Goal: Task Accomplishment & Management: Manage account settings

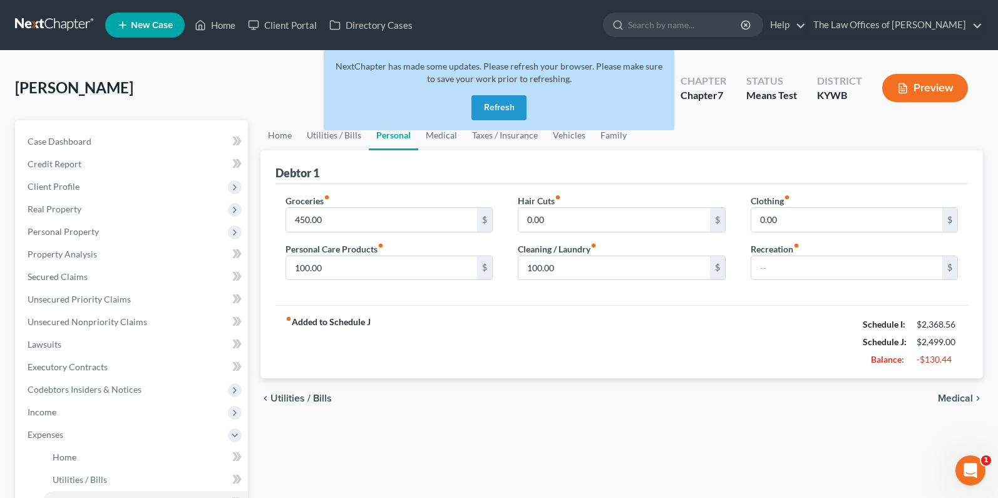
click at [508, 105] on button "Refresh" at bounding box center [499, 107] width 55 height 25
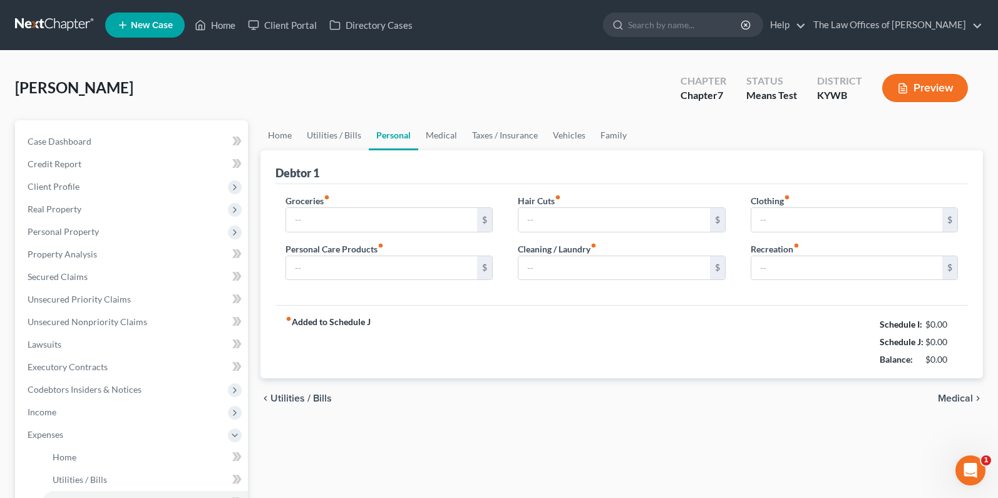
type input "500.00"
type input "125.00"
type input "0.00"
type input "100.00"
type input "0.00"
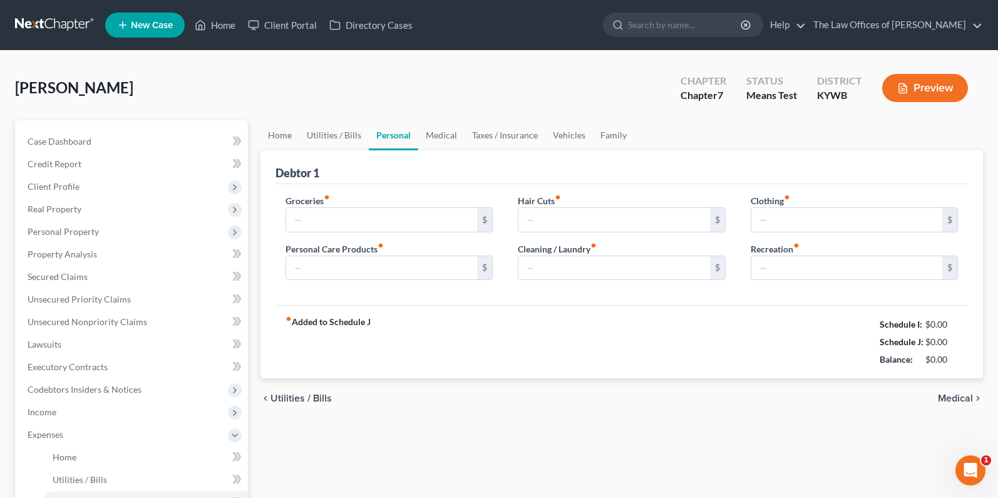
type input "100.00"
click at [56, 26] on link at bounding box center [55, 25] width 80 height 23
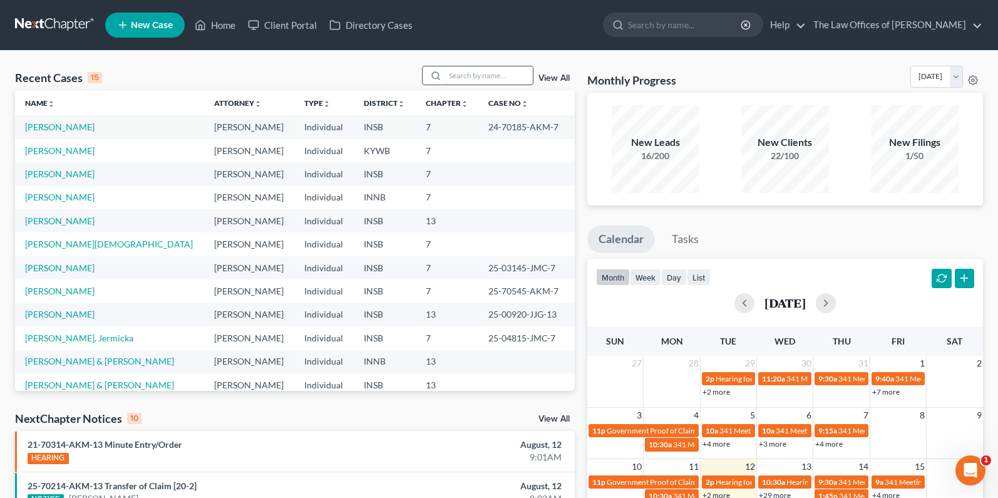
click at [458, 77] on input "search" at bounding box center [489, 75] width 88 height 18
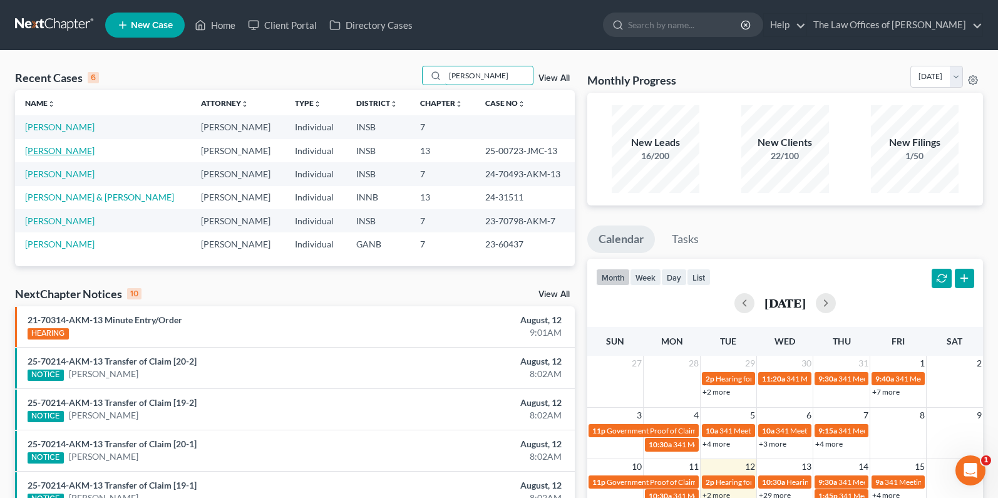
type input "nelson"
click at [54, 150] on link "Nelson, Lisa" at bounding box center [60, 150] width 70 height 11
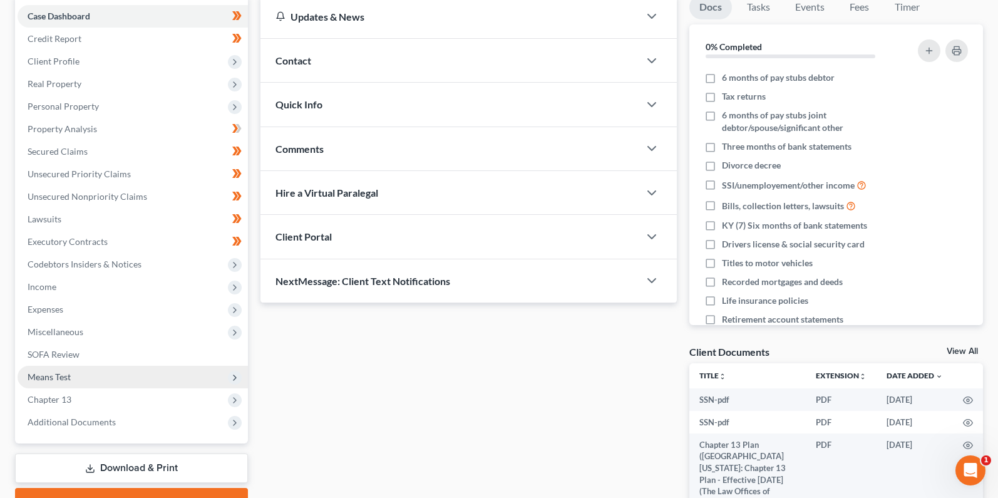
scroll to position [167, 0]
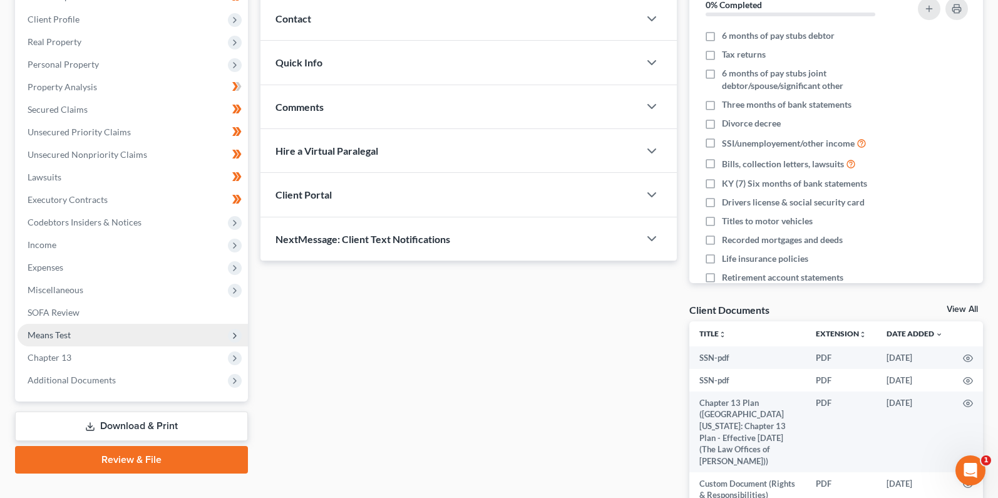
click at [70, 341] on span "Means Test" at bounding box center [133, 335] width 230 height 23
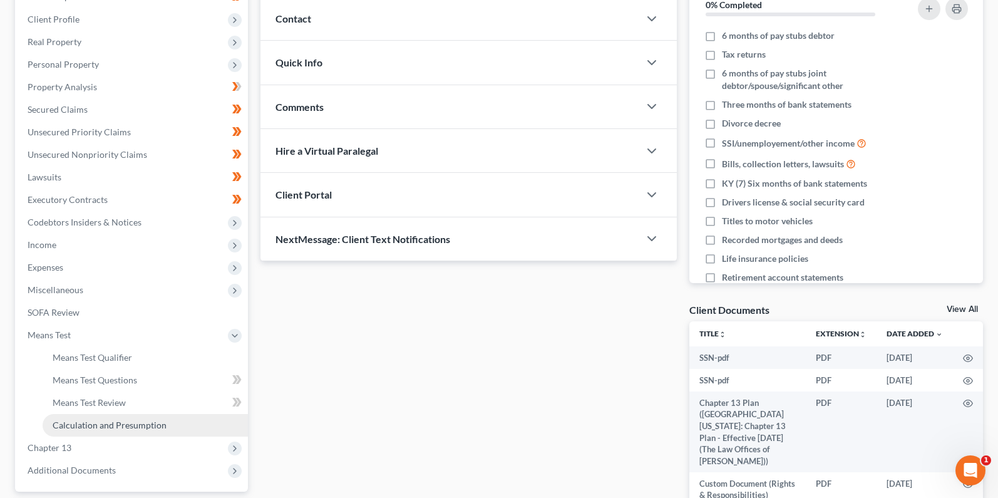
click at [105, 421] on span "Calculation and Presumption" at bounding box center [110, 425] width 114 height 11
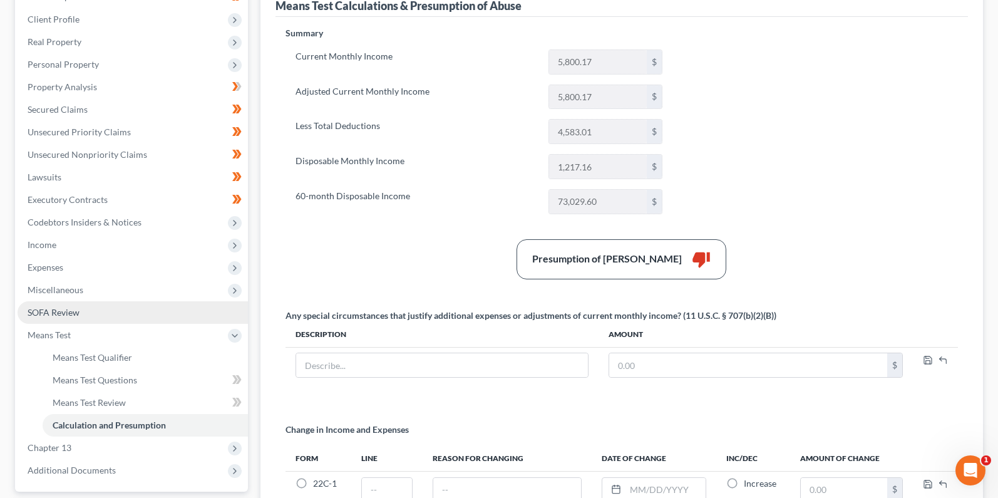
scroll to position [312, 0]
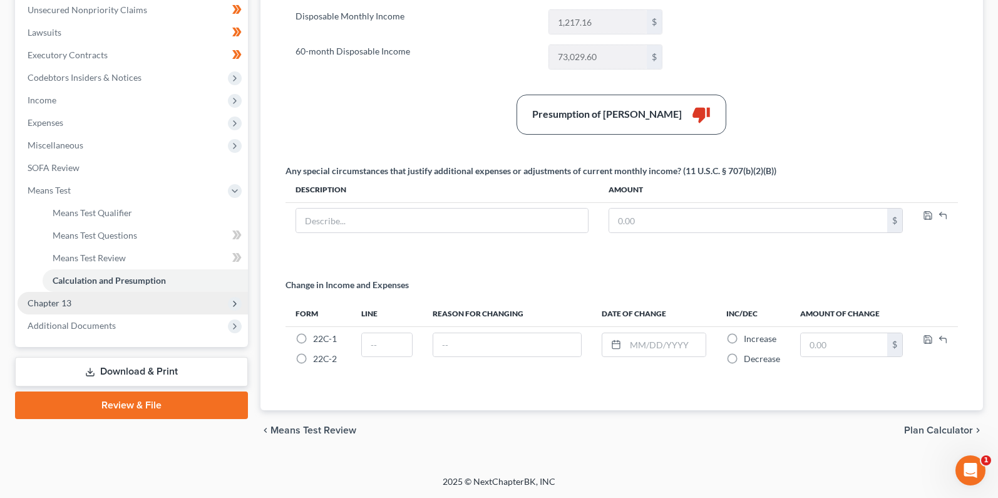
click at [52, 309] on span "Chapter 13" at bounding box center [133, 303] width 230 height 23
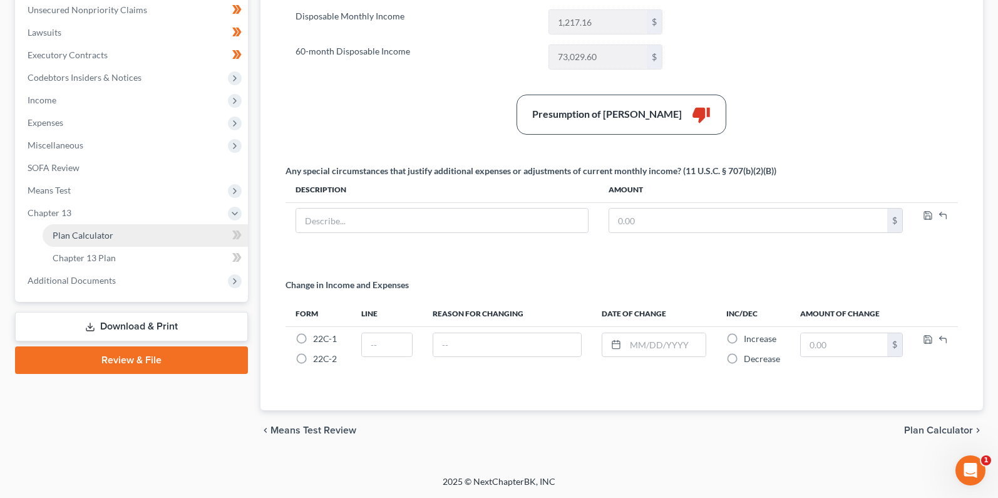
click at [85, 238] on span "Plan Calculator" at bounding box center [83, 235] width 61 height 11
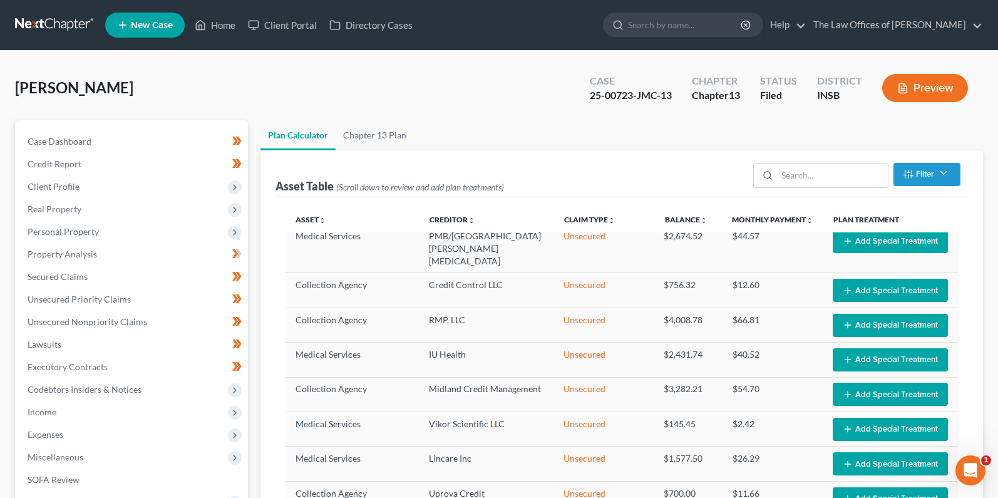
select select "59"
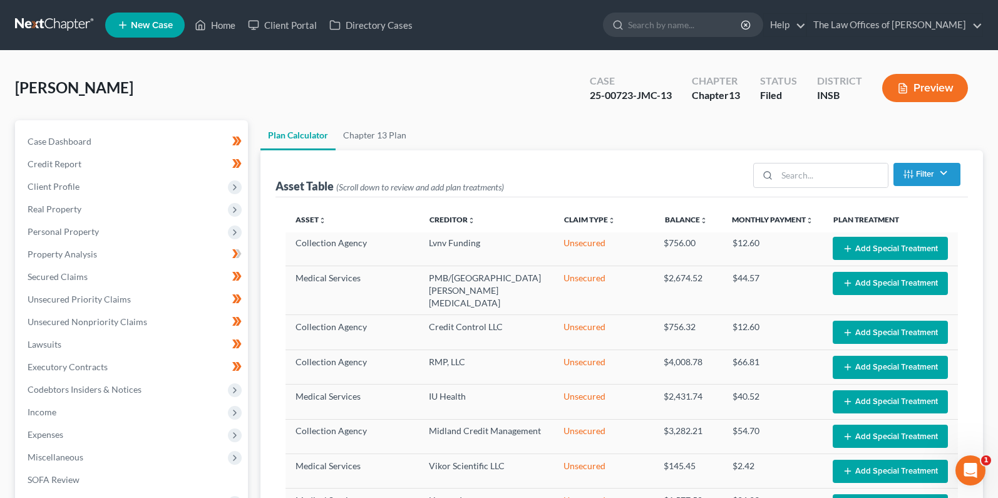
click at [48, 17] on link at bounding box center [55, 25] width 80 height 23
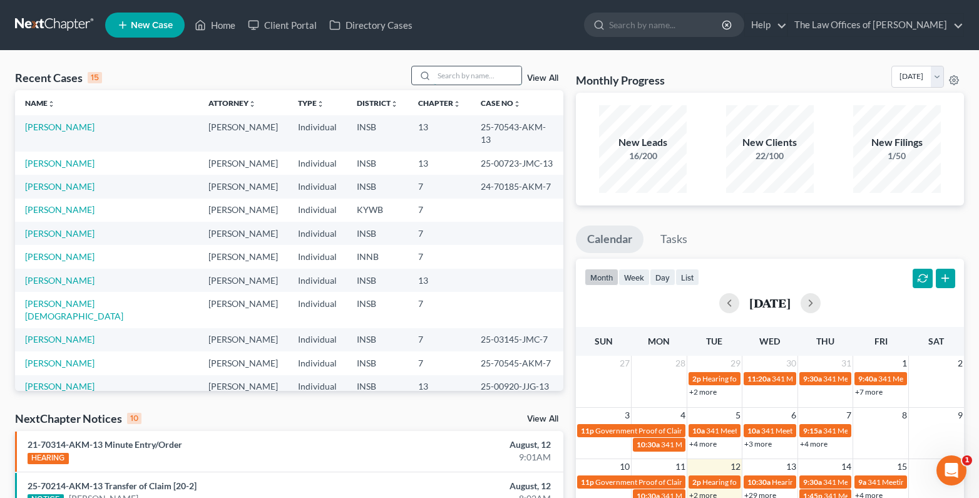
click at [461, 74] on input "search" at bounding box center [478, 75] width 88 height 18
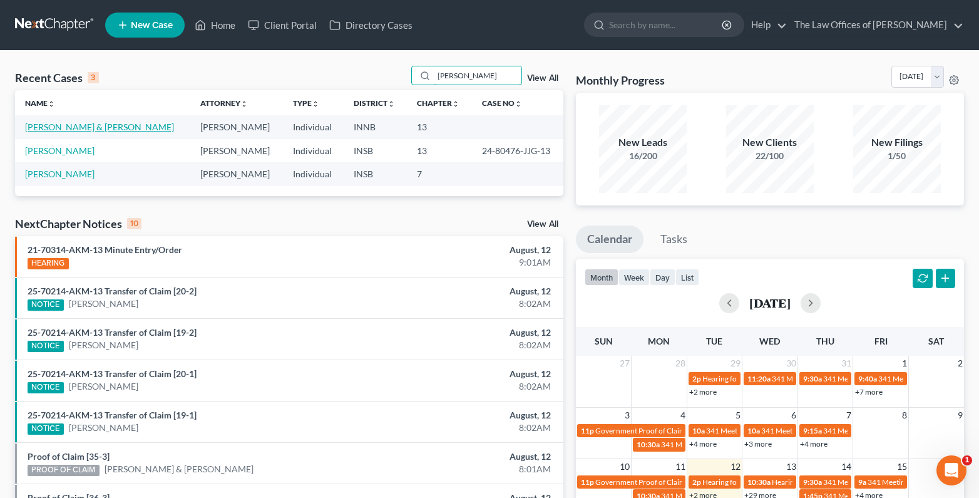
type input "riley"
click at [79, 128] on link "Riley, Kevin & Tonya" at bounding box center [99, 126] width 149 height 11
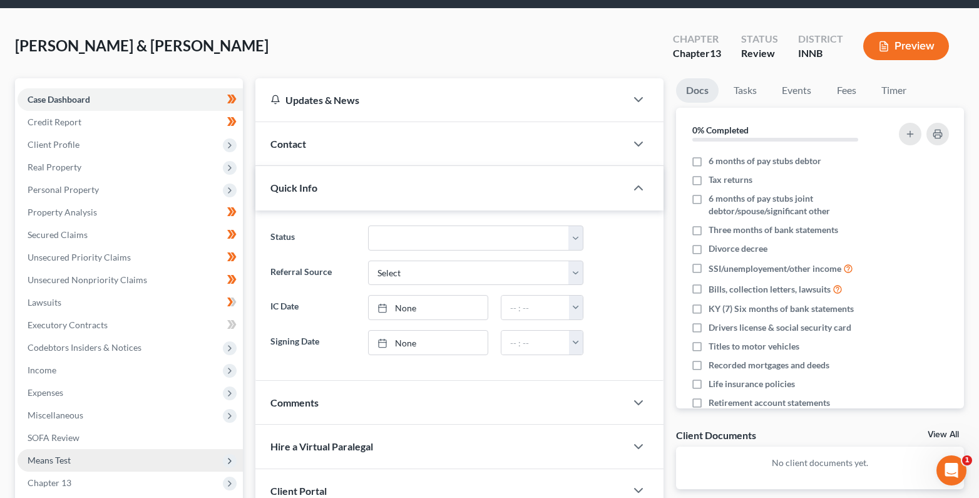
scroll to position [167, 0]
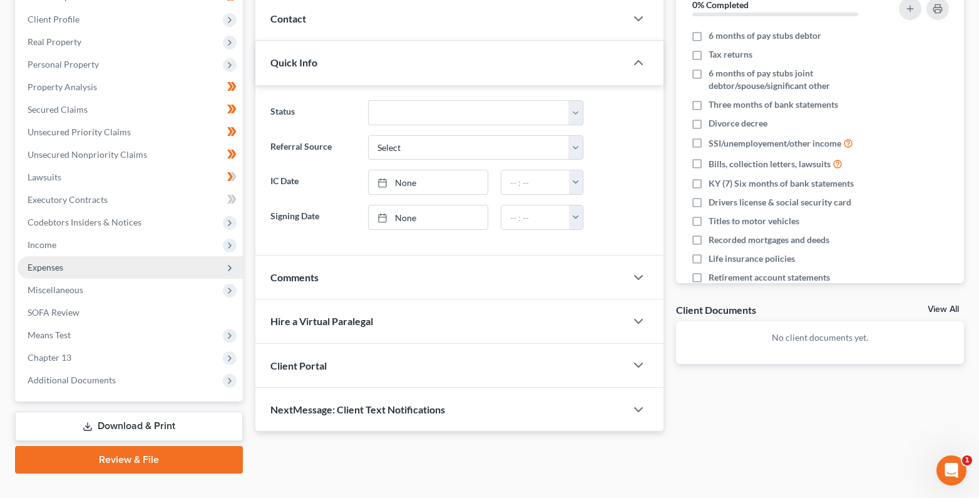
click at [63, 271] on span "Expenses" at bounding box center [46, 267] width 36 height 11
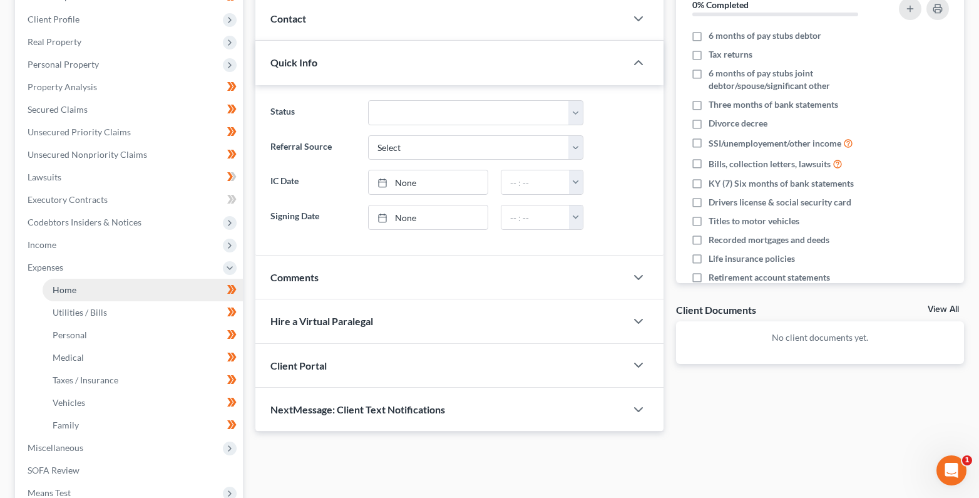
click at [95, 284] on link "Home" at bounding box center [143, 290] width 200 height 23
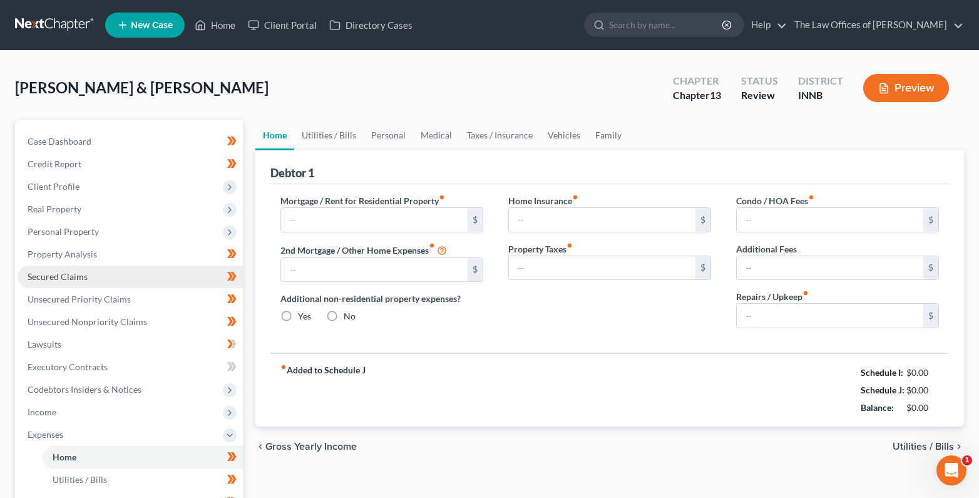
type input "1,680.00"
type input "0.00"
radio input "true"
type input "0.00"
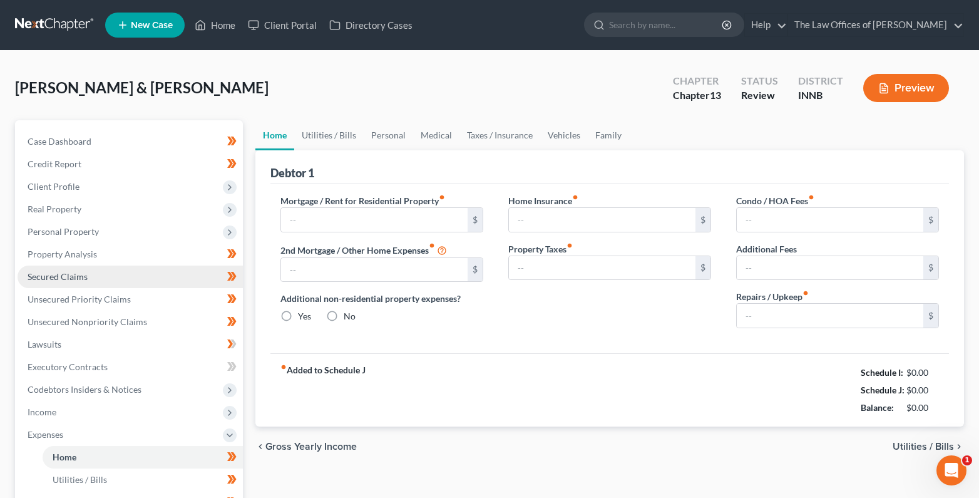
type input "0.00"
type input "100.00"
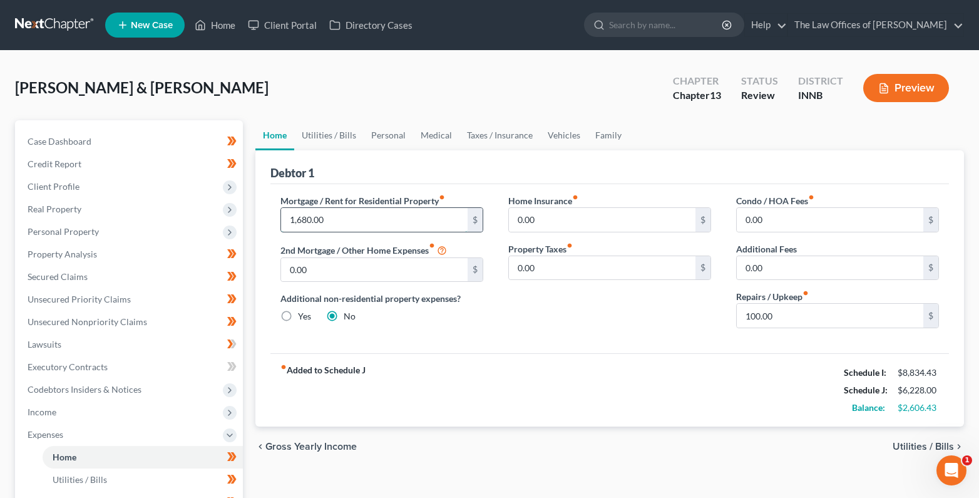
click at [358, 218] on input "1,680.00" at bounding box center [374, 220] width 187 height 24
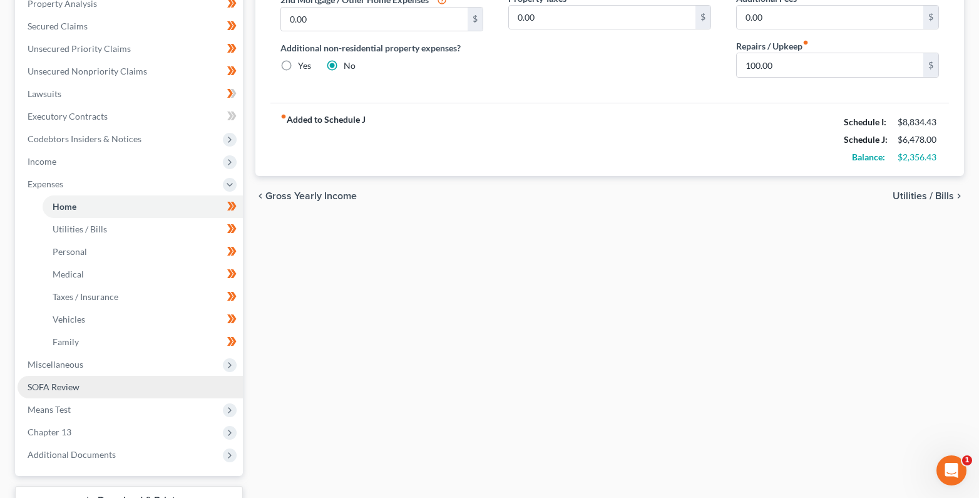
scroll to position [292, 0]
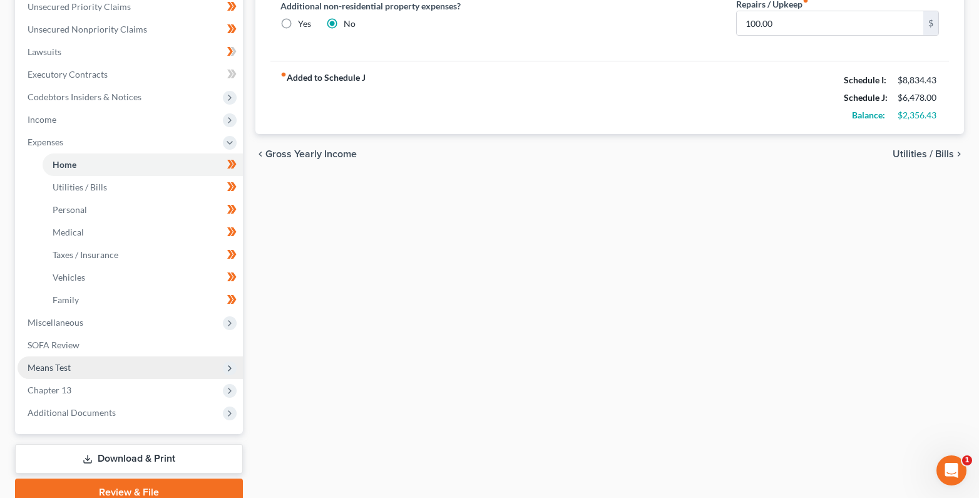
type input "1,930.00"
click at [89, 362] on span "Means Test" at bounding box center [130, 367] width 225 height 23
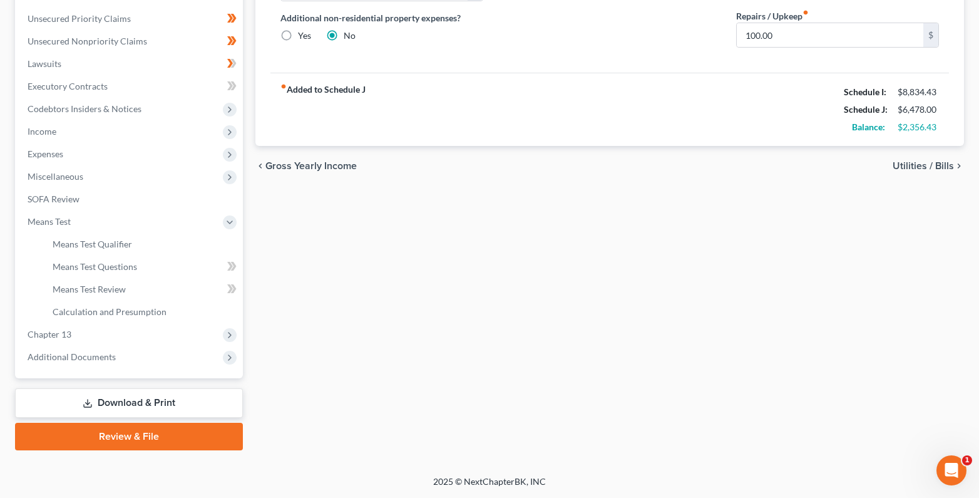
scroll to position [281, 0]
click at [118, 264] on span "Means Test Questions" at bounding box center [95, 266] width 85 height 11
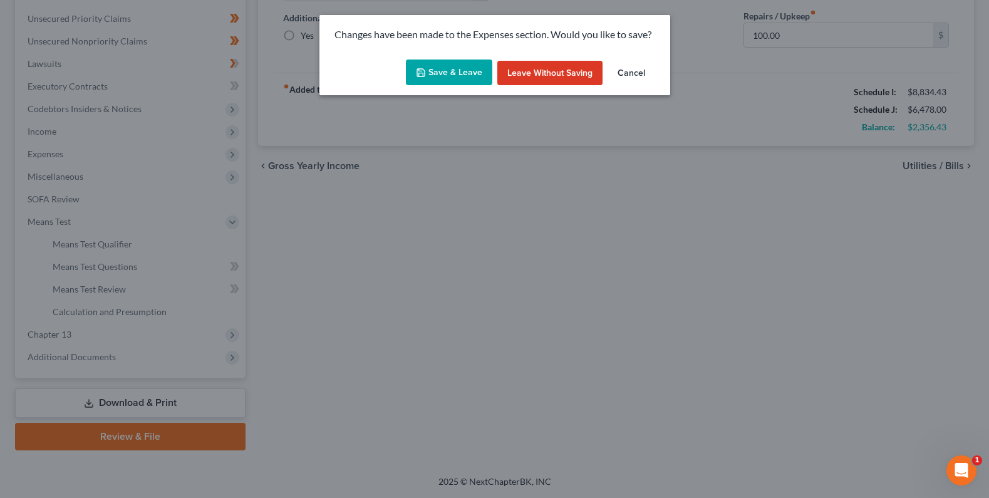
click at [462, 75] on button "Save & Leave" at bounding box center [449, 72] width 86 height 26
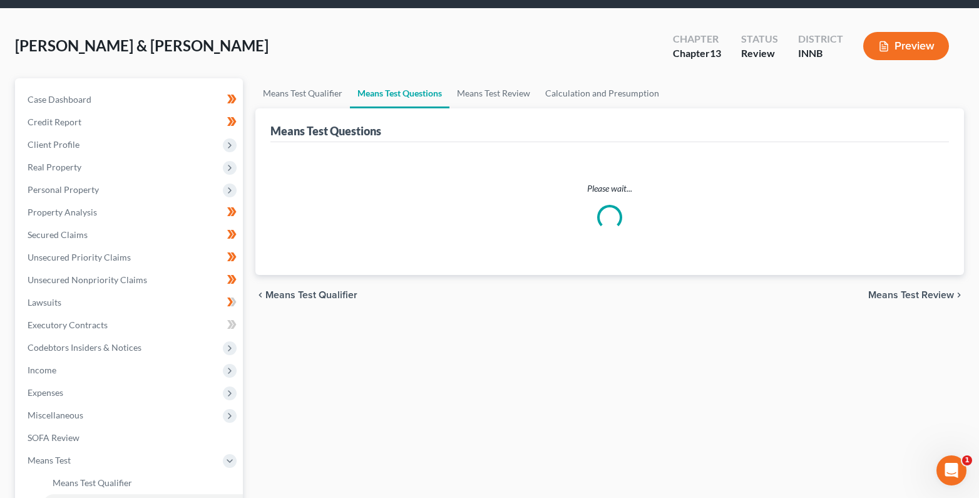
scroll to position [209, 0]
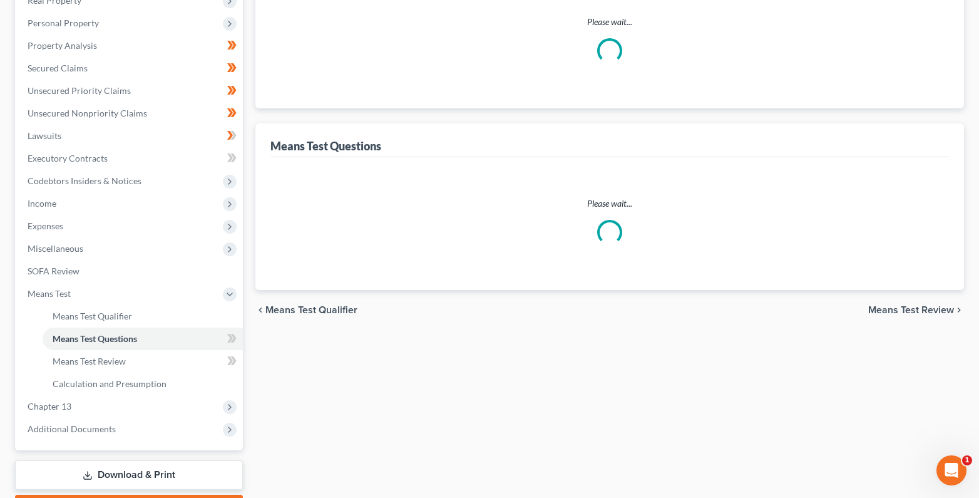
select select "1"
select select "60"
select select "1"
select select "60"
select select "1"
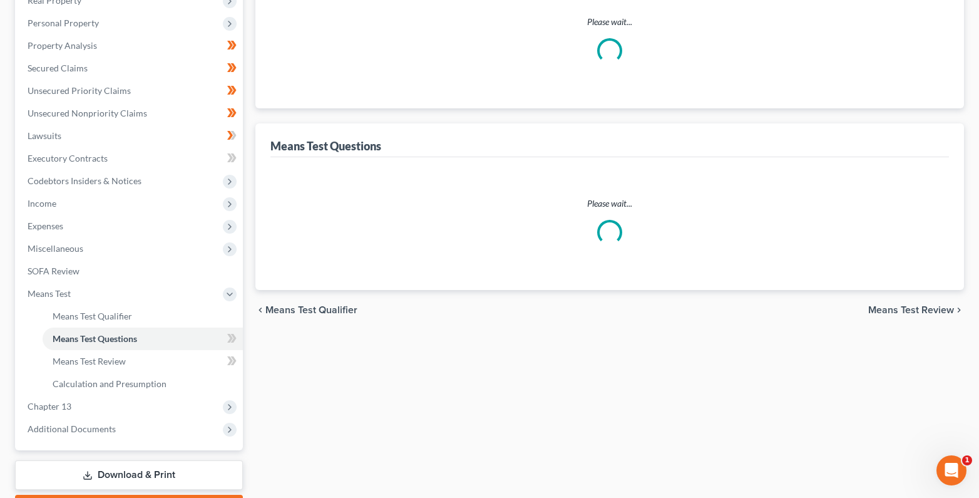
select select "60"
select select "2"
select select "5"
select select "1"
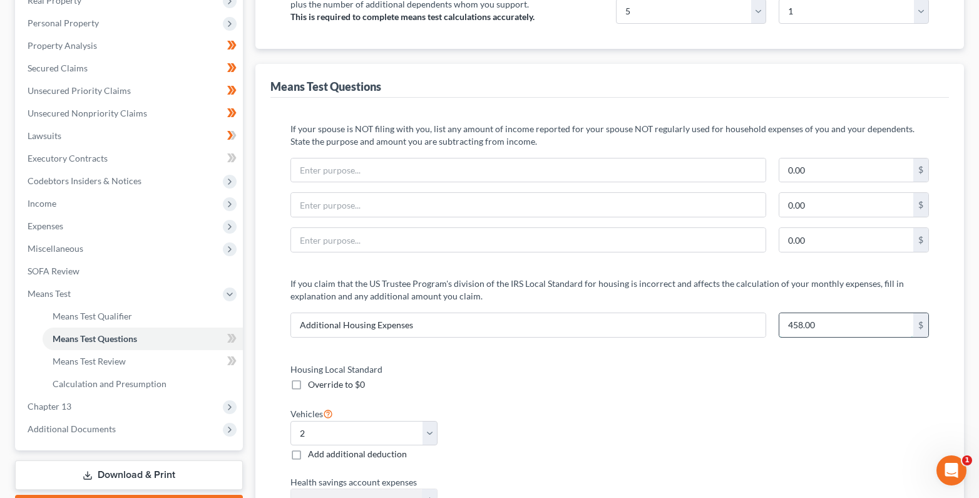
click at [855, 331] on input "458.00" at bounding box center [847, 325] width 134 height 24
type input "708.00"
click at [96, 388] on span "Calculation and Presumption" at bounding box center [110, 383] width 114 height 11
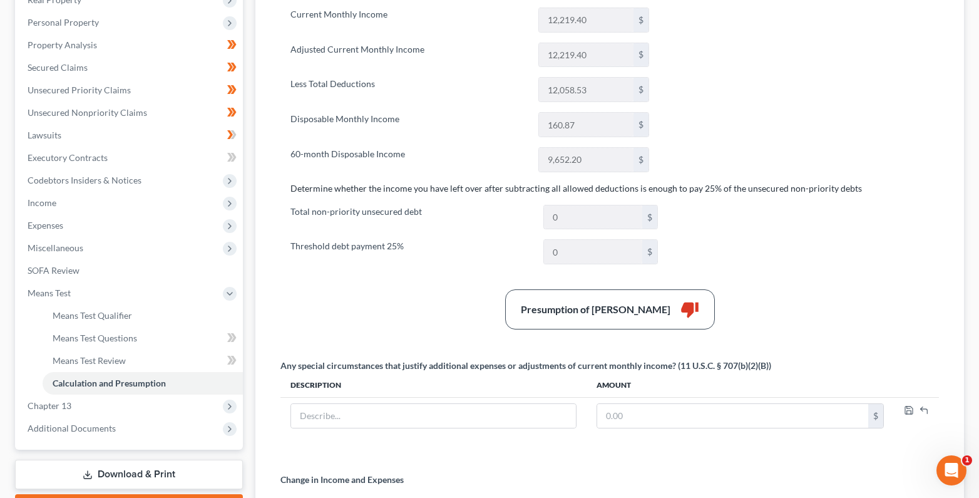
scroll to position [167, 0]
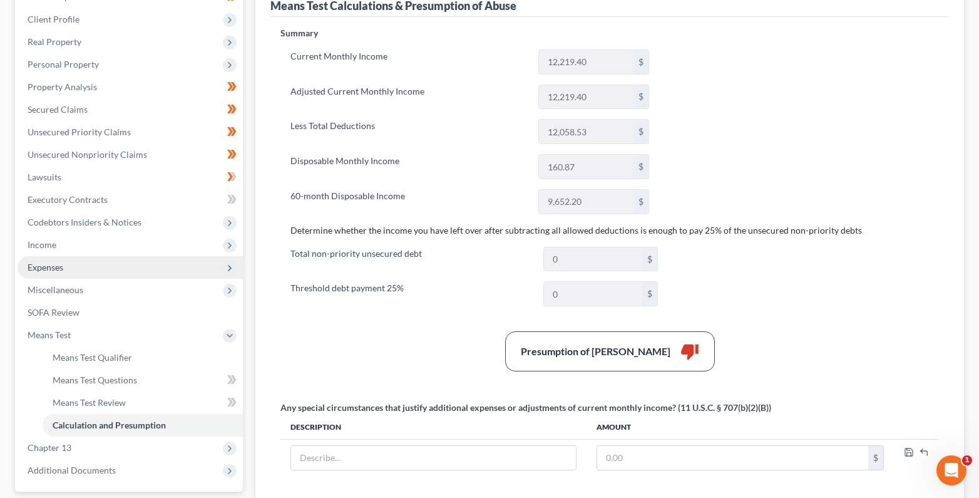
click at [75, 268] on span "Expenses" at bounding box center [130, 267] width 225 height 23
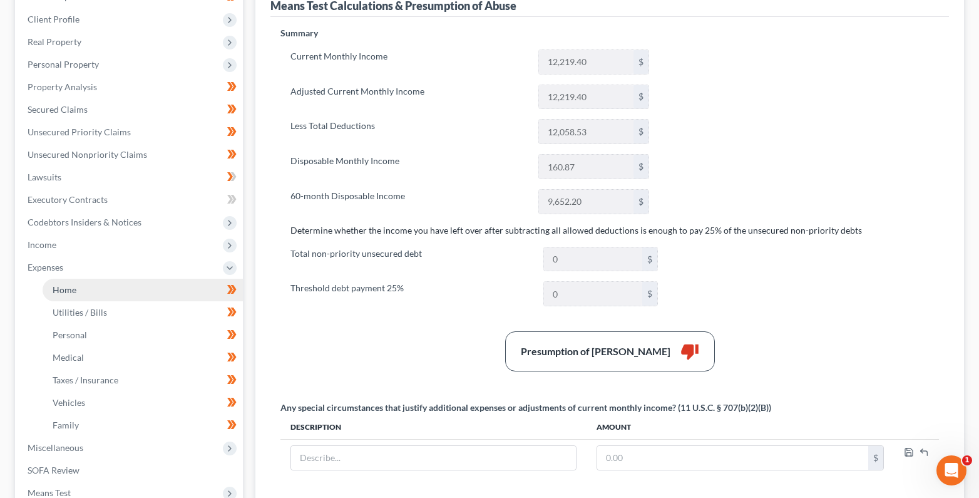
click at [90, 283] on link "Home" at bounding box center [143, 290] width 200 height 23
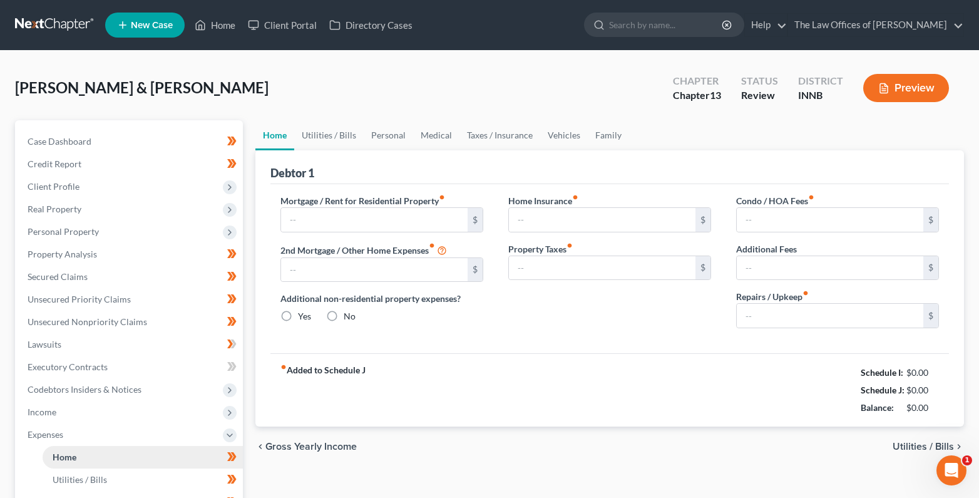
type input "1,930.00"
type input "0.00"
radio input "true"
type input "0.00"
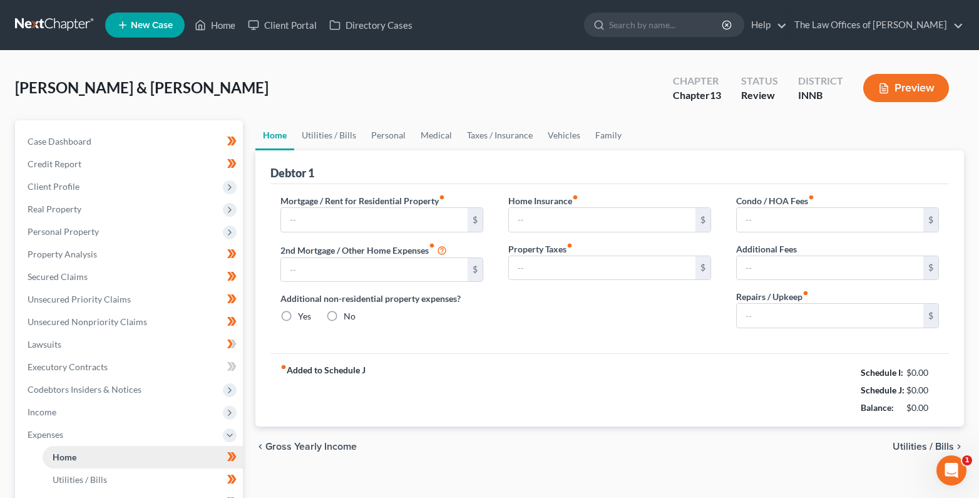
type input "0.00"
type input "100.00"
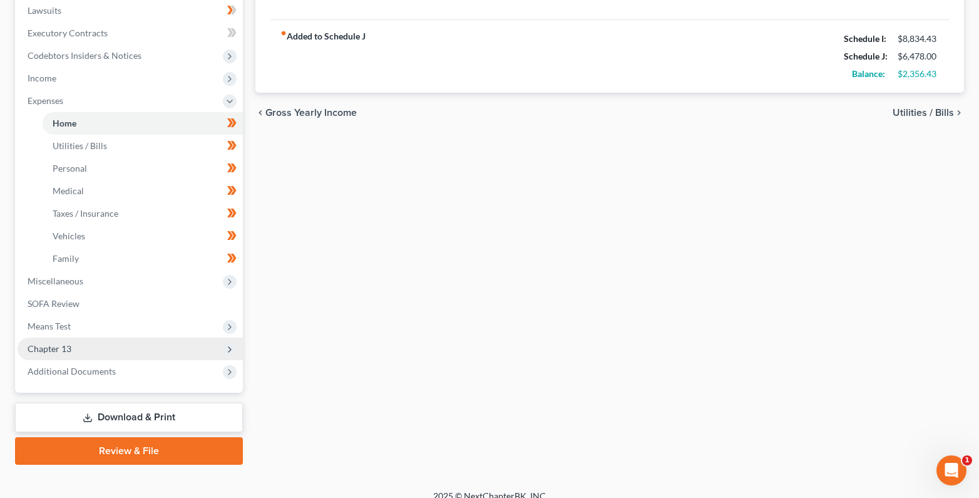
click at [85, 354] on span "Chapter 13" at bounding box center [130, 349] width 225 height 23
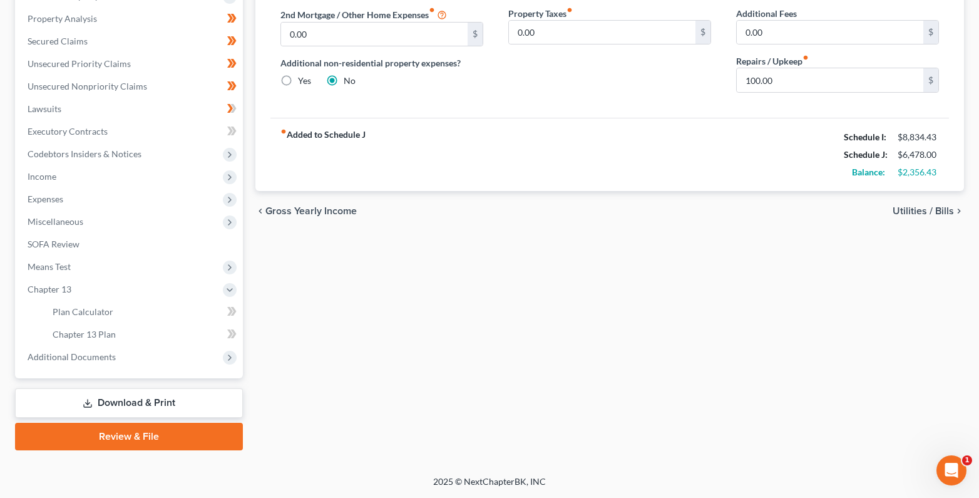
scroll to position [235, 0]
click at [100, 317] on link "Plan Calculator" at bounding box center [143, 312] width 200 height 23
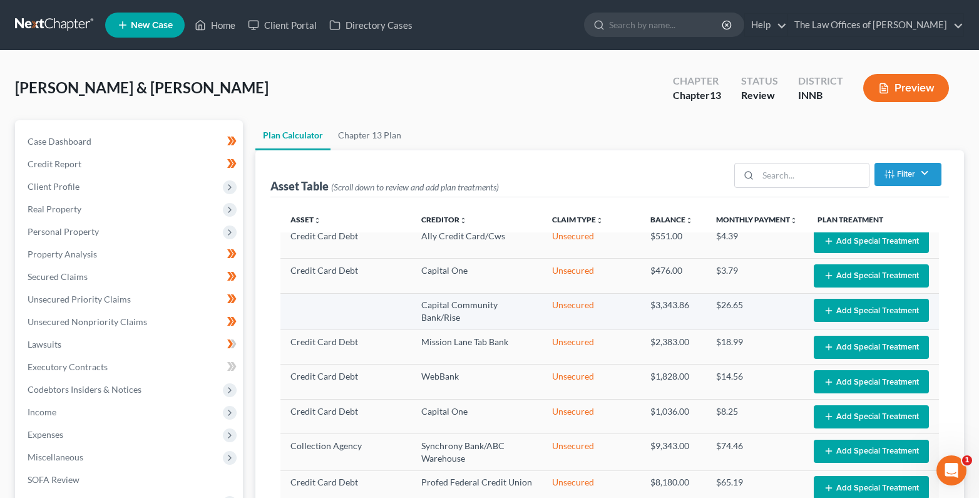
select select "59"
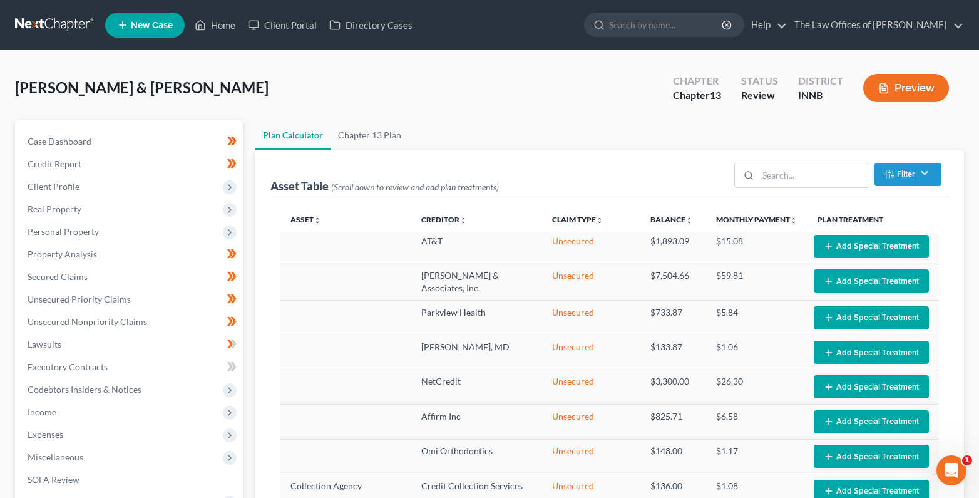
click at [62, 31] on link at bounding box center [55, 25] width 80 height 23
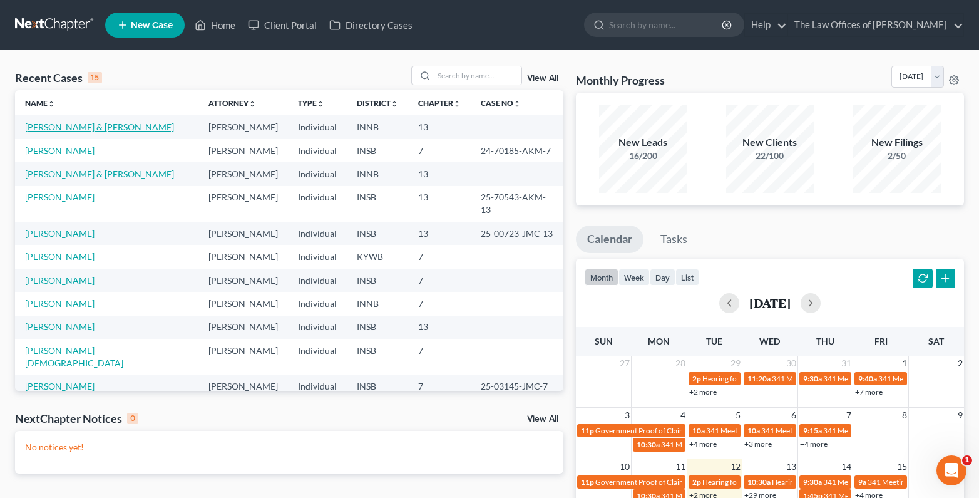
click at [51, 128] on link "[PERSON_NAME] & [PERSON_NAME]" at bounding box center [99, 126] width 149 height 11
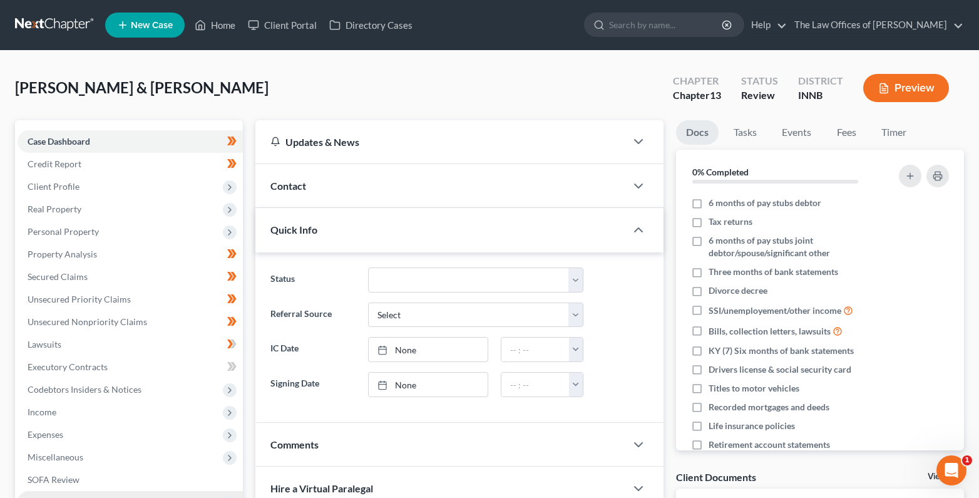
scroll to position [190, 0]
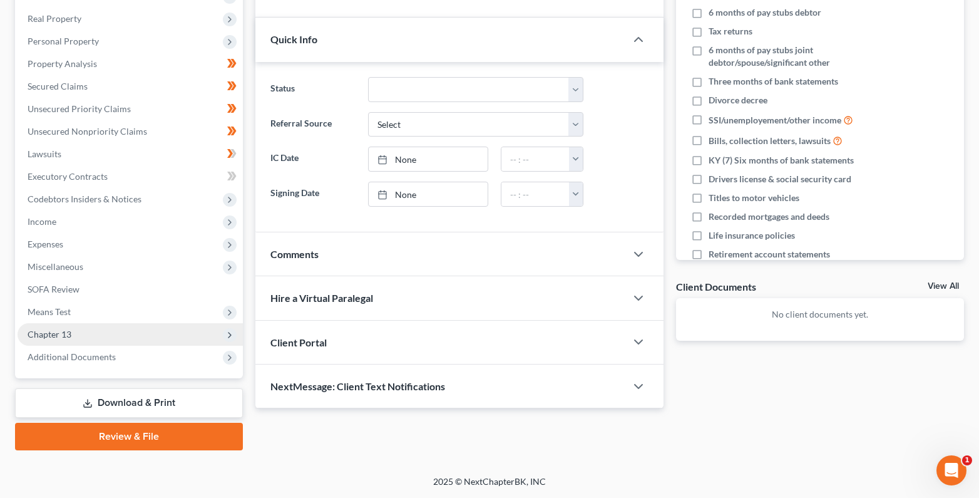
click at [64, 333] on span "Chapter 13" at bounding box center [50, 334] width 44 height 11
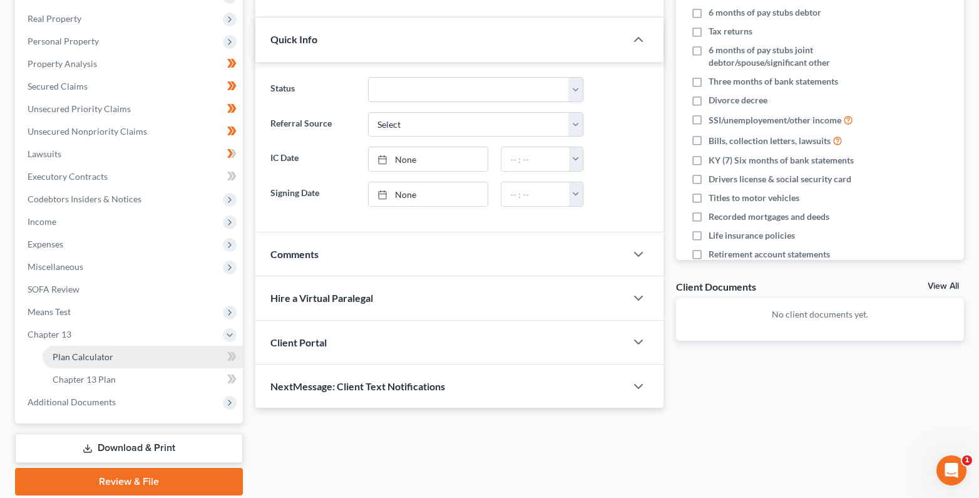
click at [75, 354] on span "Plan Calculator" at bounding box center [83, 356] width 61 height 11
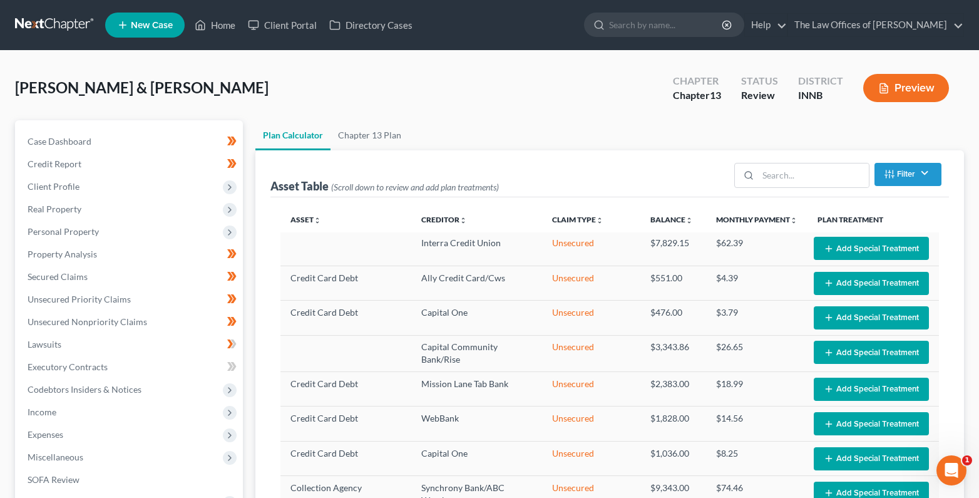
select select "59"
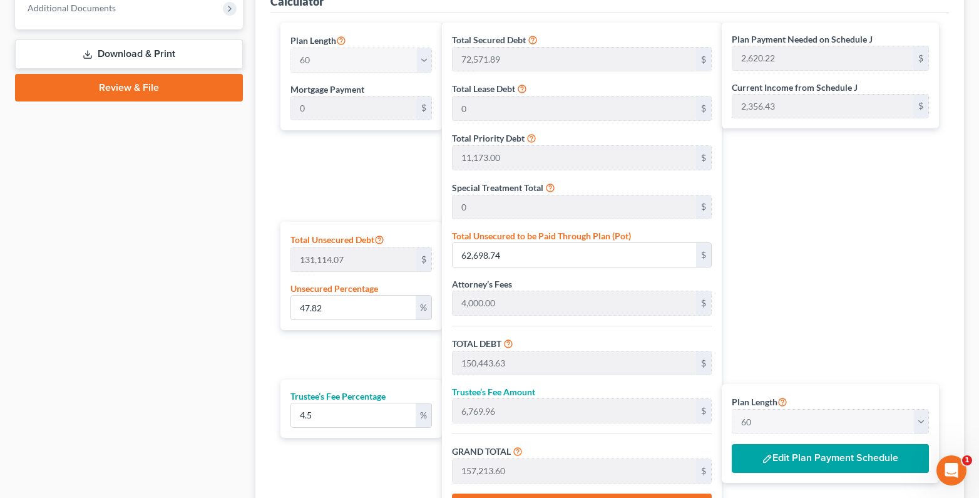
scroll to position [626, 0]
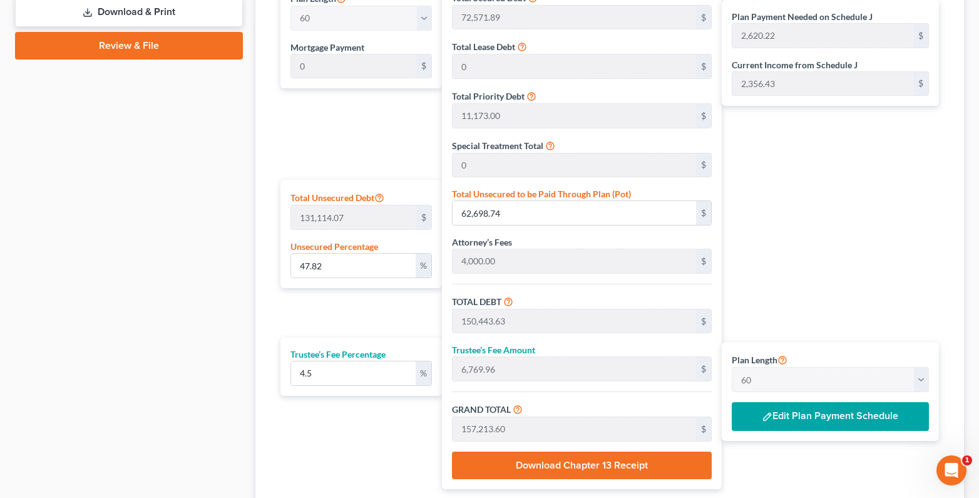
click at [775, 313] on div "Plan Payment Needed on Schedule J 2,620.22 $ Current Income from Schedule J 2,3…" at bounding box center [834, 235] width 224 height 508
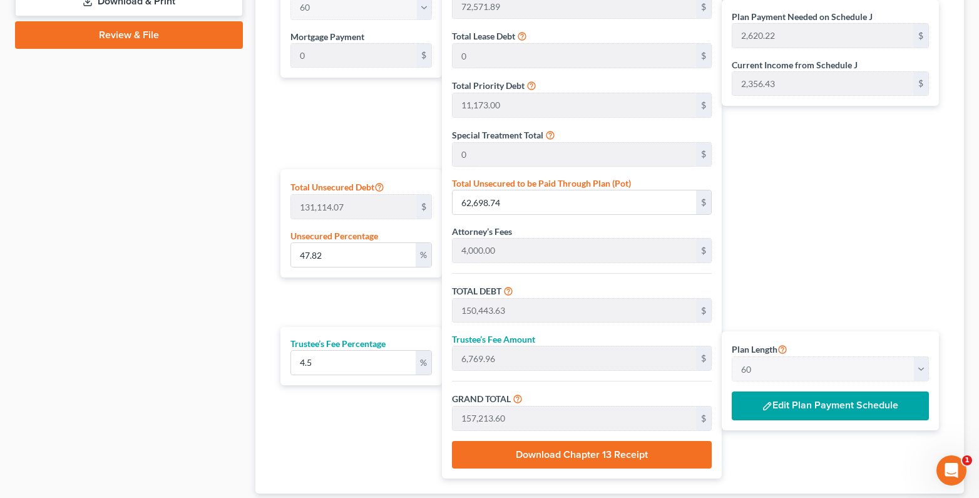
scroll to position [595, 0]
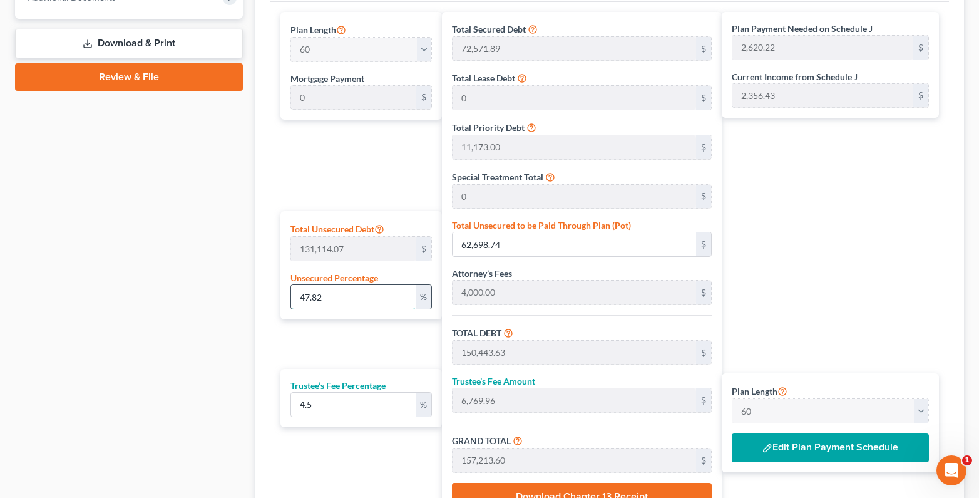
click at [357, 293] on input "47.82" at bounding box center [353, 297] width 125 height 24
type input "4"
type input "5,244.56"
type input "92,989.45"
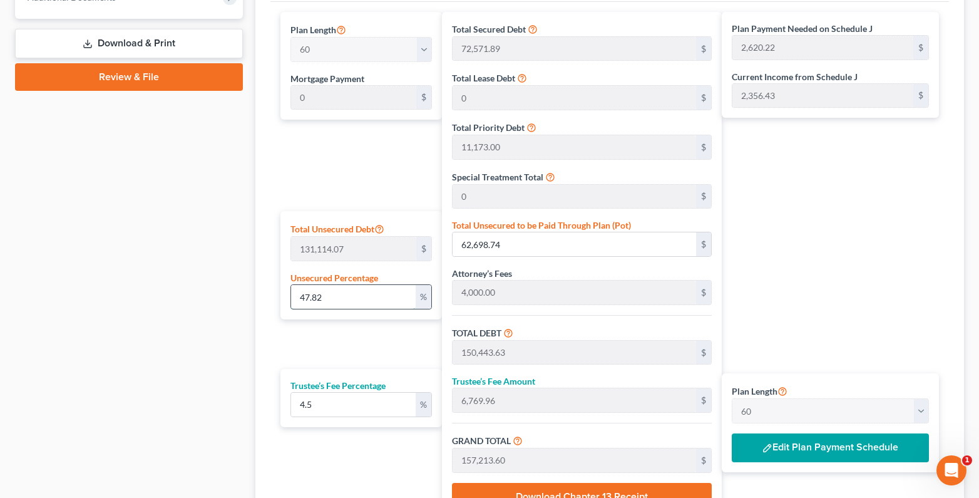
type input "4,184.52"
type input "97,173.97"
type input "1,619.56"
type input "45"
type input "59,001.33"
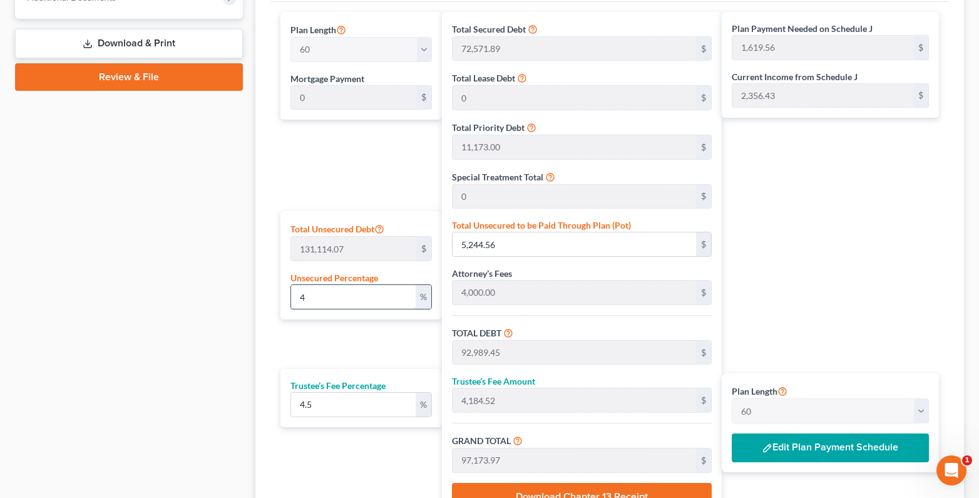
type input "146,746.22"
type input "6,603.57"
type input "153,349.80"
type input "2,555.83"
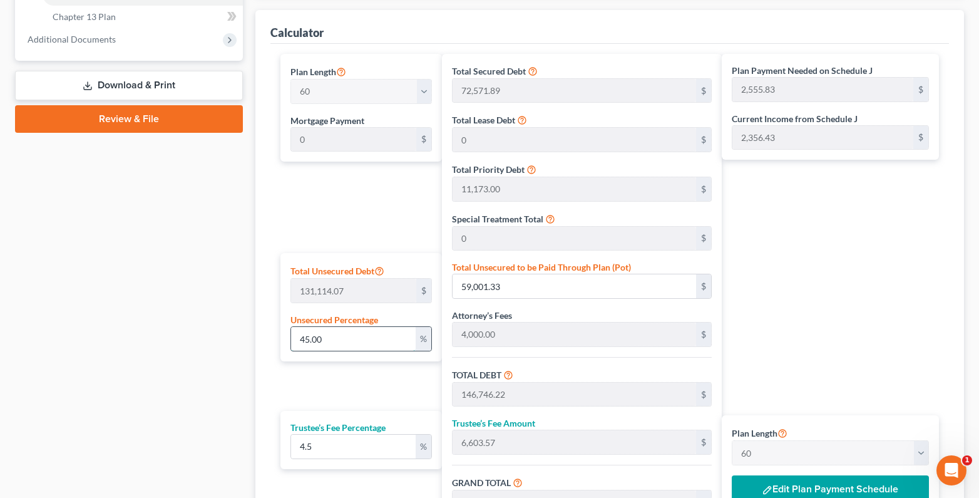
drag, startPoint x: 314, startPoint y: 343, endPoint x: 294, endPoint y: 344, distance: 20.1
click at [294, 344] on input "45.00" at bounding box center [353, 339] width 125 height 24
type input "4"
type input "5,244.56"
type input "92,989.45"
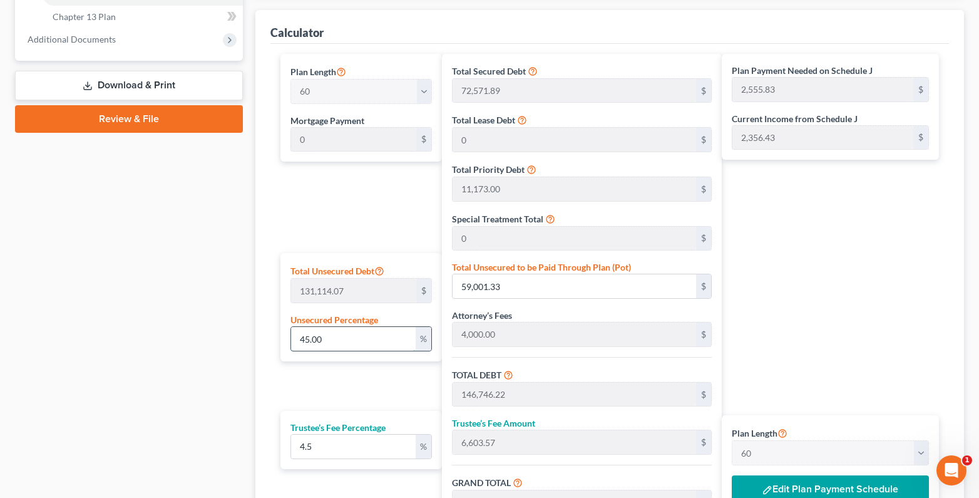
type input "4,184.52"
type input "97,173.97"
type input "1,619.56"
type input "40"
type input "52,445.62"
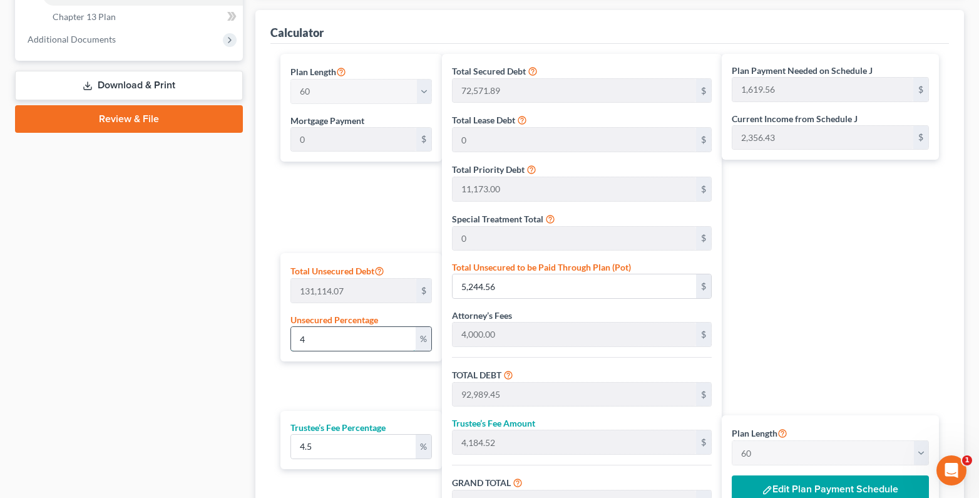
type input "140,190.51"
type input "6,308.57"
type input "146,499.09"
type input "2,441.65"
type input "4"
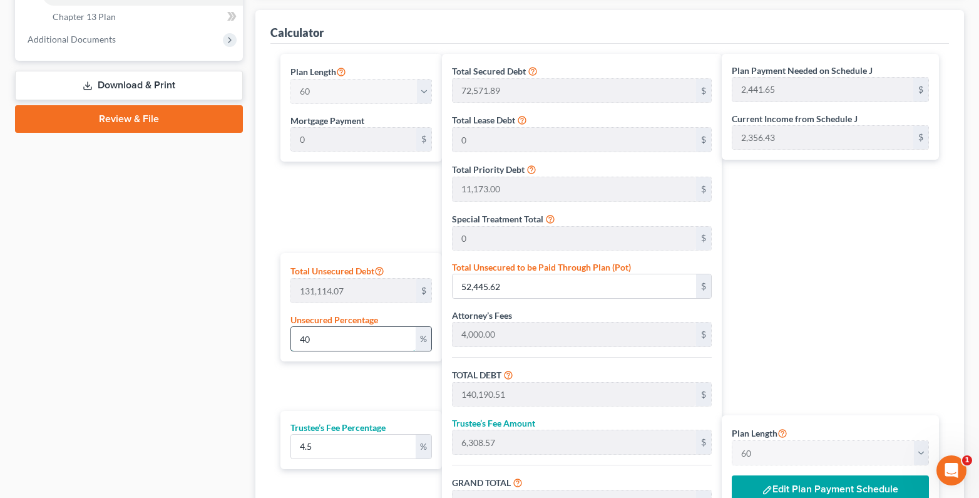
type input "5,244.56"
type input "92,989.45"
type input "4,184.52"
type input "97,173.97"
type input "1,619.56"
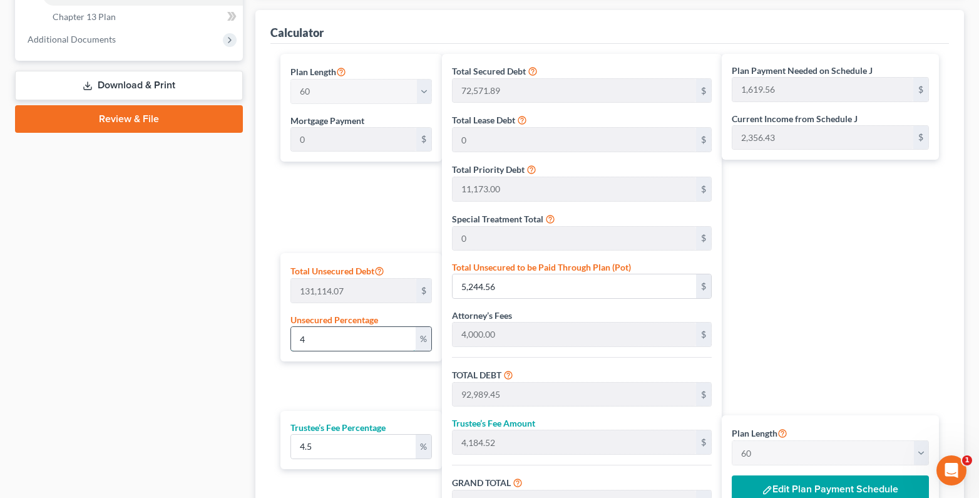
type input "87,744.89"
type input "3,948.52"
type input "91,693.41"
type input "1,528.22"
type input "3"
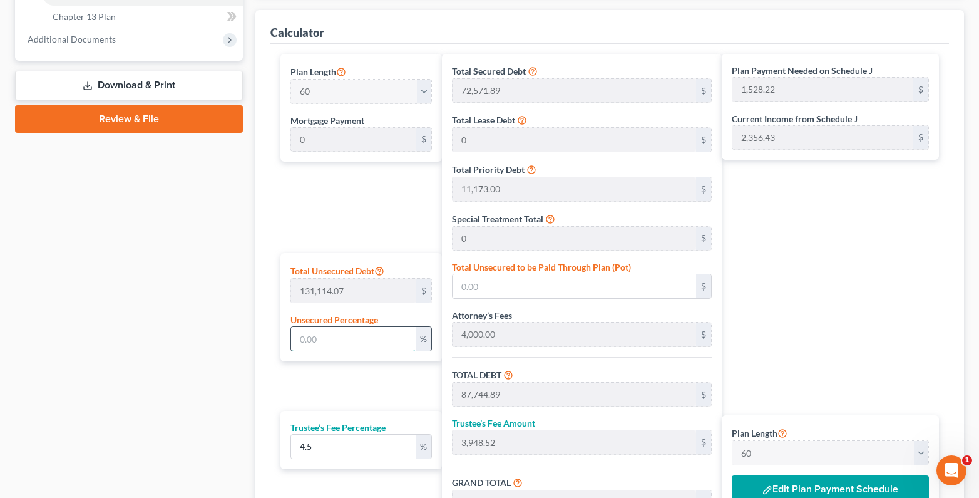
type input "3,933.42"
type input "91,678.31"
type input "4,125.52"
type input "95,803.83"
type input "1,596.73"
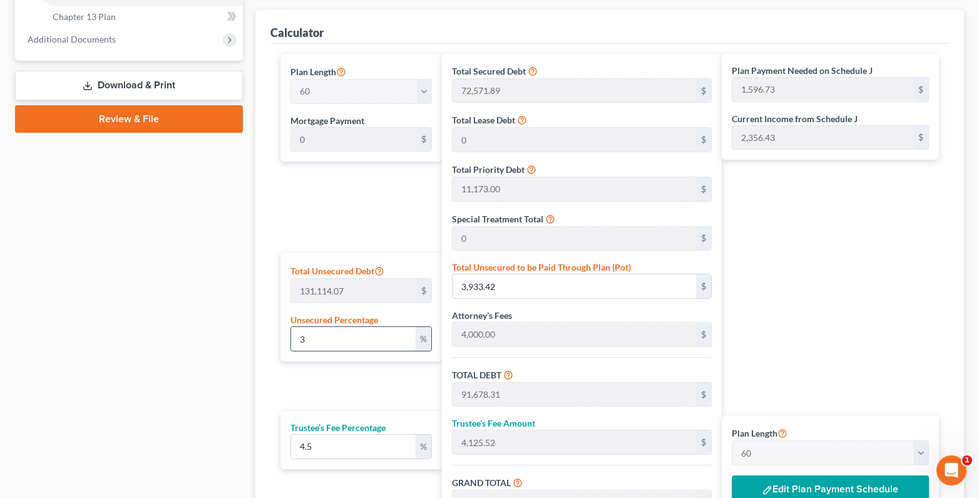
type input "38"
type input "49,823.34"
type input "137,568.23"
type input "6,190.57"
type input "143,758.80"
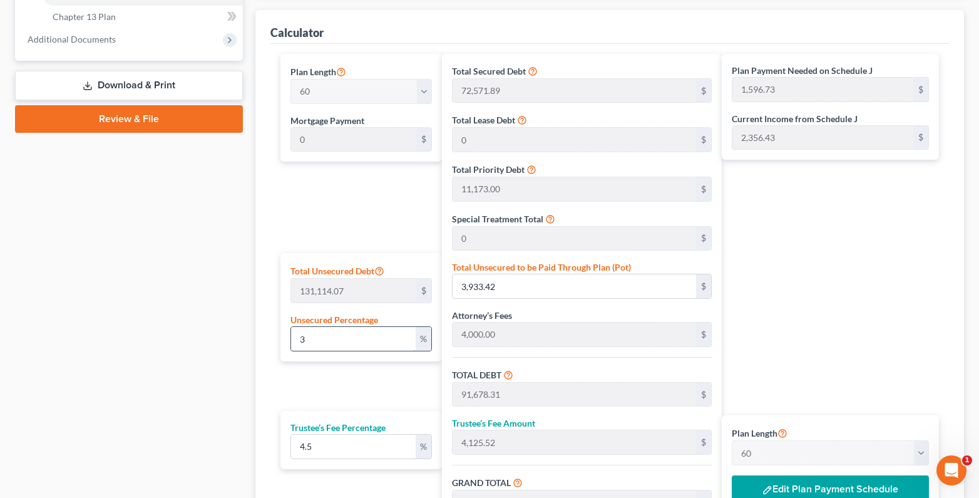
type input "2,395.98"
type input "3"
type input "3,933.42"
type input "91,678.31"
type input "4,125.52"
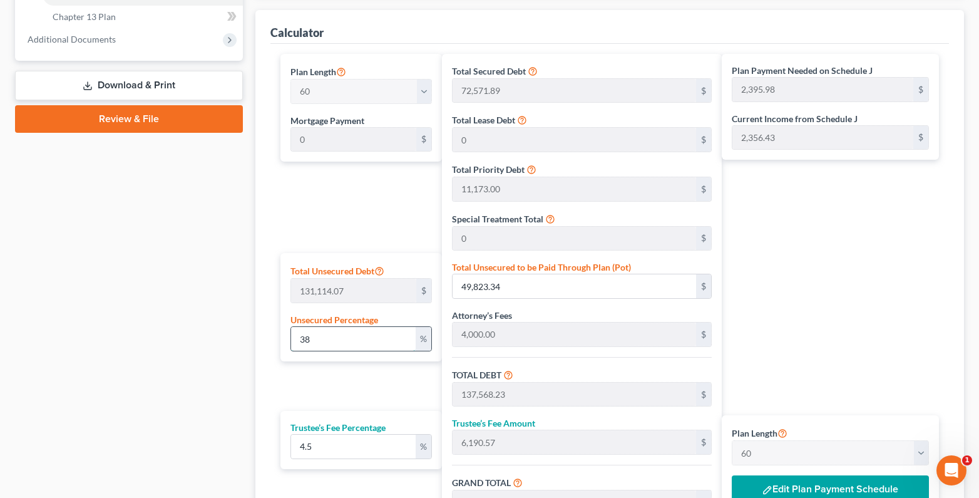
type input "95,803.83"
type input "1,596.73"
type input "37"
type input "48,512.20"
type input "136,257.09"
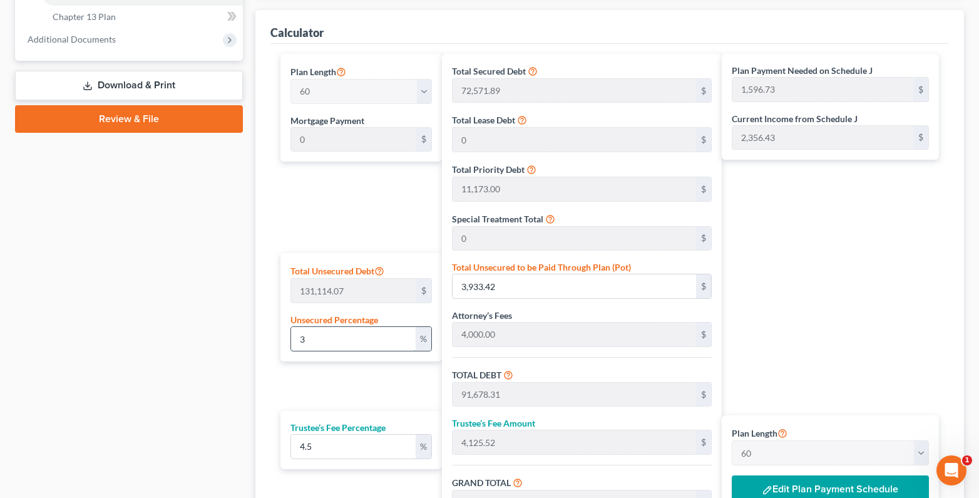
type input "6,131.56"
type input "142,388.66"
type input "2,373.14"
type input "3"
type input "3,933.42"
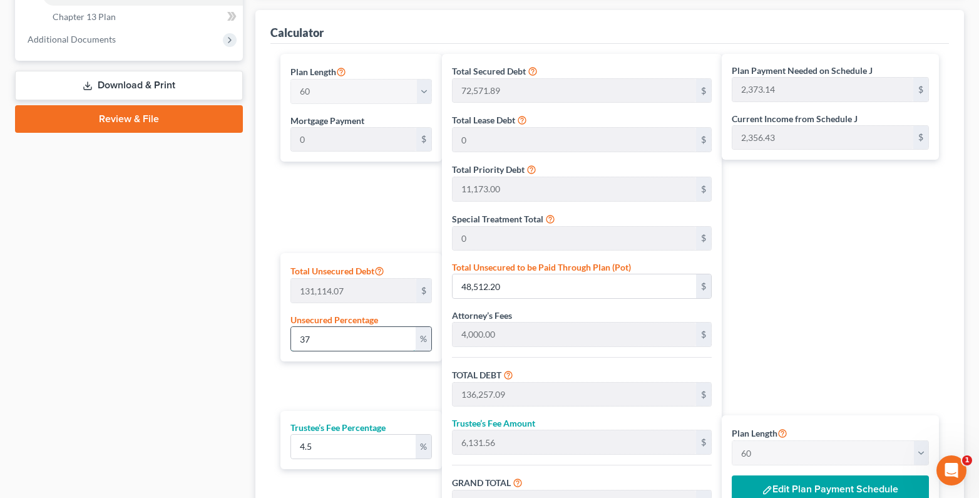
type input "91,678.31"
type input "4,125.52"
type input "95,803.83"
type input "1,596.73"
type input "36"
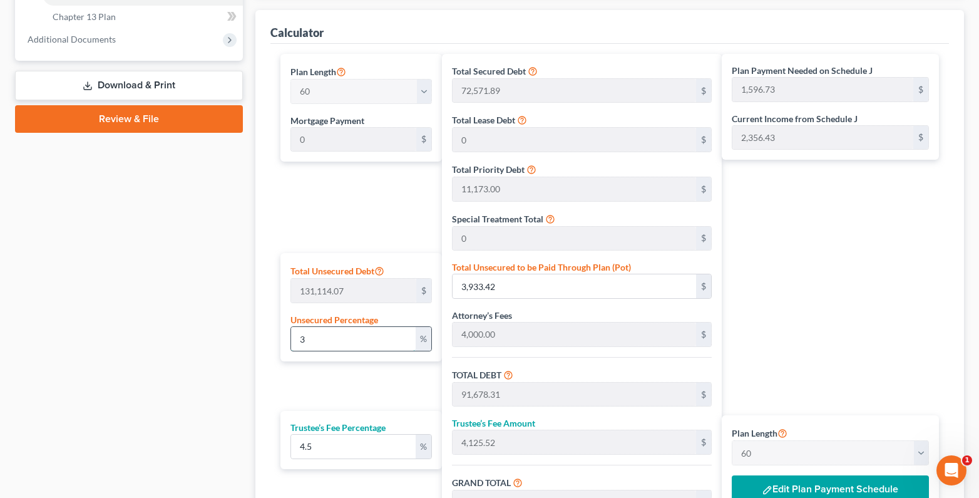
type input "47,201.06"
type input "134,945.95"
type input "6,072.56"
type input "141,018.52"
type input "2,350.30"
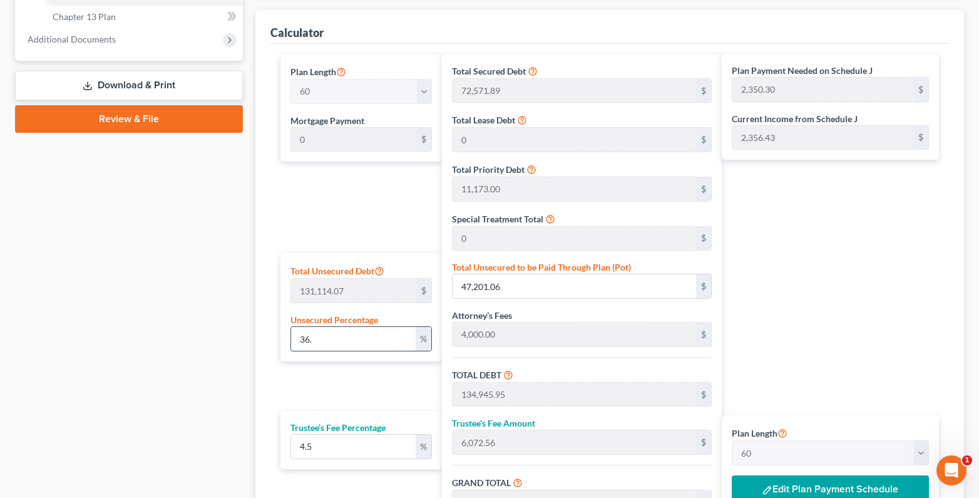
type input "36.5"
type input "47,856.63"
type input "135,601.52"
type input "6,102.06"
type input "141,703.59"
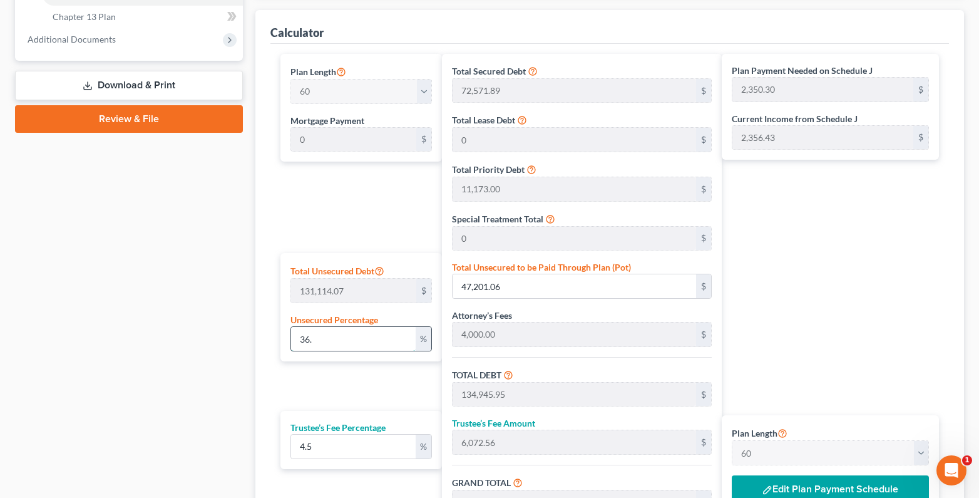
type input "2,361.72"
type input "36."
type input "47,201.06"
type input "134,945.95"
type input "6,072.56"
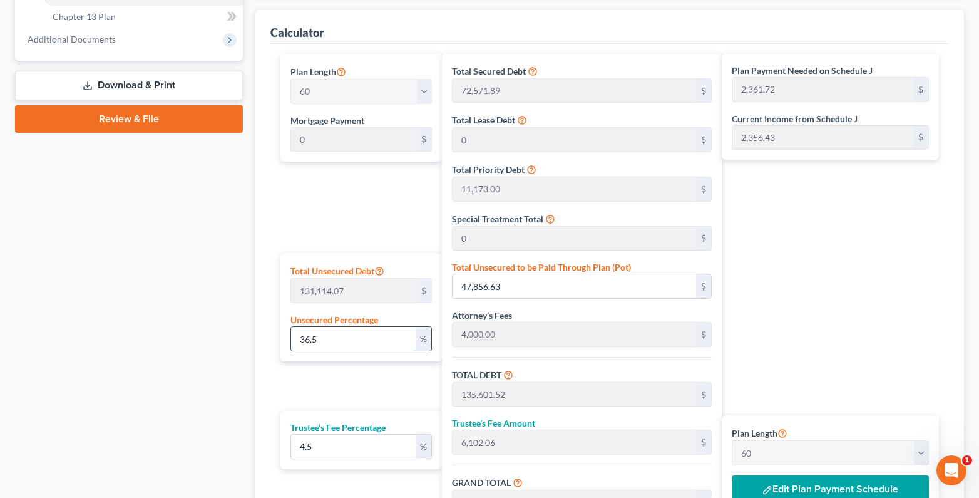
type input "141,018.52"
type input "2,350.30"
type input "36.4"
type input "47,725.52"
type input "135,470.41"
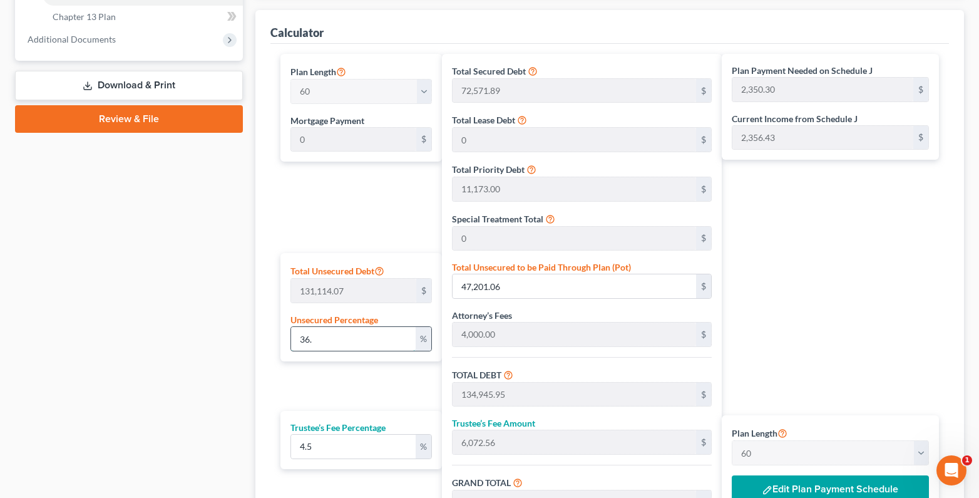
type input "6,096.16"
type input "141,566.57"
type input "2,359.44"
type input "36."
type input "47,201.06"
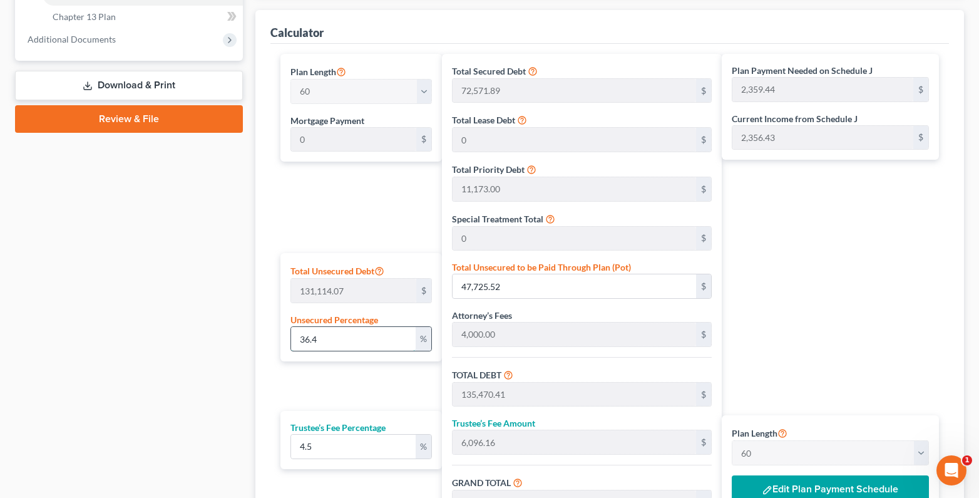
type input "134,945.95"
type input "6,072.56"
type input "141,018.52"
type input "2,350.30"
type input "36.3"
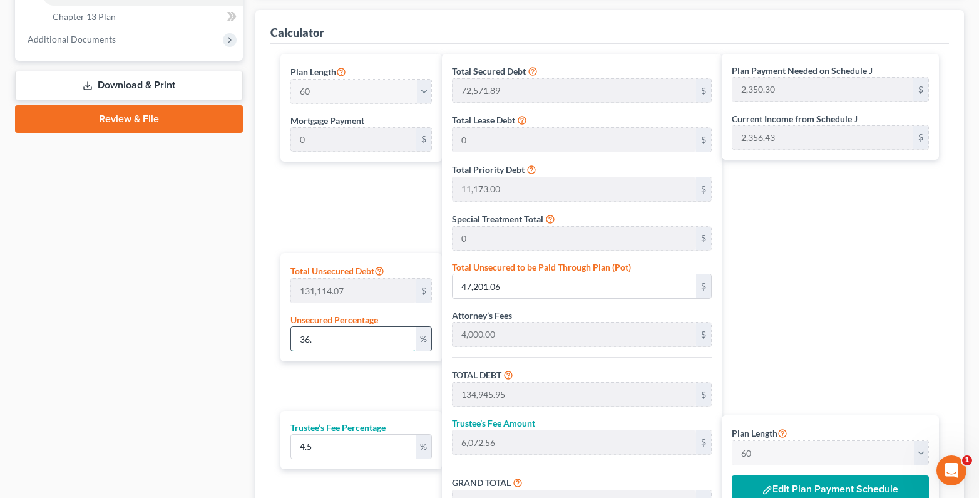
type input "47,594.40"
type input "135,339.29"
type input "6,090.26"
type input "141,429.56"
type input "2,357.15"
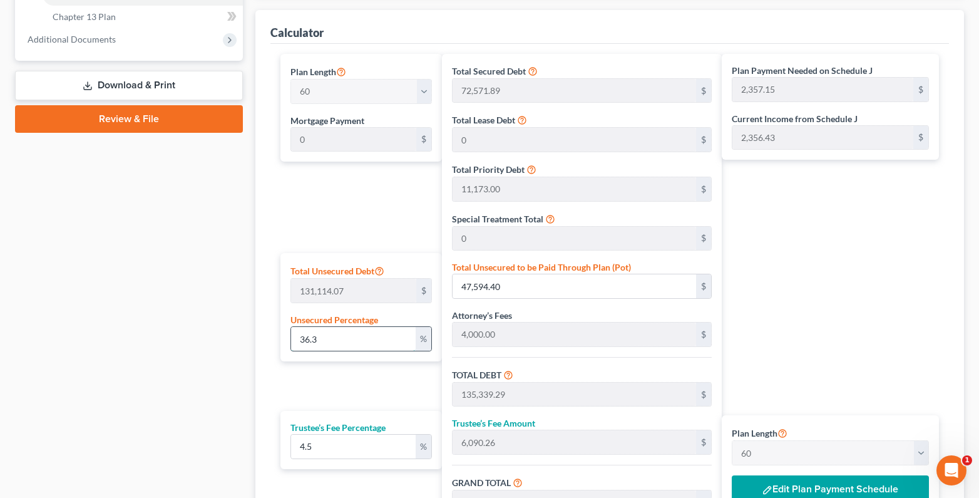
type input "36."
type input "47,201.06"
type input "134,945.95"
type input "6,072.56"
type input "141,018.52"
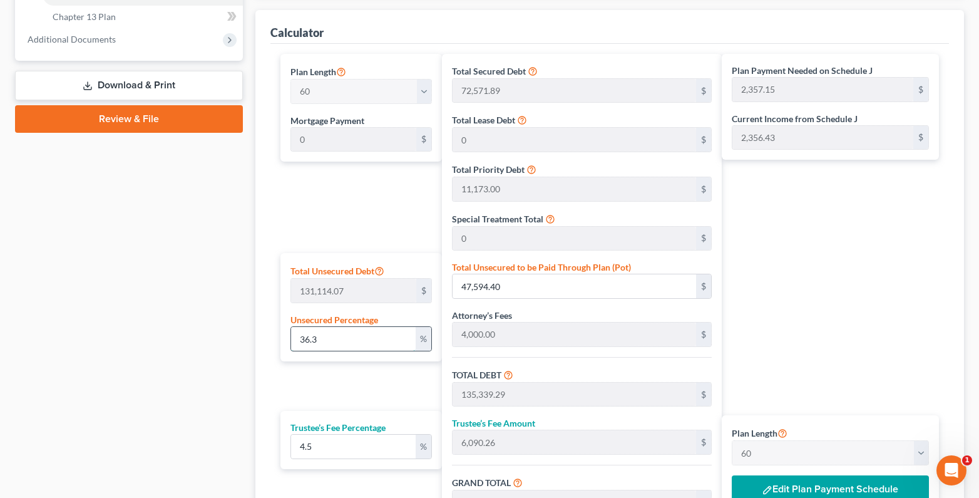
type input "2,350.30"
type input "36.2"
type input "47,463.29"
type input "135,208.18"
type input "6,084.36"
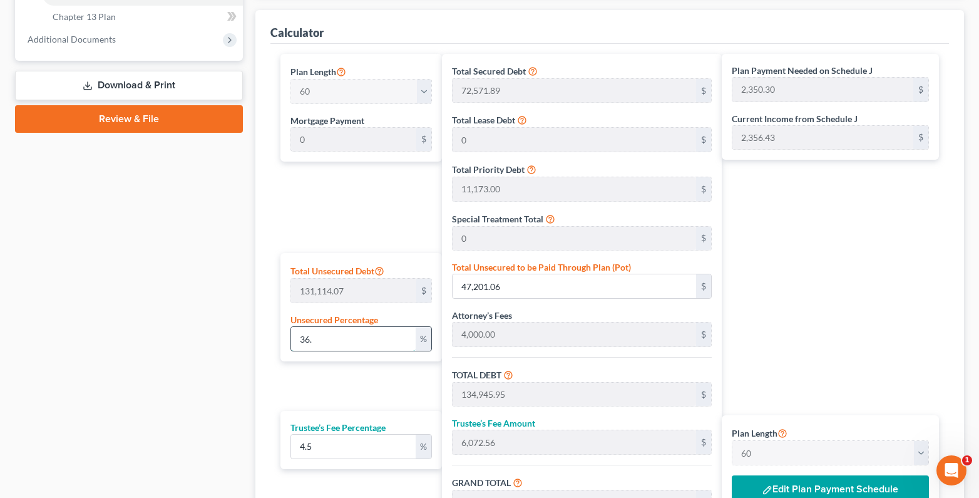
type input "141,292.55"
type input "2,354.87"
click at [811, 286] on div "Plan Payment Needed on Schedule J 2,354.87 $ Current Income from Schedule J 2,3…" at bounding box center [834, 308] width 224 height 508
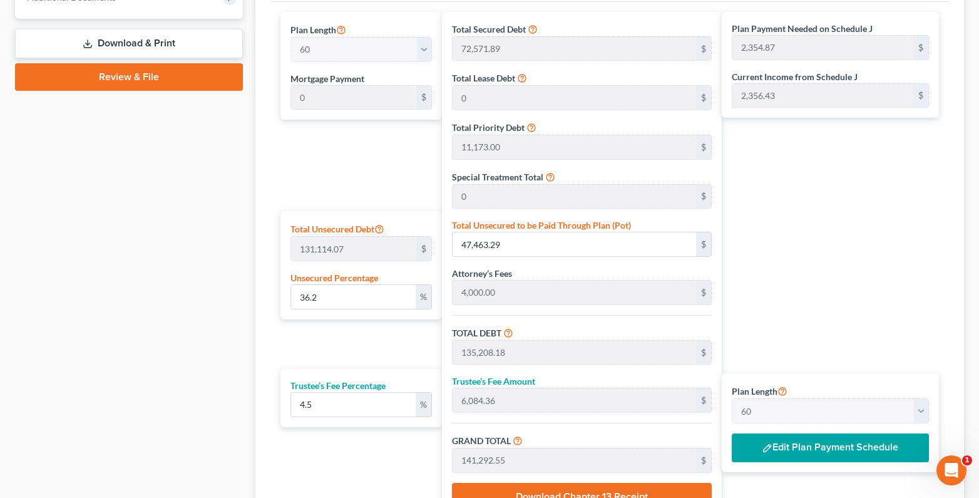
scroll to position [637, 0]
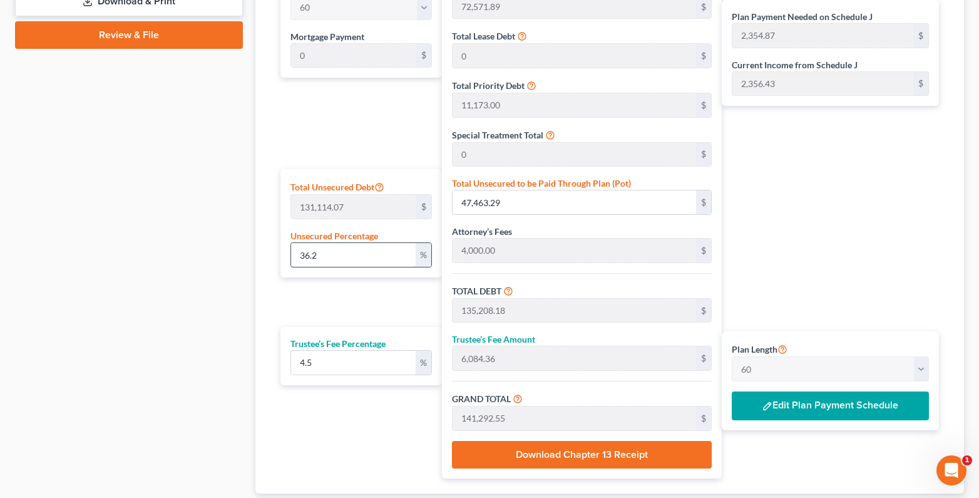
click at [346, 254] on input "36.2" at bounding box center [353, 255] width 125 height 24
type input "36."
type input "47,201.06"
type input "134,945.95"
type input "6,072.56"
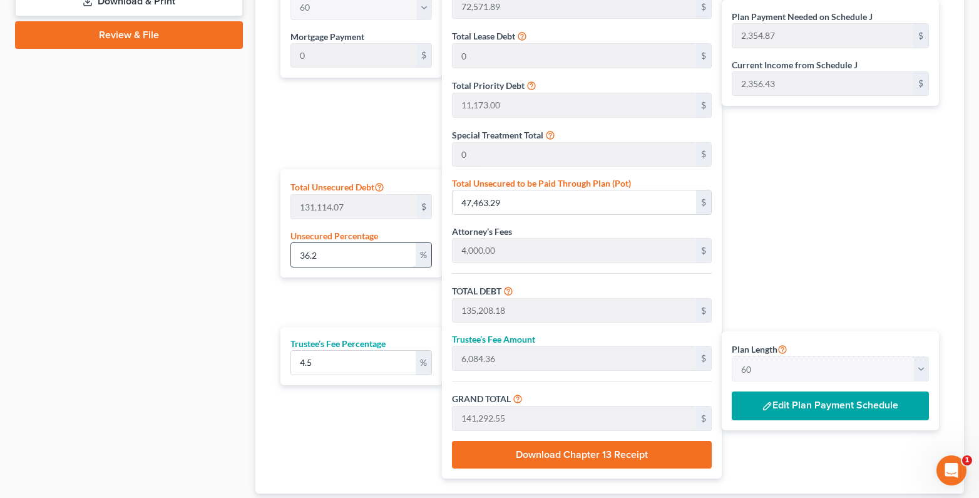
type input "141,018.52"
type input "2,350.30"
type input "36.1"
type input "47,332.17"
type input "135,077.06"
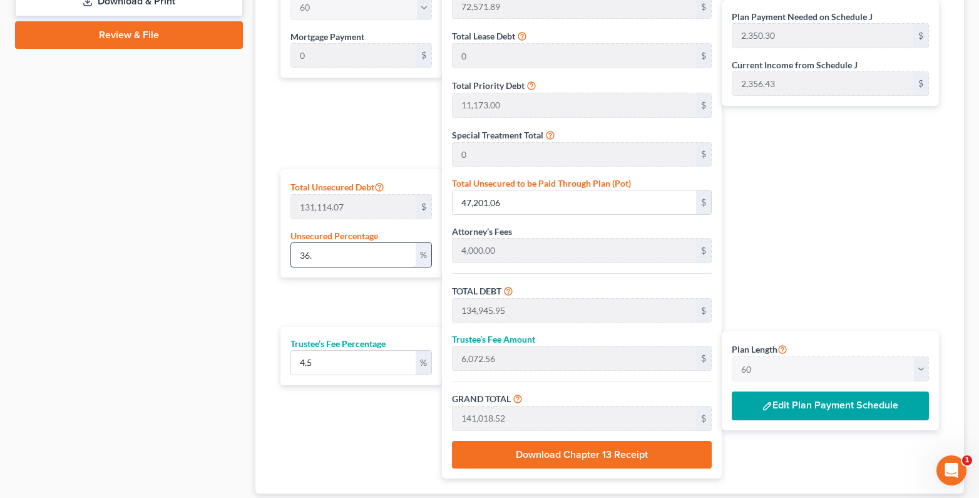
type input "6,078.46"
type input "141,155.53"
type input "2,352.59"
type input "36."
type input "47,201.06"
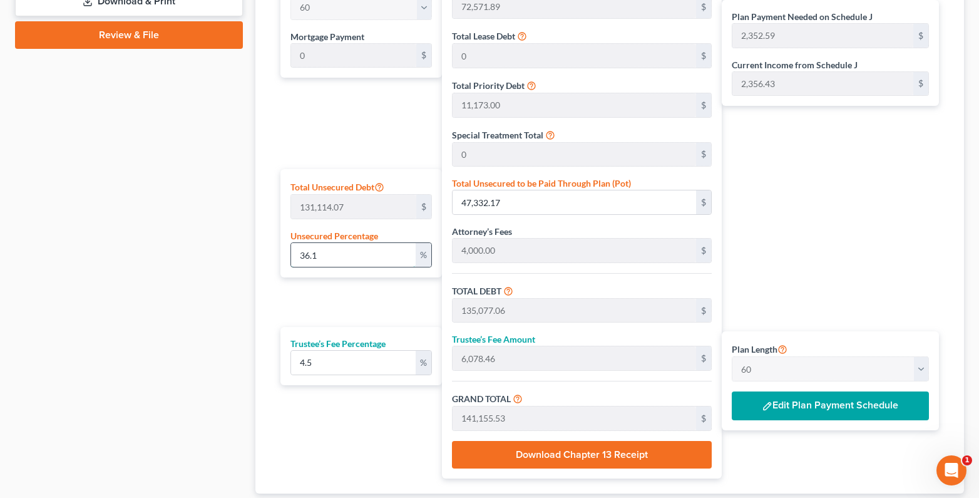
type input "134,945.95"
type input "6,072.56"
type input "141,018.52"
type input "2,350.30"
type input "36.2"
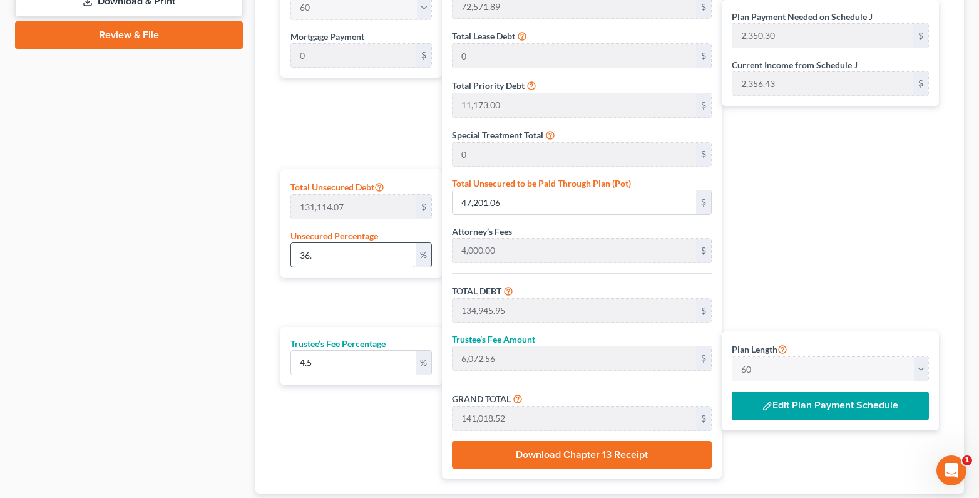
type input "47,463.29"
type input "135,208.18"
type input "6,084.36"
type input "141,292.55"
type input "2,354.87"
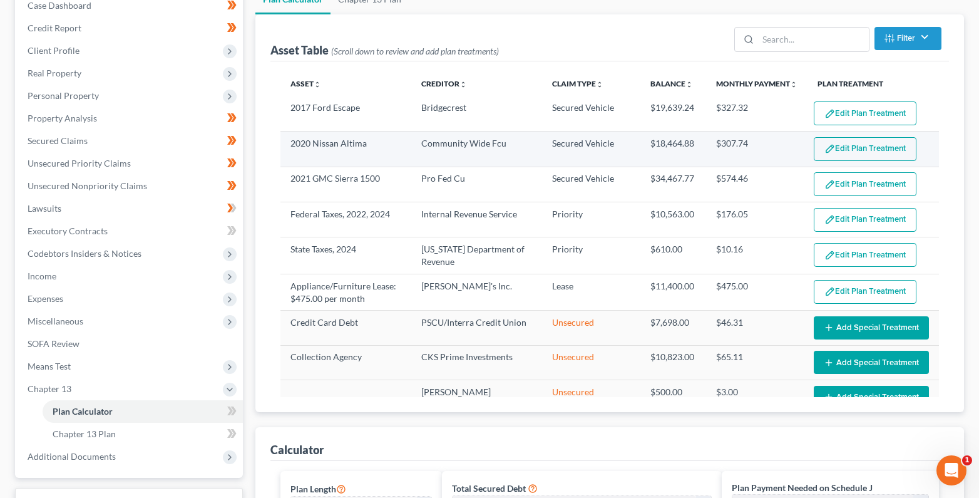
scroll to position [0, 0]
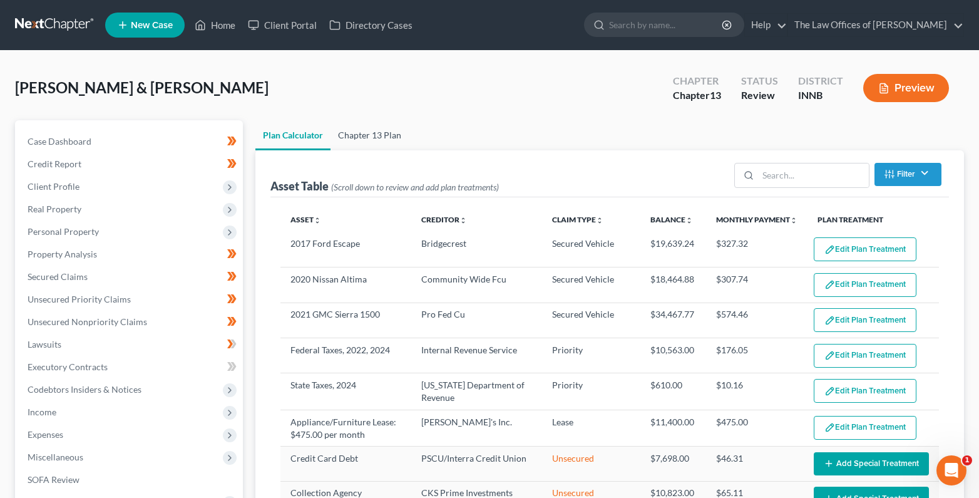
click at [374, 128] on link "Chapter 13 Plan" at bounding box center [370, 135] width 78 height 30
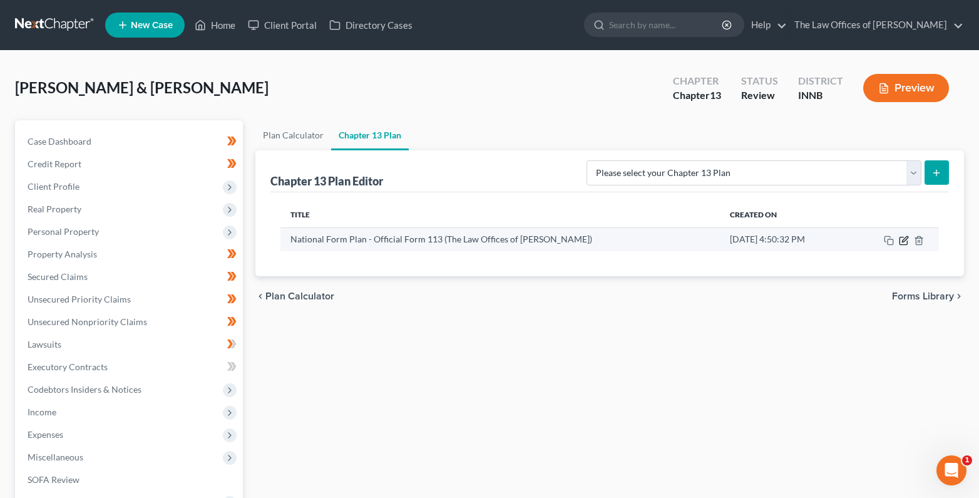
click at [904, 242] on icon "button" at bounding box center [905, 239] width 6 height 6
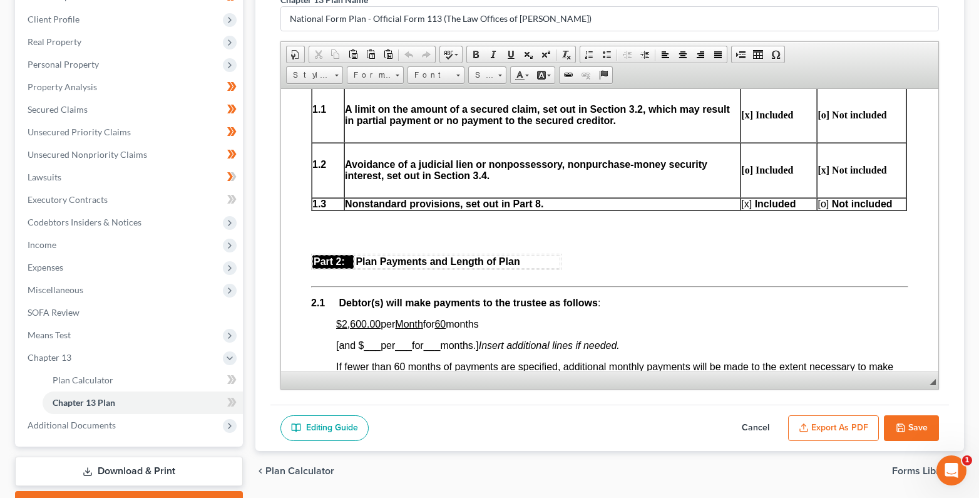
scroll to position [235, 0]
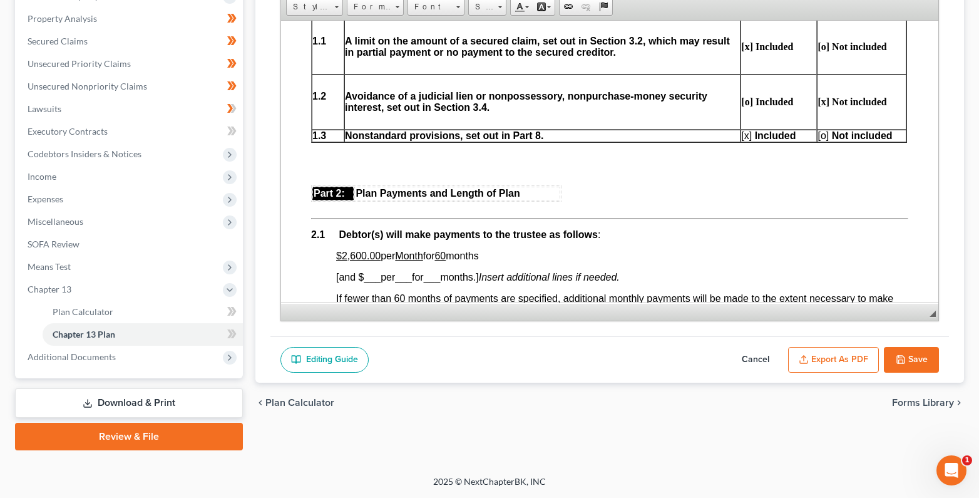
click at [367, 254] on u "$2,600.00" at bounding box center [358, 255] width 44 height 11
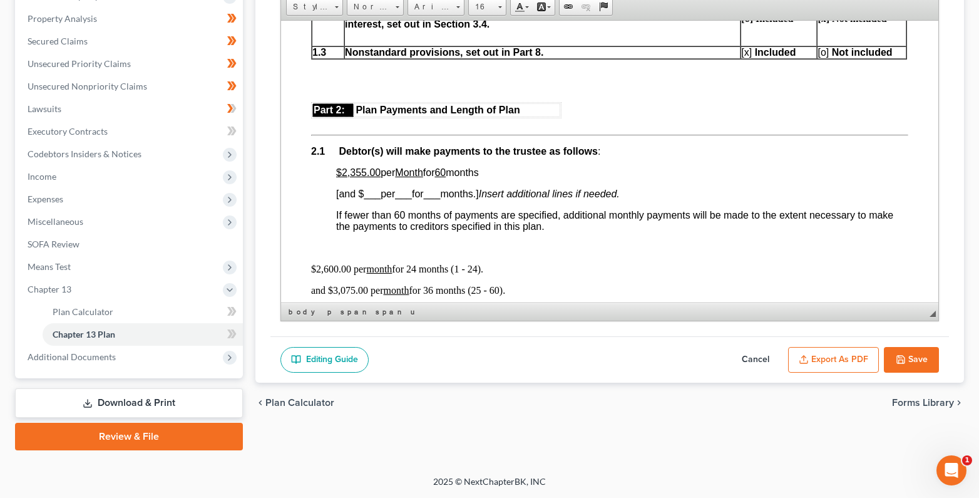
scroll to position [626, 0]
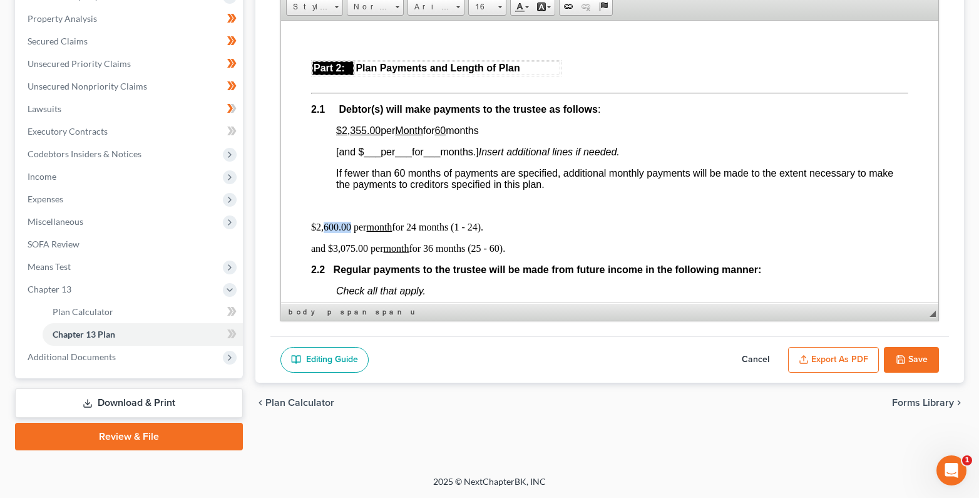
drag, startPoint x: 350, startPoint y: 225, endPoint x: 326, endPoint y: 224, distance: 24.5
click at [326, 224] on p "$2,600.00 per month for 24 months (1 - 24)." at bounding box center [609, 226] width 597 height 11
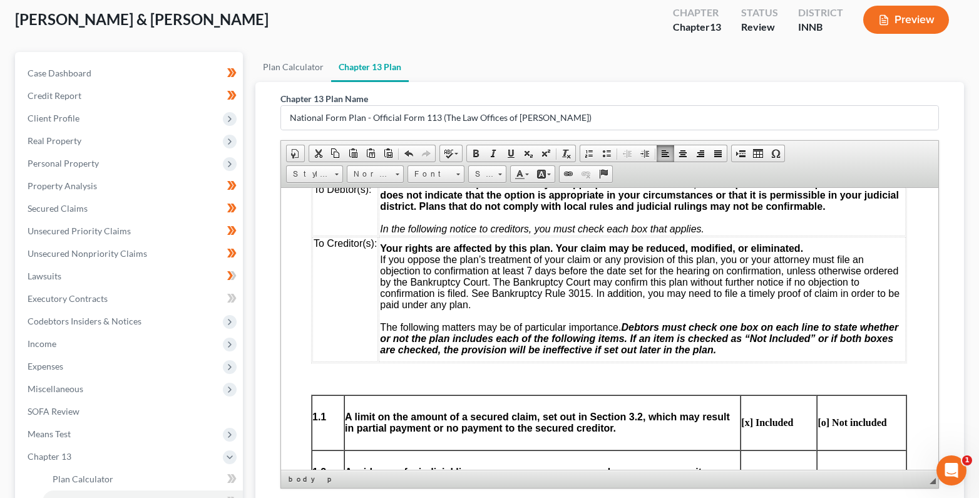
scroll to position [250, 0]
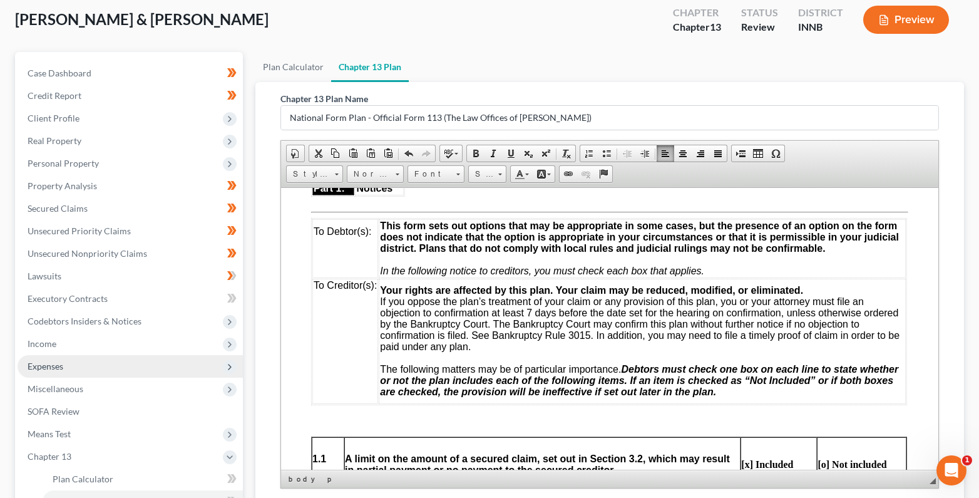
click at [57, 366] on span "Expenses" at bounding box center [46, 366] width 36 height 11
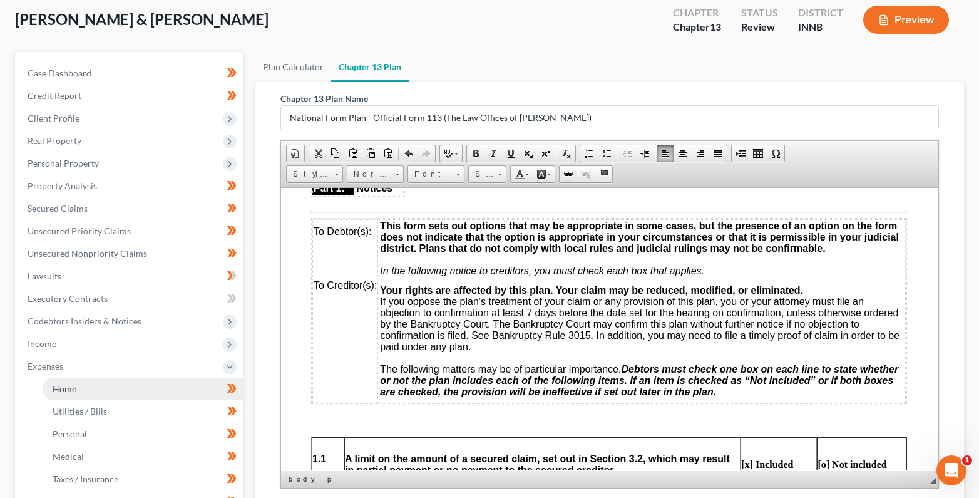
click at [60, 389] on span "Home" at bounding box center [65, 388] width 24 height 11
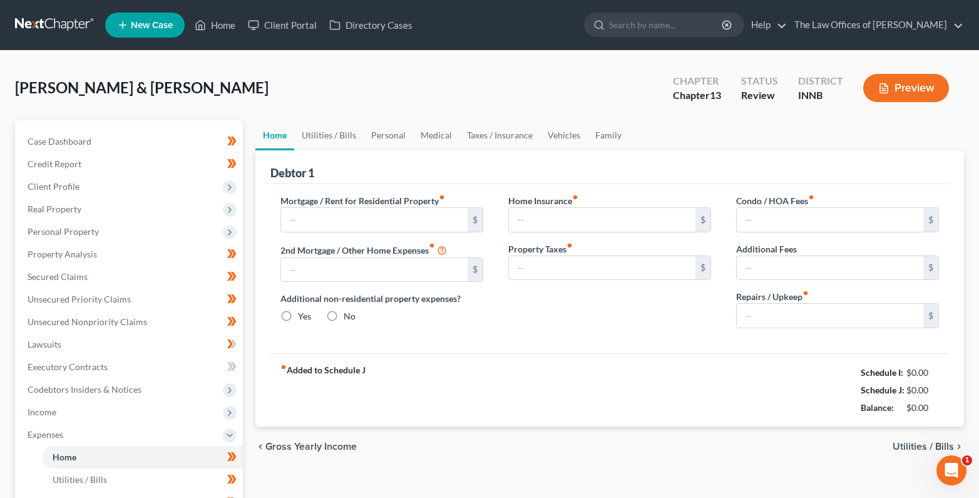
type input "1,930.00"
type input "0.00"
radio input "true"
type input "0.00"
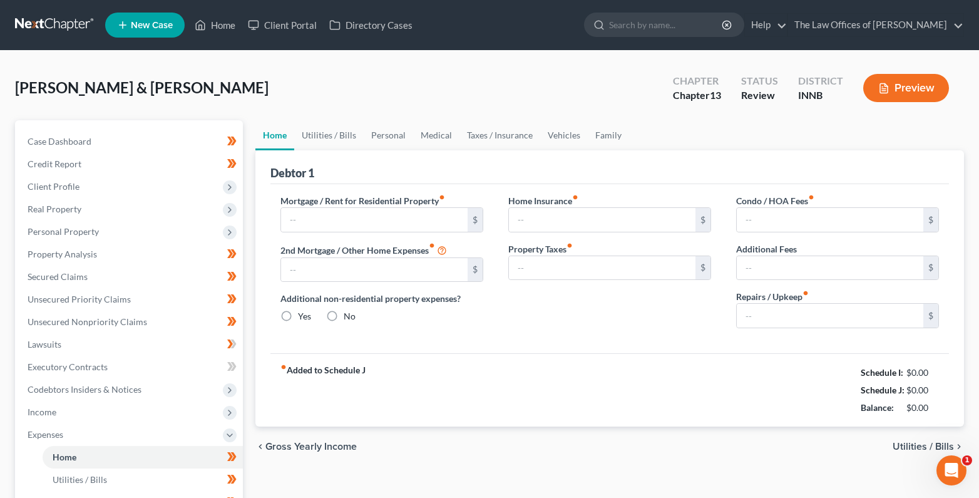
type input "0.00"
type input "100.00"
click at [607, 135] on link "Family" at bounding box center [608, 135] width 41 height 30
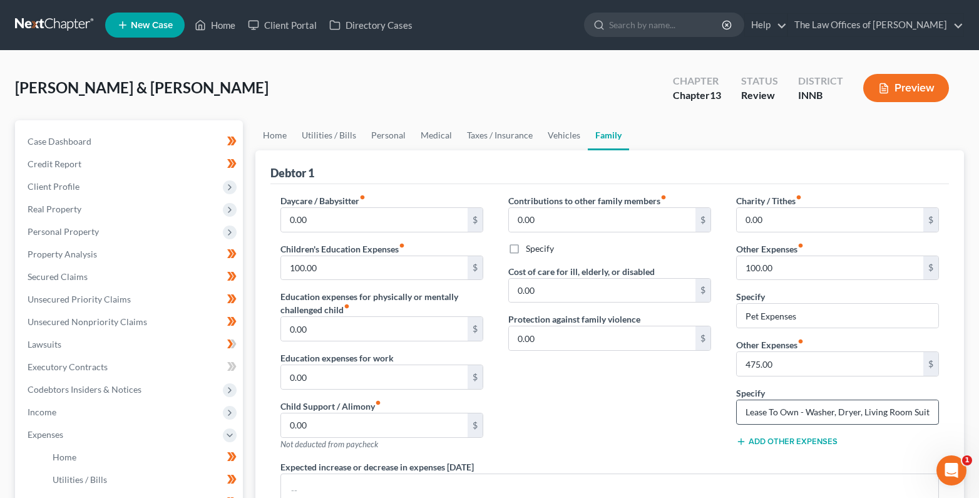
scroll to position [125, 0]
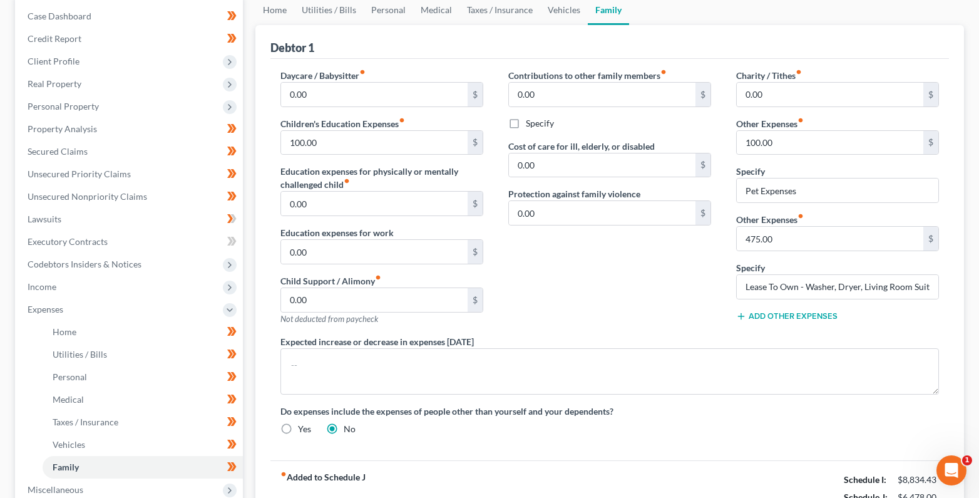
click at [786, 315] on button "Add Other Expenses" at bounding box center [786, 316] width 101 height 10
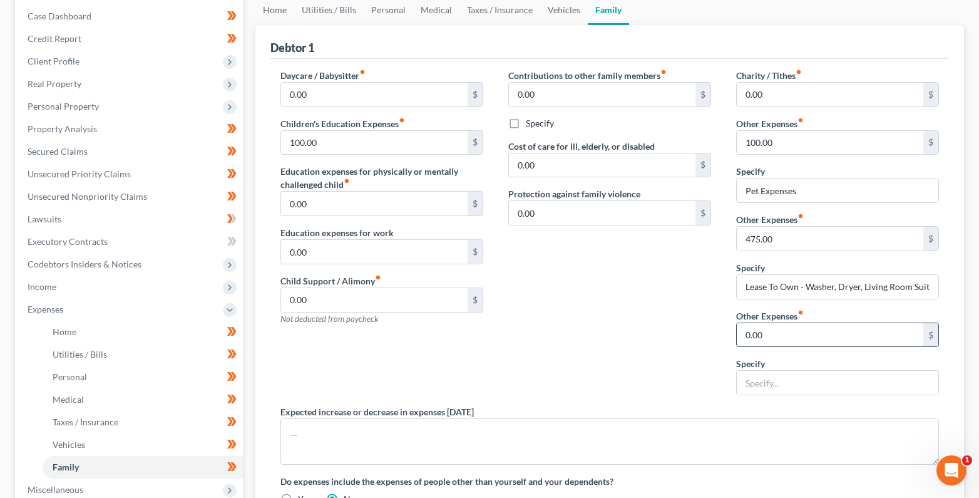
click at [775, 333] on input "0.00" at bounding box center [830, 335] width 187 height 24
click at [775, 387] on input "text" at bounding box center [838, 383] width 202 height 24
type input "LeaseTo Own - Mattress and Box Spring"
click at [772, 335] on input "0.00" at bounding box center [830, 335] width 187 height 24
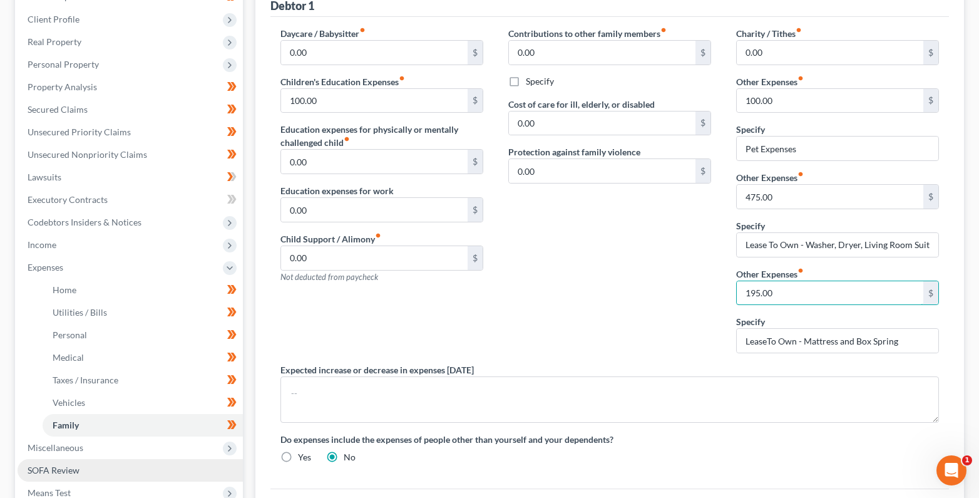
scroll to position [250, 0]
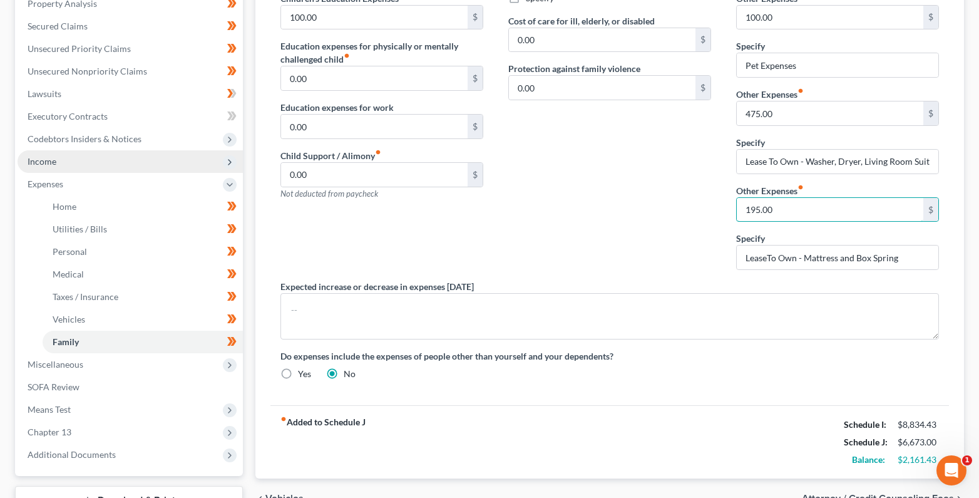
type input "195.00"
click at [71, 166] on span "Income" at bounding box center [130, 161] width 225 height 23
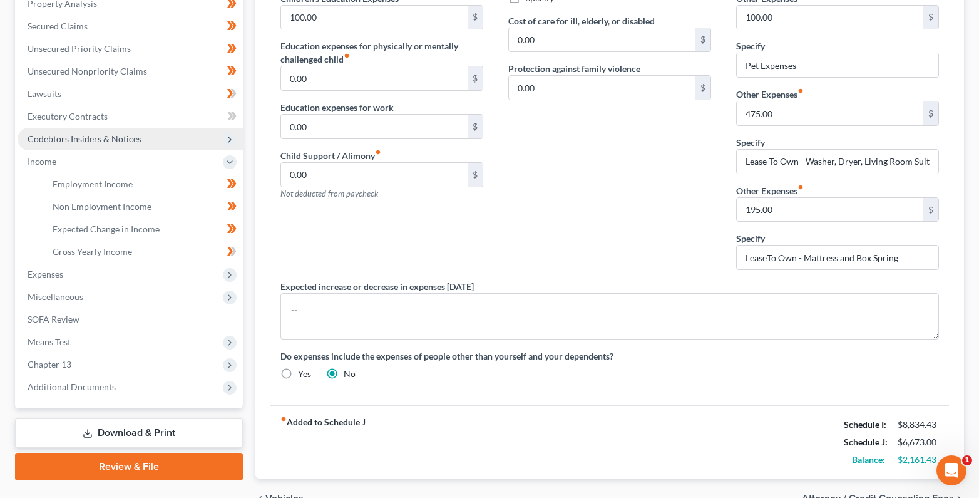
click at [78, 134] on span "Codebtors Insiders & Notices" at bounding box center [85, 138] width 114 height 11
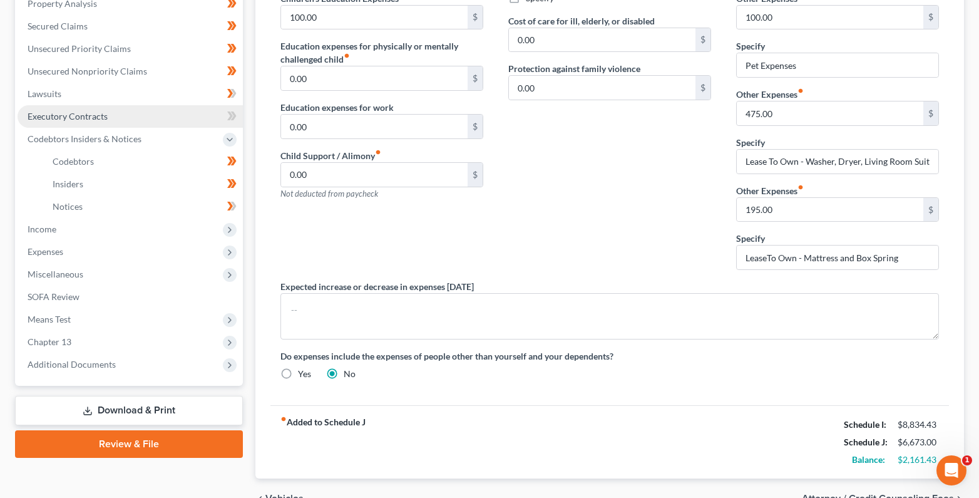
click at [79, 118] on span "Executory Contracts" at bounding box center [68, 116] width 80 height 11
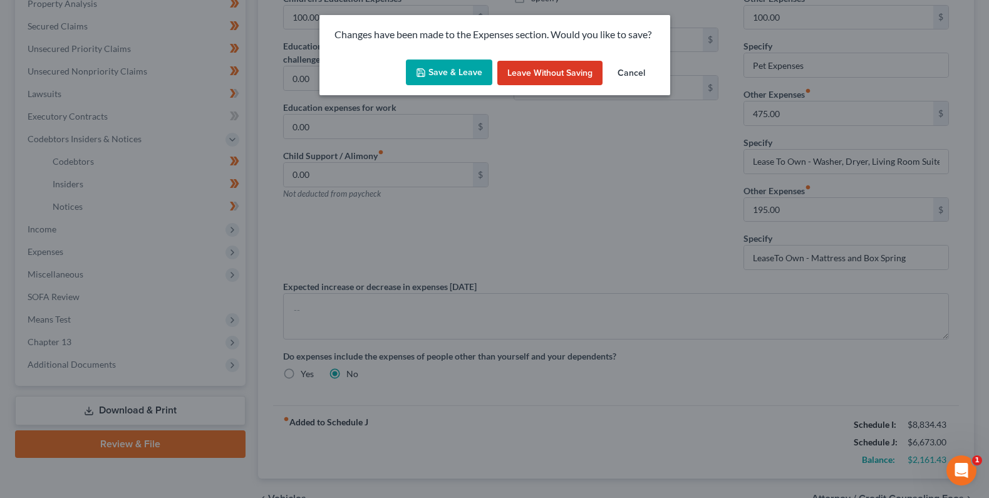
click at [463, 71] on button "Save & Leave" at bounding box center [449, 72] width 86 height 26
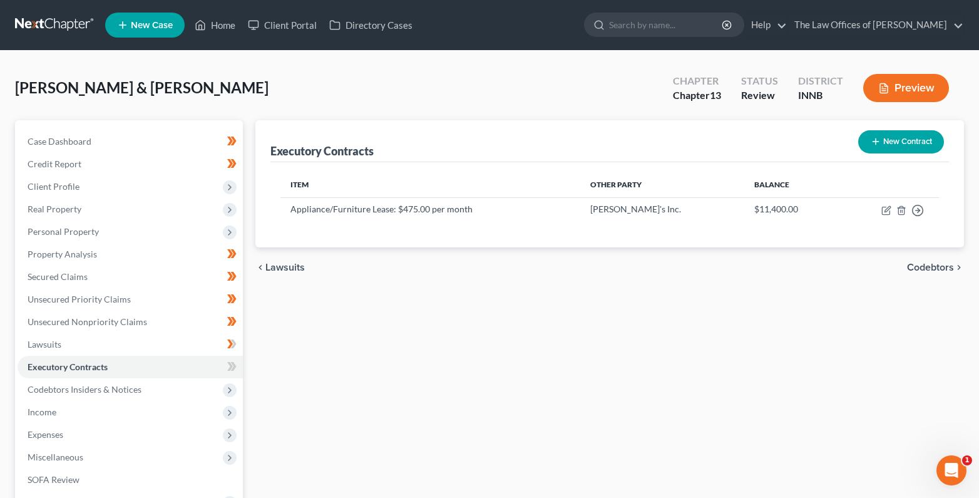
click at [417, 343] on div "Executory Contracts New Contract Item Other Party Balance Appliance/Furniture L…" at bounding box center [609, 380] width 721 height 520
click at [930, 143] on button "New Contract" at bounding box center [901, 141] width 86 height 23
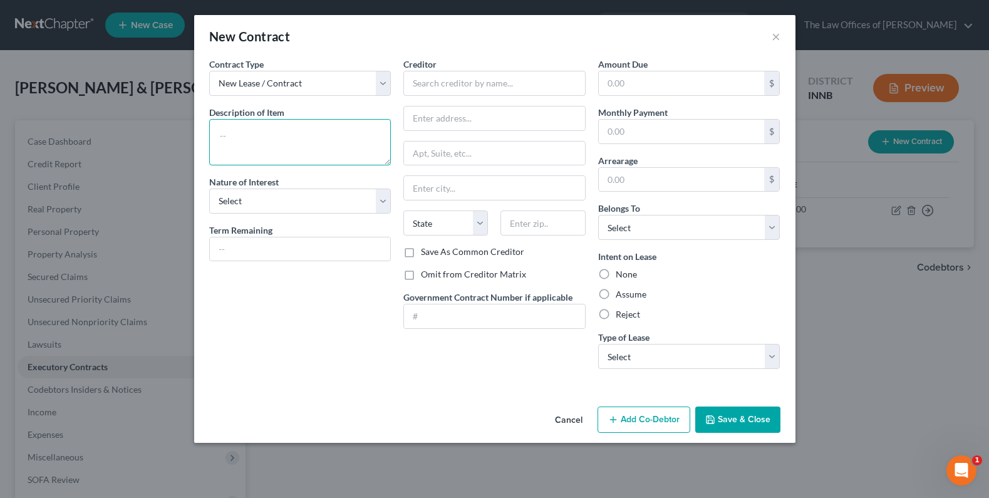
click at [286, 142] on textarea at bounding box center [300, 142] width 182 height 46
type textarea "Mattress (2), Box Spring (2)"
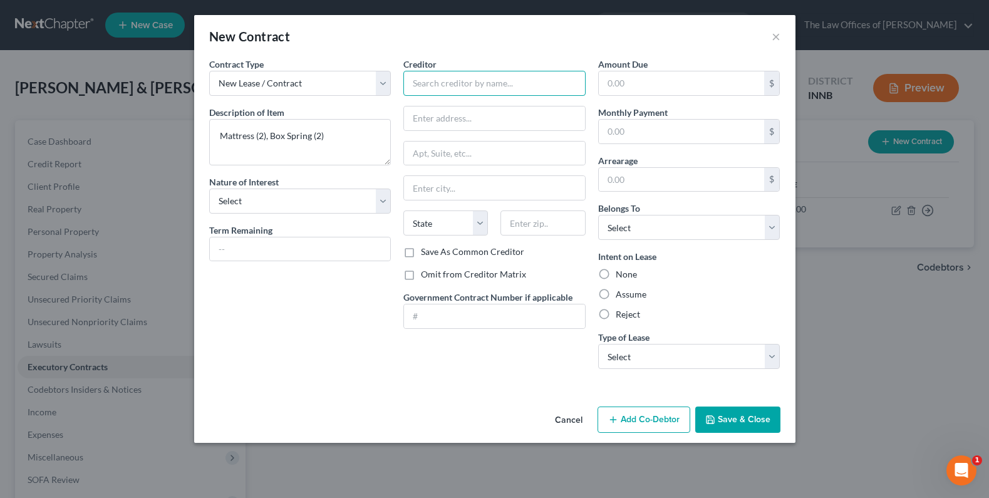
click at [424, 83] on input "text" at bounding box center [494, 83] width 182 height 25
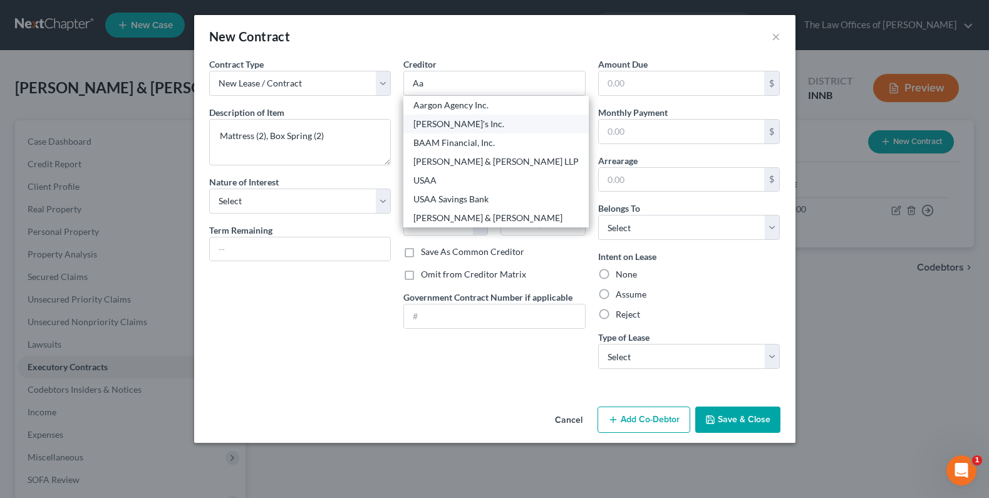
click at [435, 130] on div "Aaron's Inc." at bounding box center [495, 124] width 165 height 13
type input "Aaron's Inc."
type input "309 E Paces Ferry"
type input "Atlanta"
select select "10"
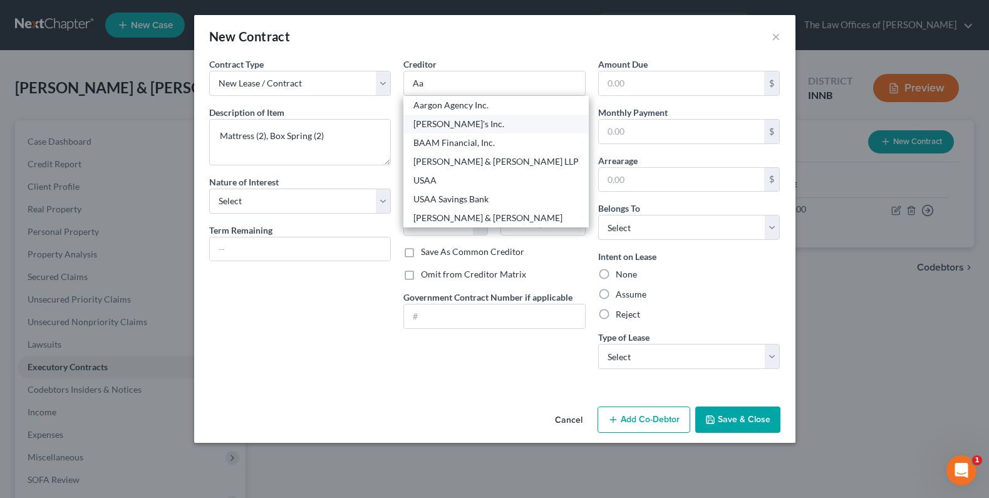
type input "30303"
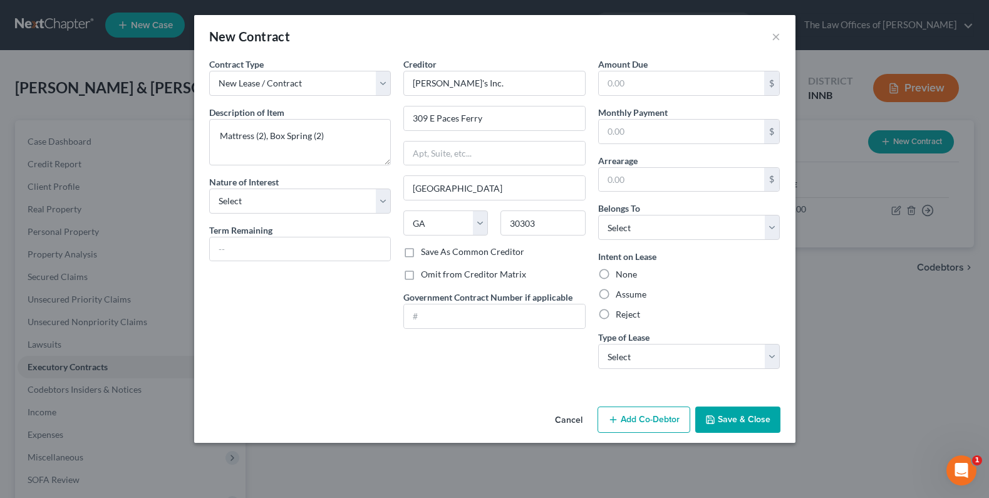
click at [716, 413] on button "Save & Close" at bounding box center [737, 419] width 85 height 26
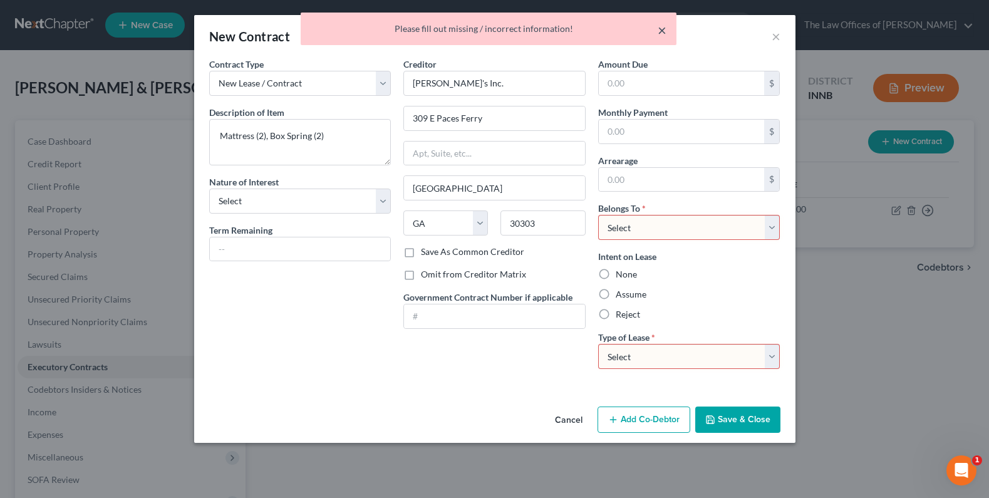
click at [662, 33] on button "×" at bounding box center [661, 30] width 9 height 15
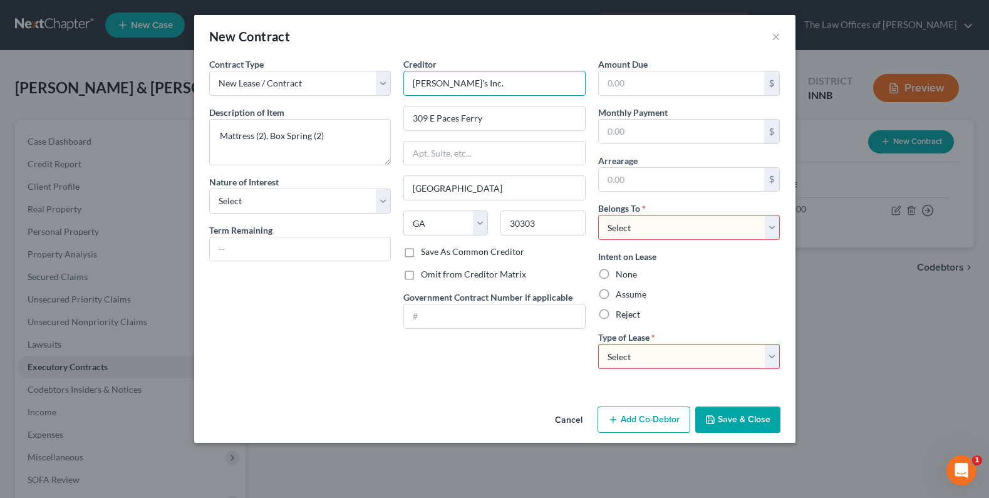
click at [466, 80] on input "Aaron's Inc." at bounding box center [494, 83] width 182 height 25
type input "Aarons"
click at [771, 34] on div "New Contract ×" at bounding box center [494, 36] width 601 height 43
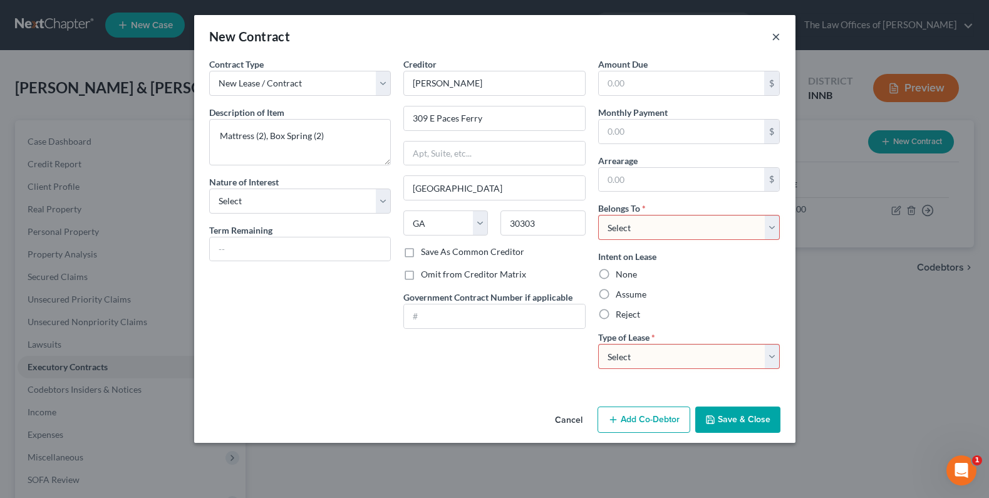
click at [775, 36] on button "×" at bounding box center [775, 36] width 9 height 15
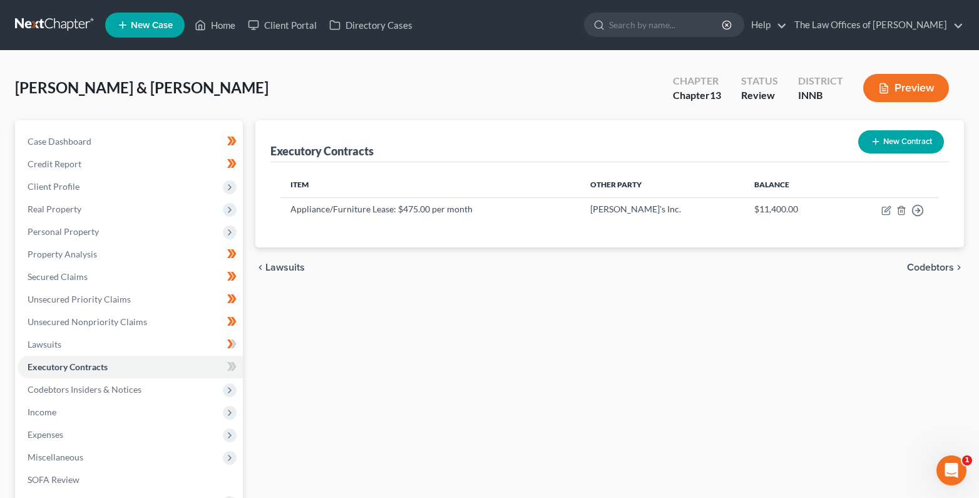
click at [898, 142] on button "New Contract" at bounding box center [901, 141] width 86 height 23
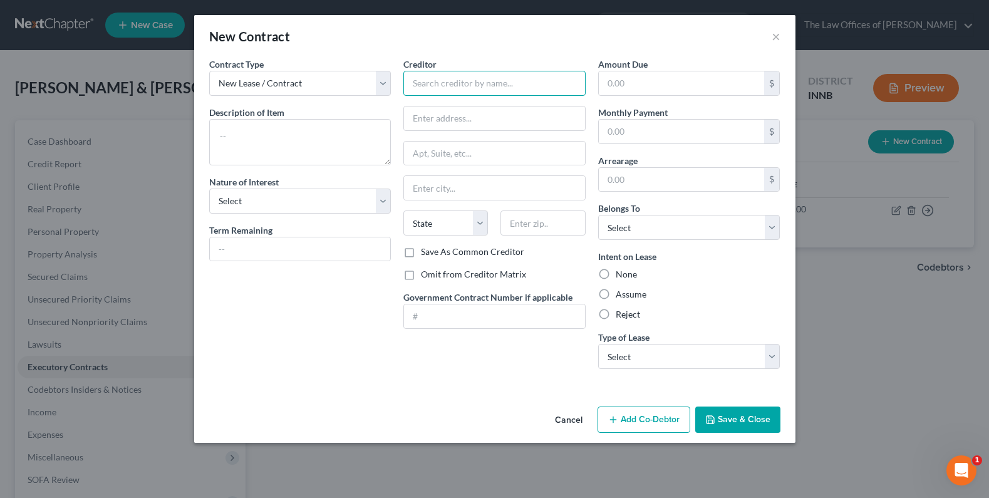
click at [460, 87] on input "text" at bounding box center [494, 83] width 182 height 25
drag, startPoint x: 455, startPoint y: 83, endPoint x: 304, endPoint y: 74, distance: 151.8
click at [304, 74] on div "Contract Type New Lease / Contract New Timeshare Description of non-residential…" at bounding box center [495, 218] width 584 height 321
type input "a"
click at [441, 96] on div "Aaron's Inc." at bounding box center [478, 105] width 150 height 19
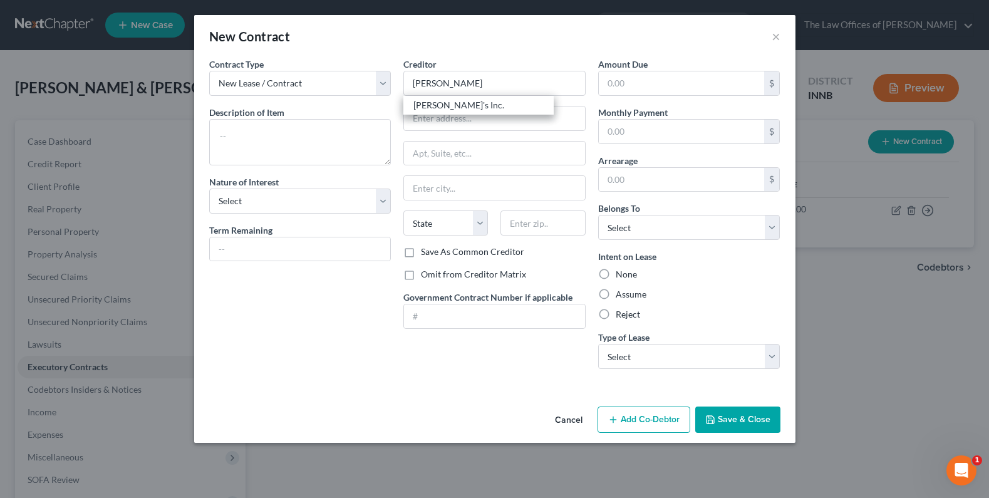
type input "Aaron's Inc."
type input "309 E Paces Ferry"
type input "Atlanta"
select select "10"
type input "30303"
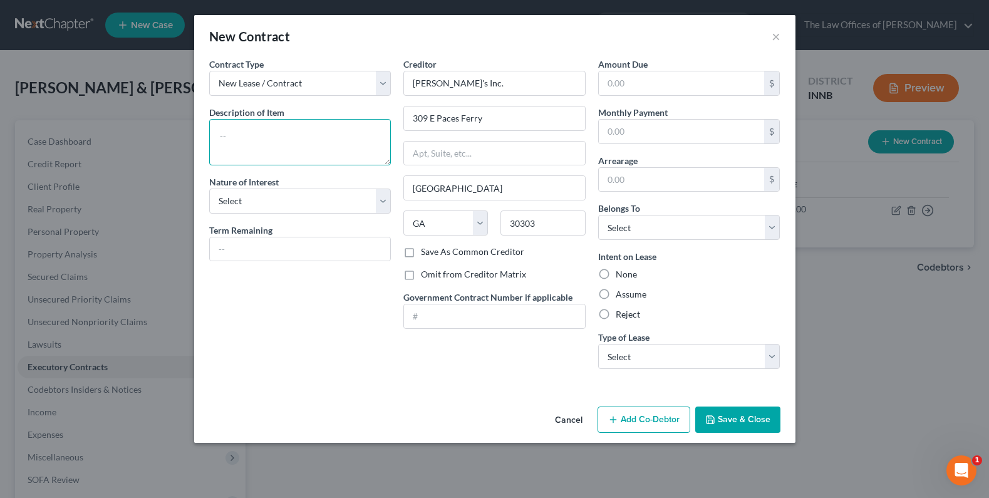
click at [281, 152] on textarea at bounding box center [300, 142] width 182 height 46
type textarea "Mattress (2), Box Spring (2)"
click at [220, 244] on input "text" at bounding box center [300, 249] width 181 height 24
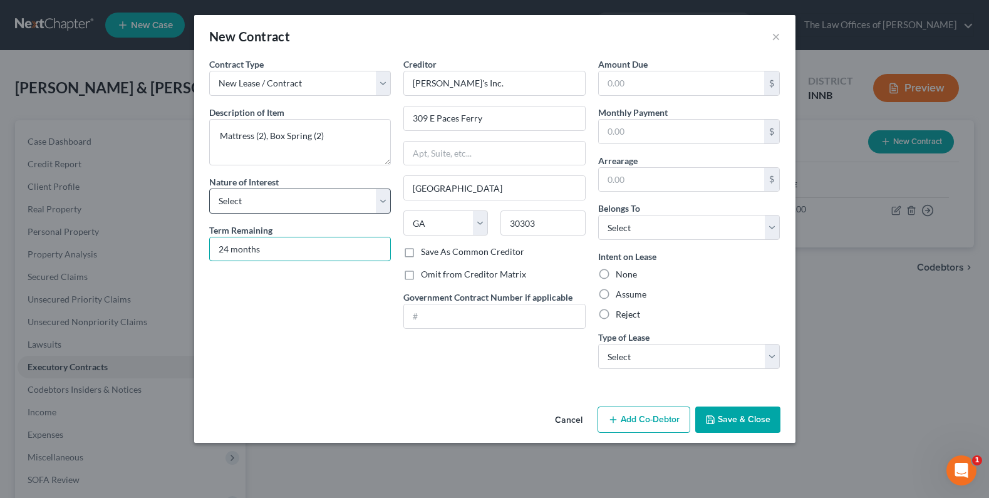
type input "24 months"
click at [286, 204] on select "Select Purchaser Agent Lessor Lessee" at bounding box center [300, 200] width 182 height 25
select select "3"
click at [209, 188] on select "Select Purchaser Agent Lessor Lessee" at bounding box center [300, 200] width 182 height 25
click at [613, 121] on input "text" at bounding box center [682, 132] width 166 height 24
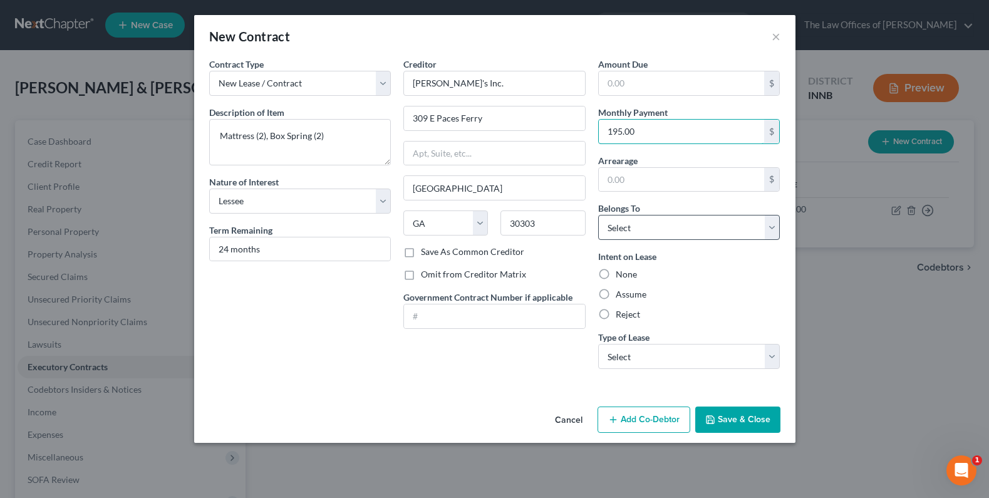
type input "195.00"
click at [634, 222] on select "Select Debtor 1 Only Debtor 2 Only Debtor 1 And Debtor 2 Only At Least One Of T…" at bounding box center [689, 227] width 182 height 25
select select "2"
click at [598, 215] on select "Select Debtor 1 Only Debtor 2 Only Debtor 1 And Debtor 2 Only At Least One Of T…" at bounding box center [689, 227] width 182 height 25
click at [616, 294] on label "Assume" at bounding box center [631, 294] width 31 height 13
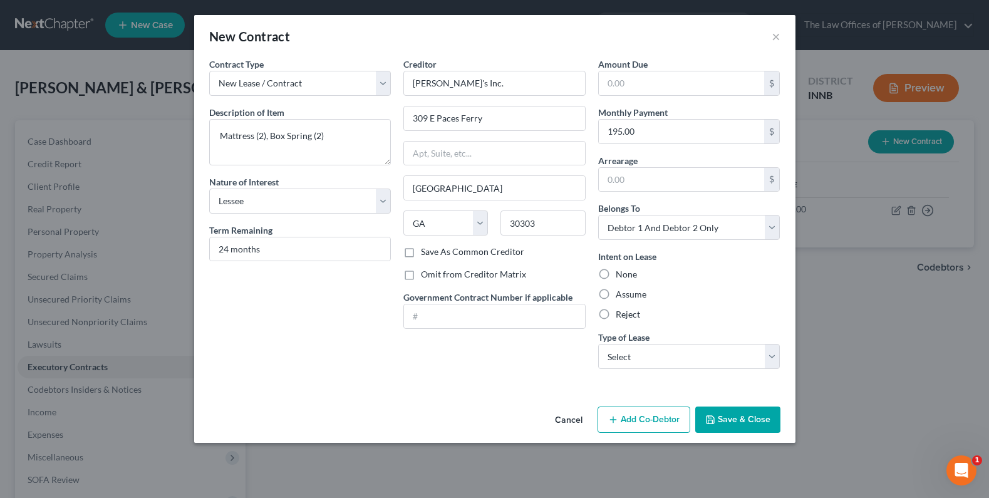
click at [621, 294] on input "Assume" at bounding box center [625, 292] width 8 height 8
radio input "true"
click at [642, 361] on select "Select Real Estate Car Other" at bounding box center [689, 356] width 182 height 25
select select "2"
click at [598, 344] on select "Select Real Estate Car Other" at bounding box center [689, 356] width 182 height 25
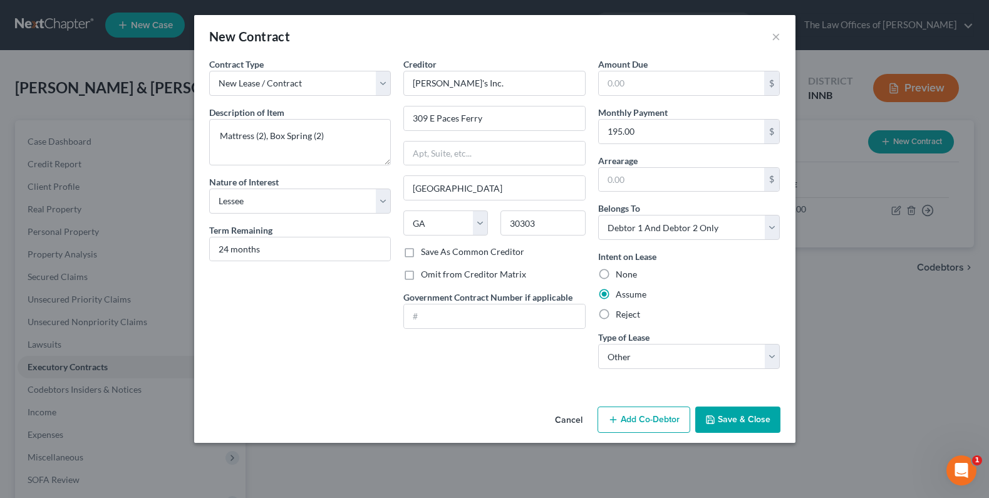
click at [721, 425] on button "Save & Close" at bounding box center [737, 419] width 85 height 26
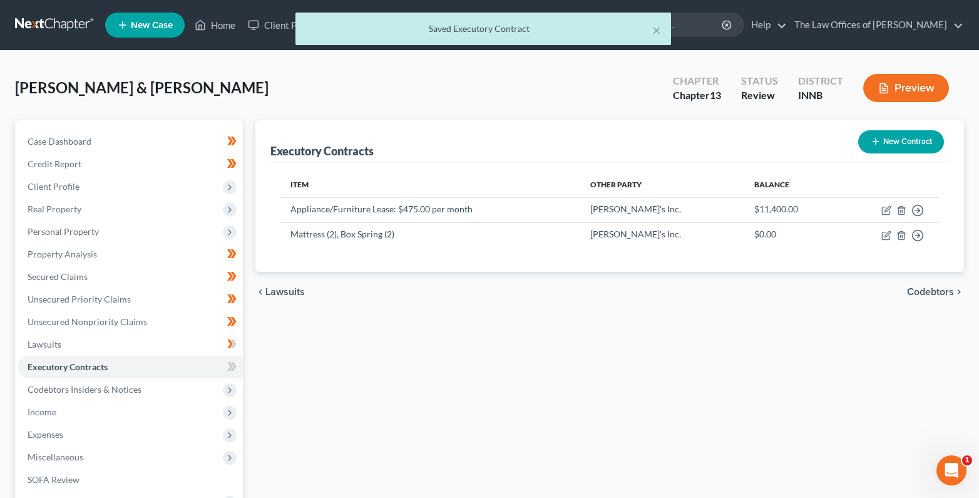
scroll to position [190, 0]
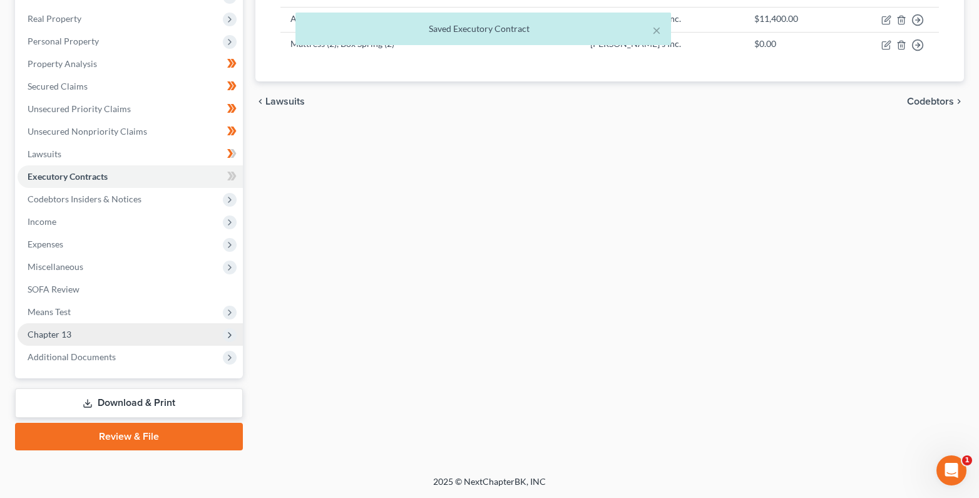
click at [78, 331] on span "Chapter 13" at bounding box center [130, 334] width 225 height 23
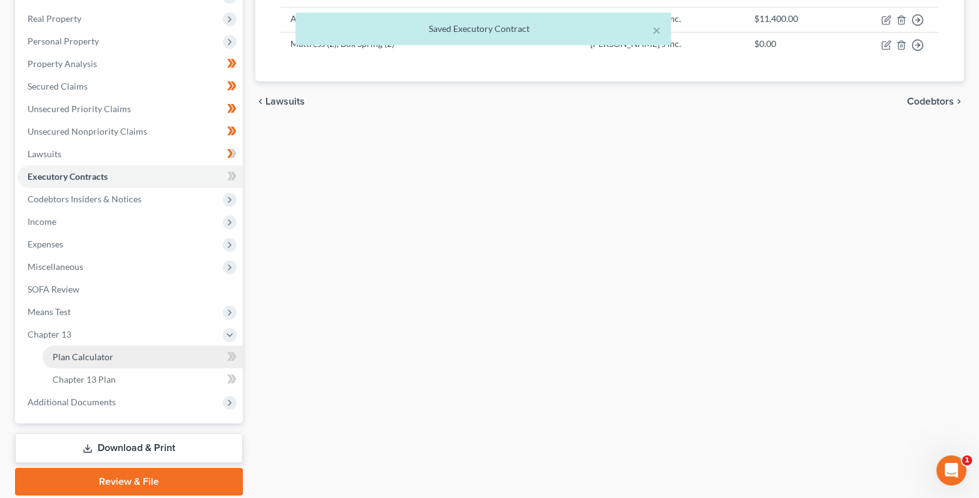
click at [96, 353] on span "Plan Calculator" at bounding box center [83, 356] width 61 height 11
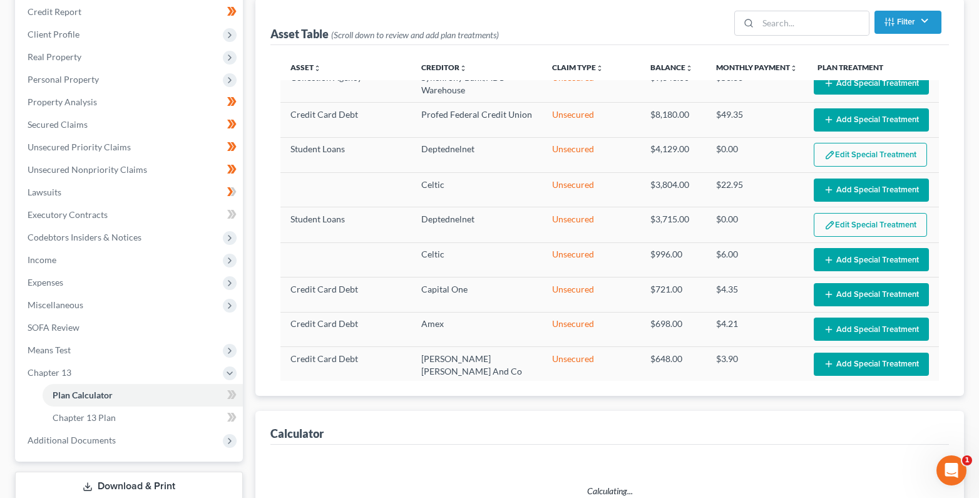
scroll to position [319, 0]
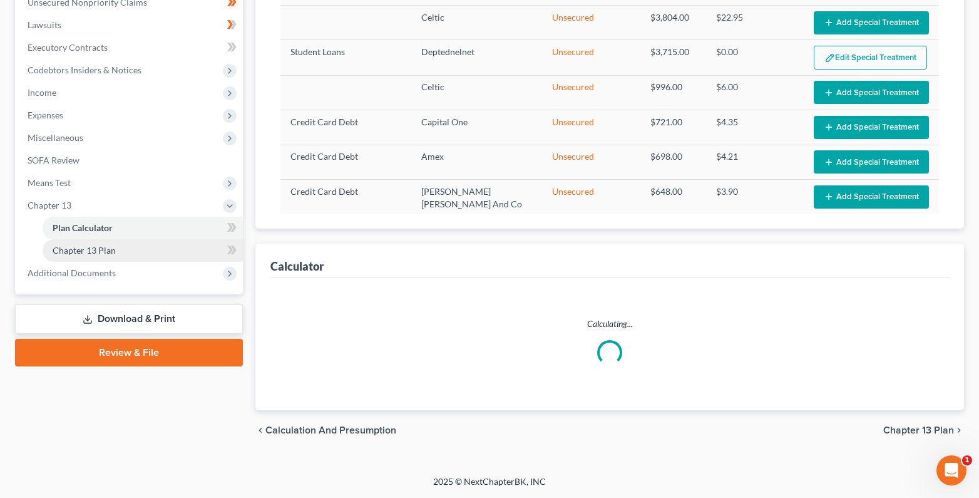
click at [121, 248] on link "Chapter 13 Plan" at bounding box center [143, 250] width 200 height 23
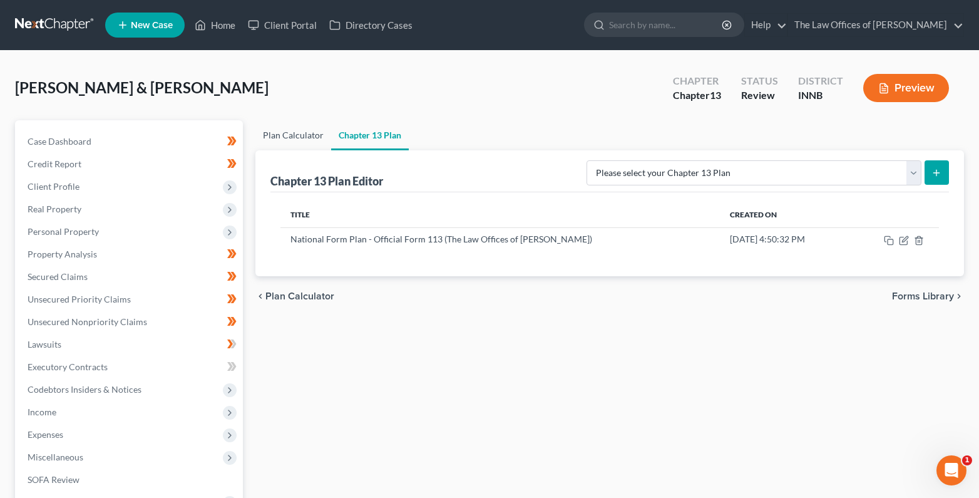
click at [297, 138] on link "Plan Calculator" at bounding box center [293, 135] width 76 height 30
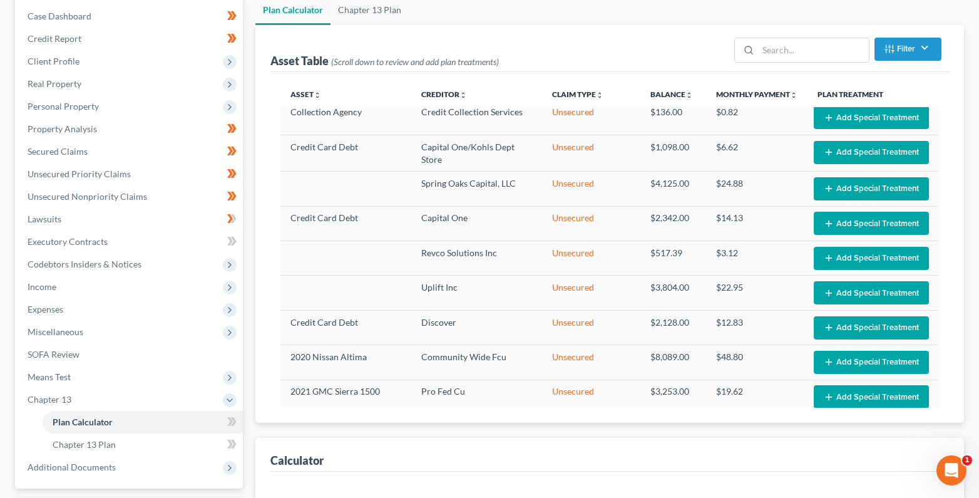
scroll to position [319, 0]
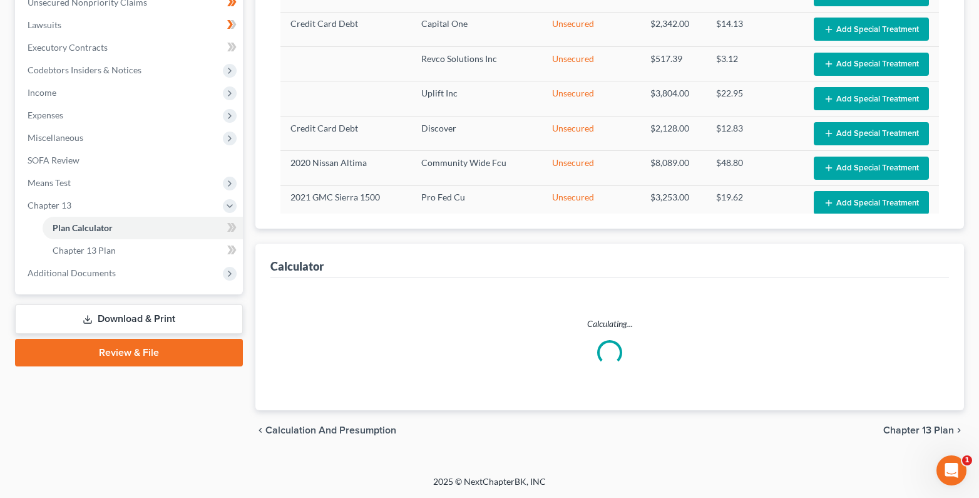
select select "59"
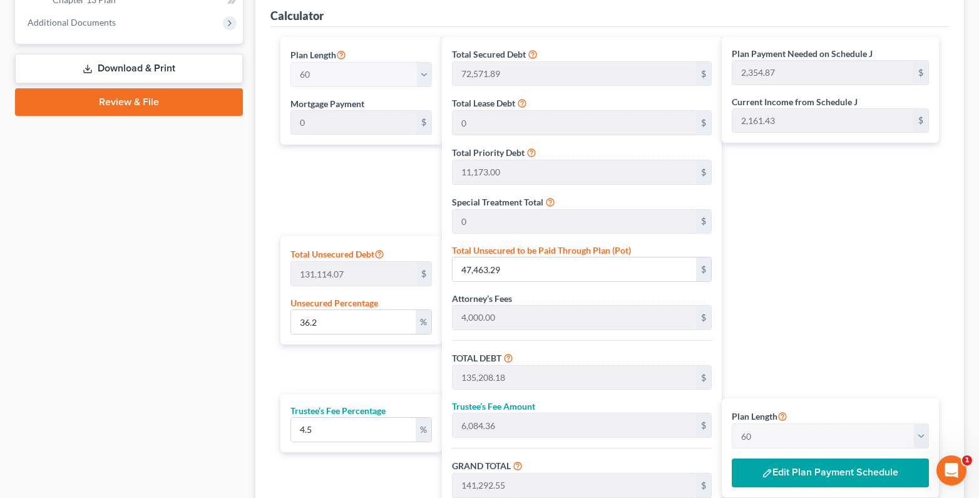
scroll to position [528, 0]
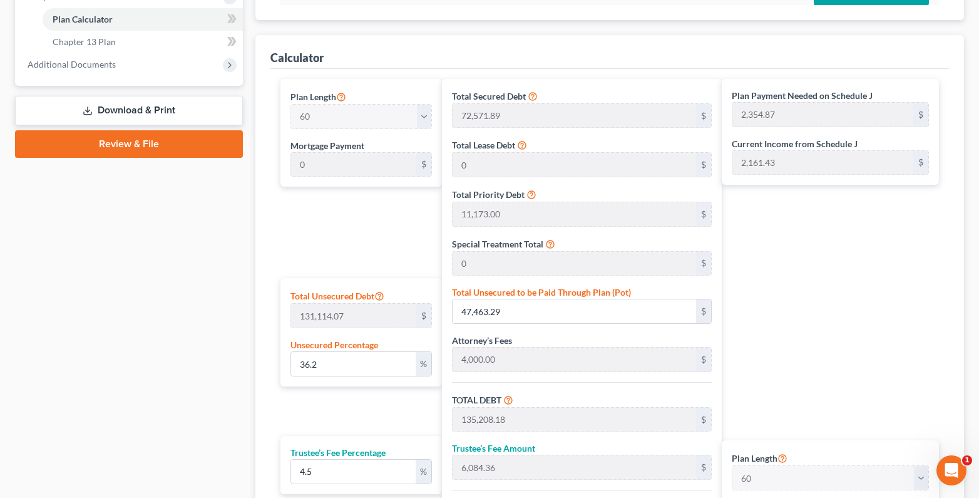
click at [773, 356] on div "Plan Payment Needed on Schedule J 2,354.87 $ Current Income from Schedule J 2,1…" at bounding box center [834, 333] width 224 height 508
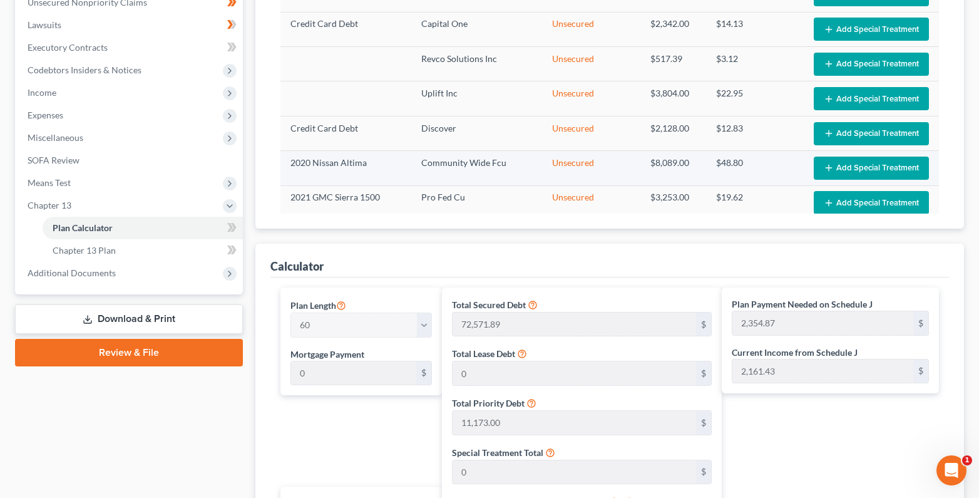
scroll to position [152, 0]
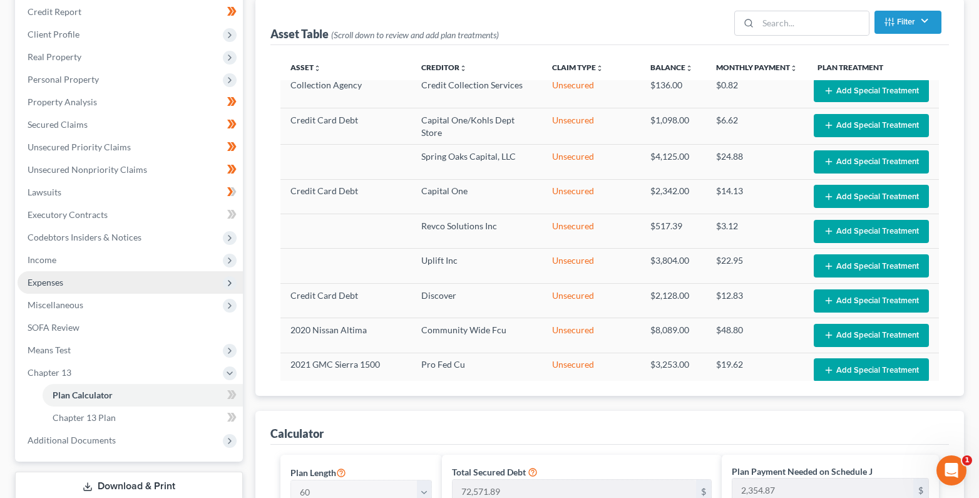
click at [56, 279] on span "Expenses" at bounding box center [46, 282] width 36 height 11
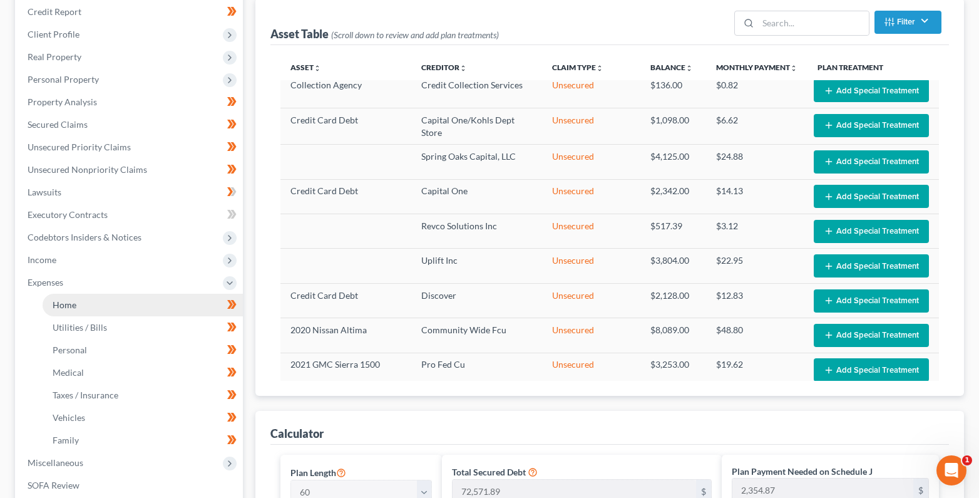
click at [71, 299] on span "Home" at bounding box center [65, 304] width 24 height 11
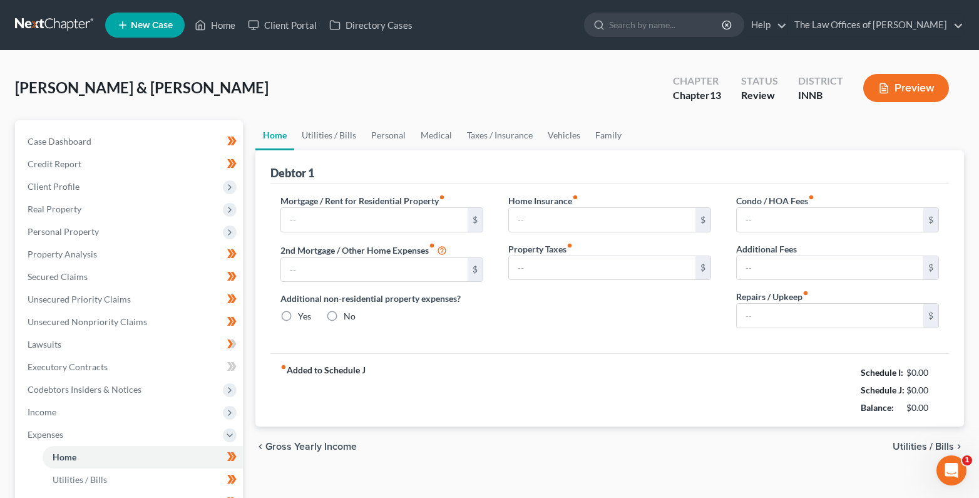
type input "1,930.00"
type input "0.00"
radio input "true"
type input "0.00"
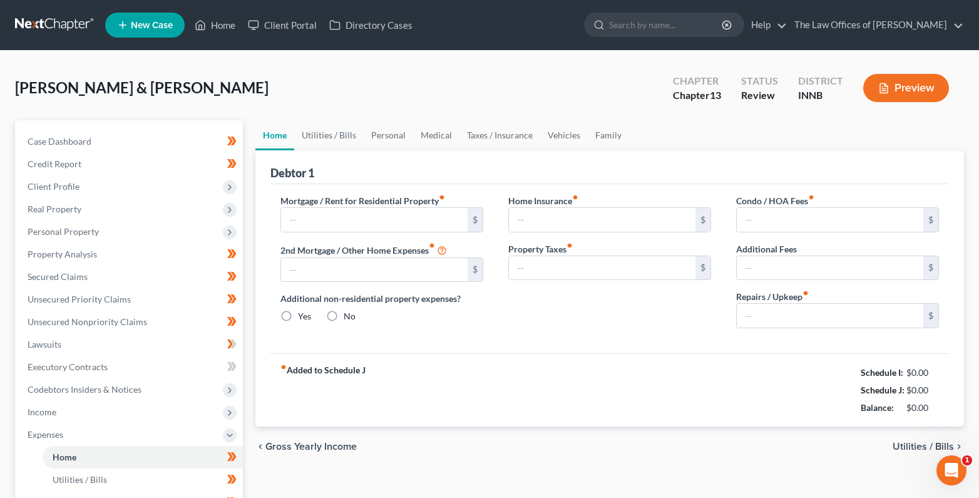
type input "0.00"
type input "100.00"
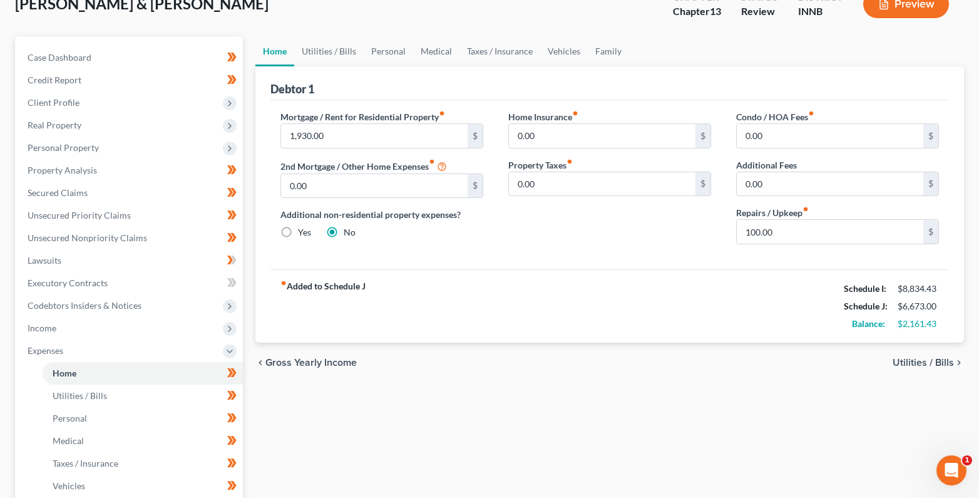
scroll to position [125, 0]
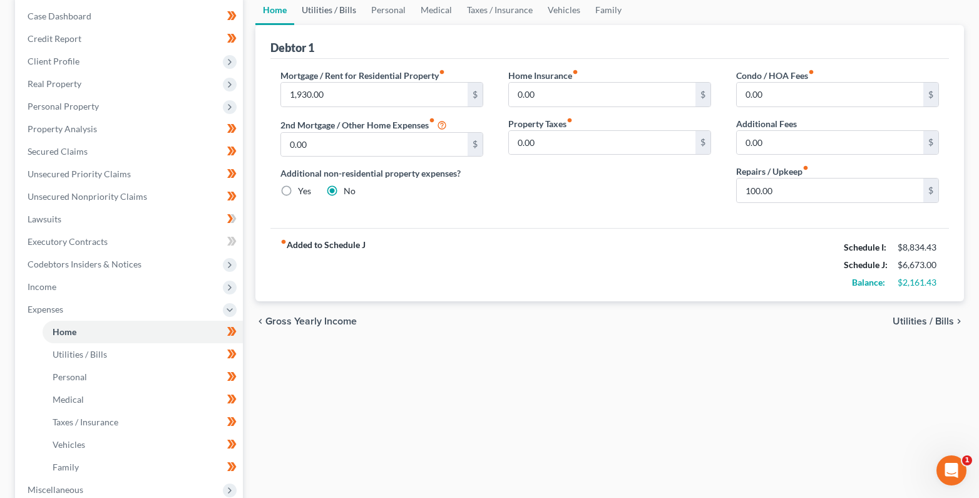
click at [346, 13] on link "Utilities / Bills" at bounding box center [329, 10] width 70 height 30
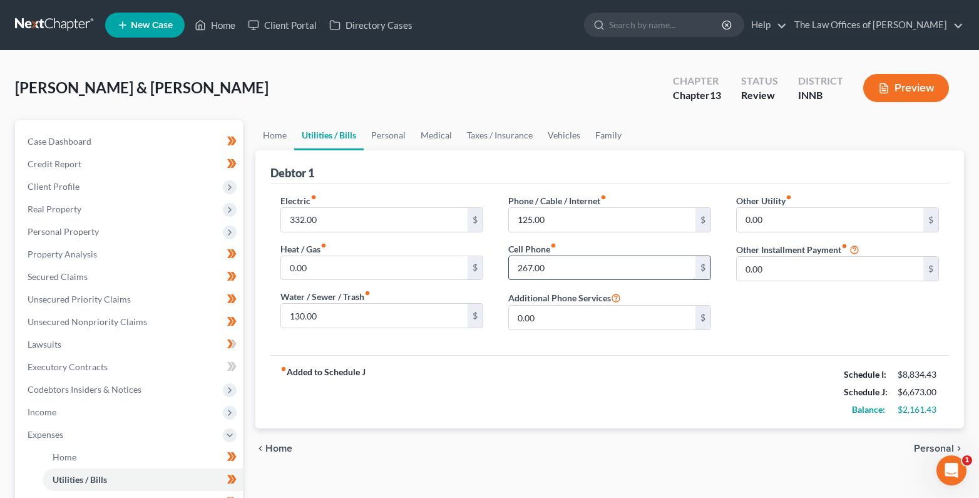
click at [534, 266] on input "267.00" at bounding box center [602, 268] width 187 height 24
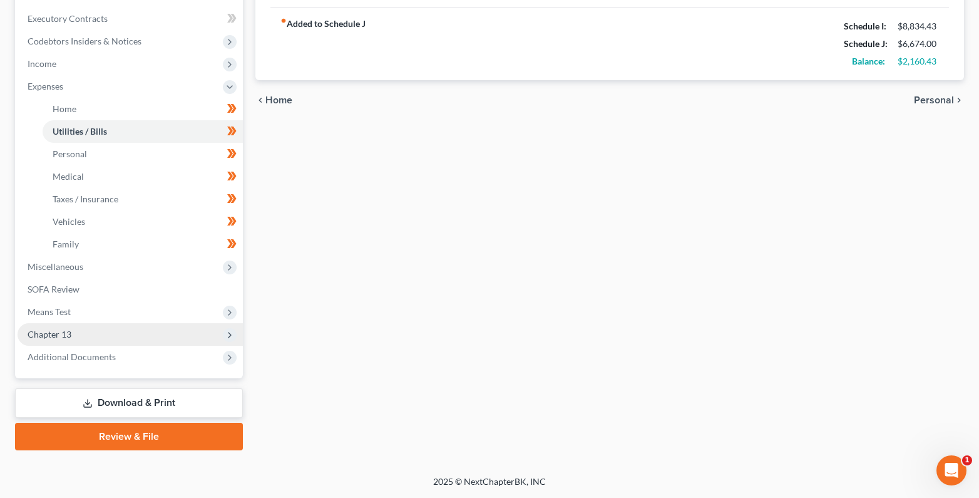
type input "268.00"
click at [78, 334] on span "Chapter 13" at bounding box center [130, 334] width 225 height 23
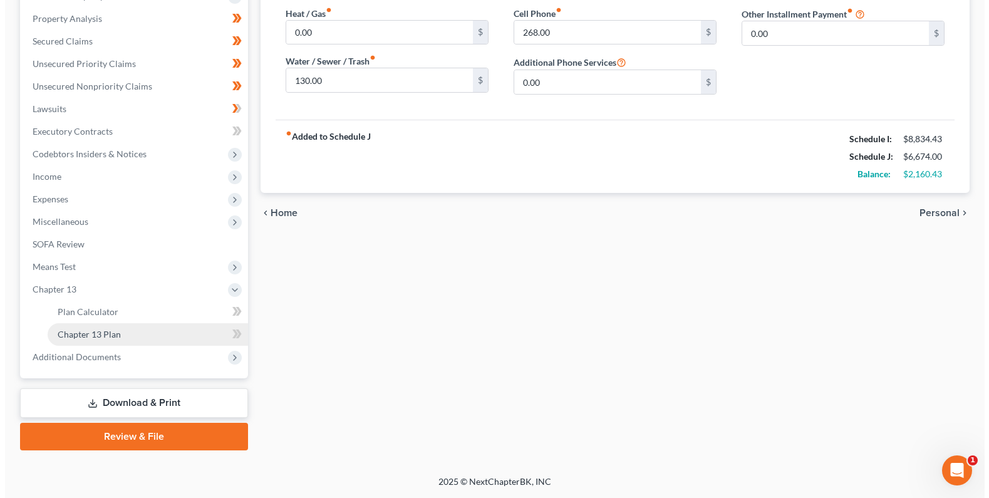
scroll to position [235, 0]
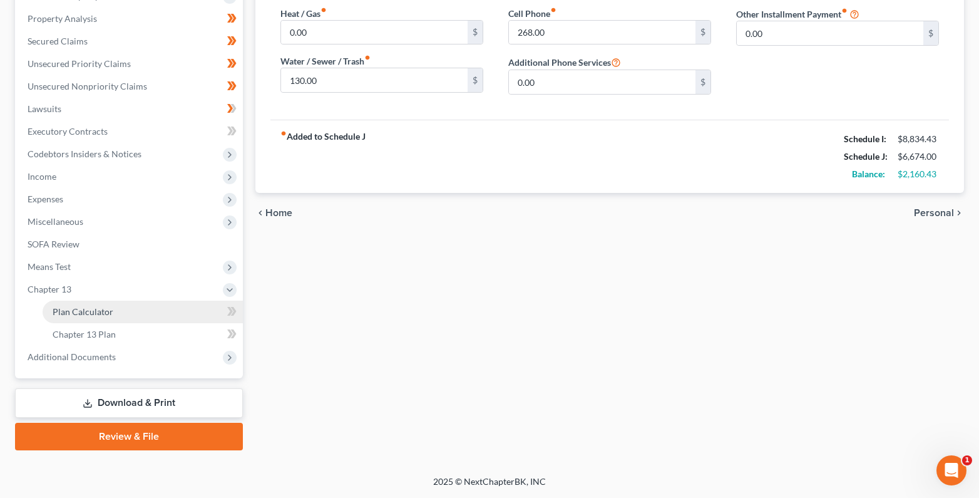
click at [77, 318] on link "Plan Calculator" at bounding box center [143, 312] width 200 height 23
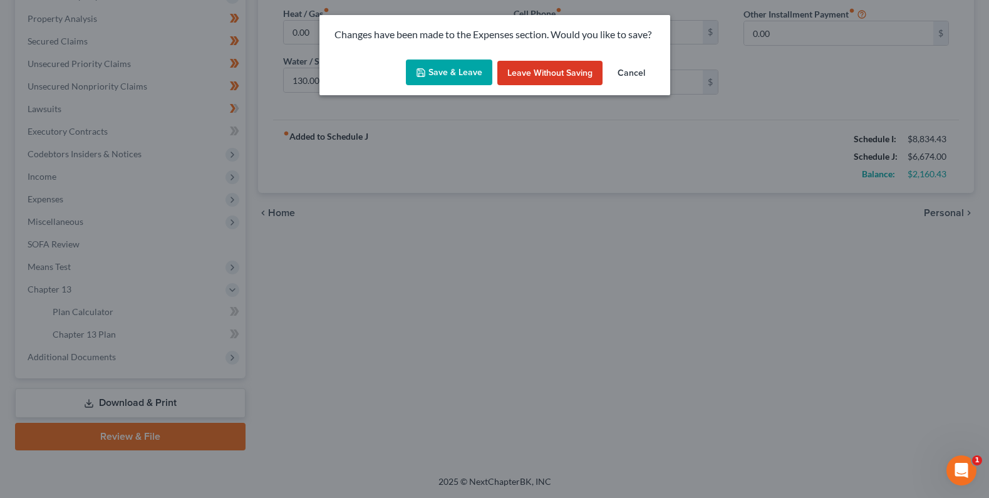
click at [437, 68] on button "Save & Leave" at bounding box center [449, 72] width 86 height 26
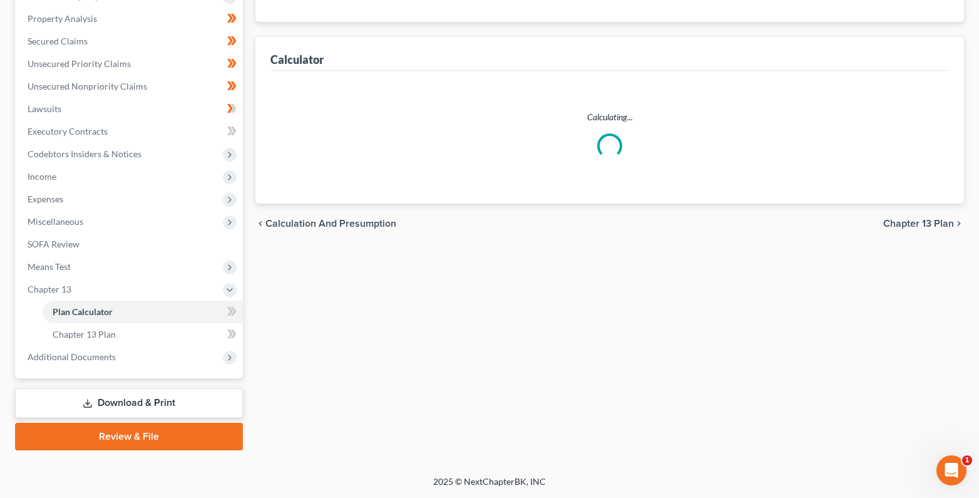
select select "59"
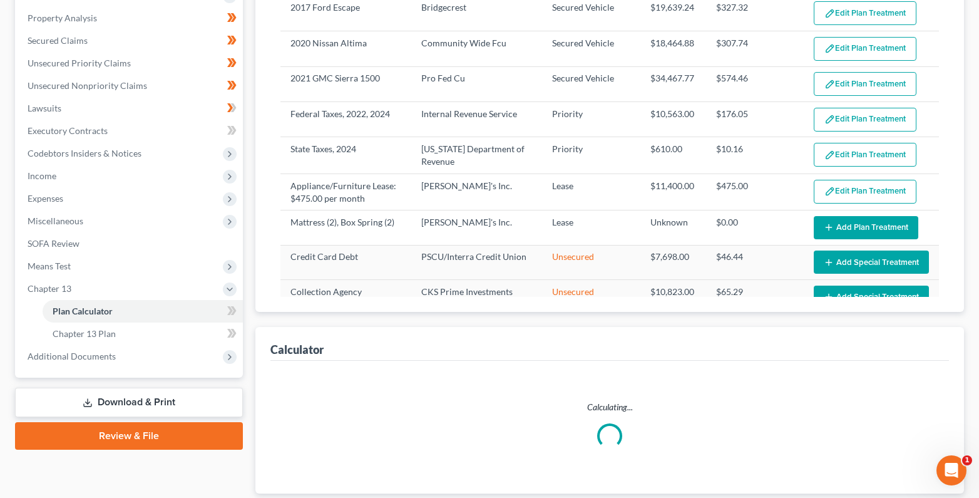
scroll to position [152, 0]
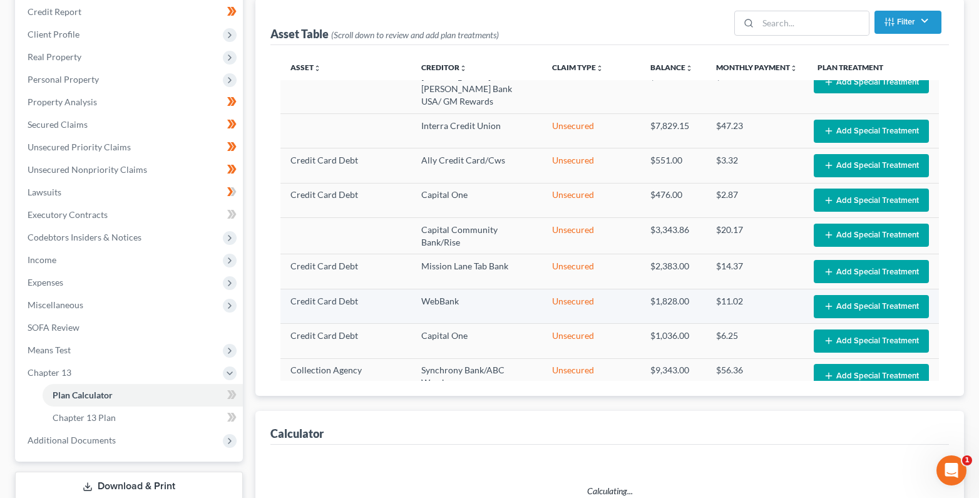
select select "59"
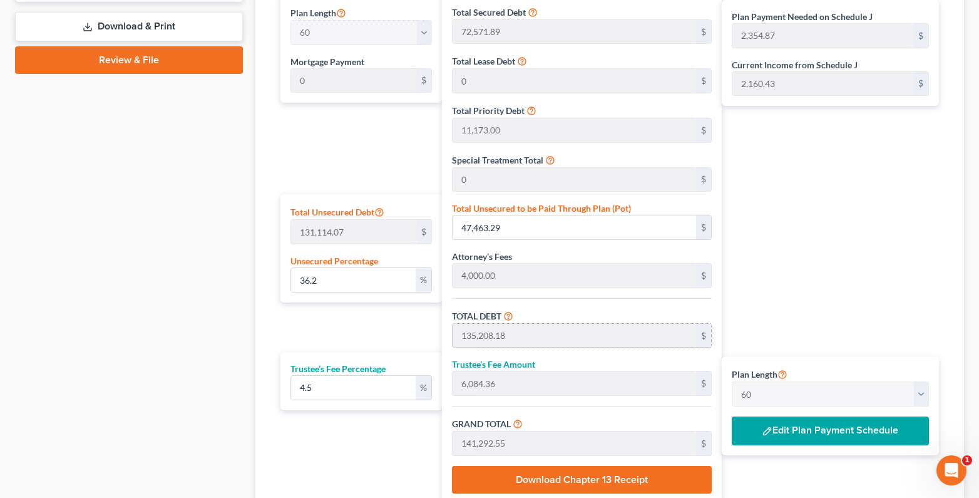
scroll to position [720, 0]
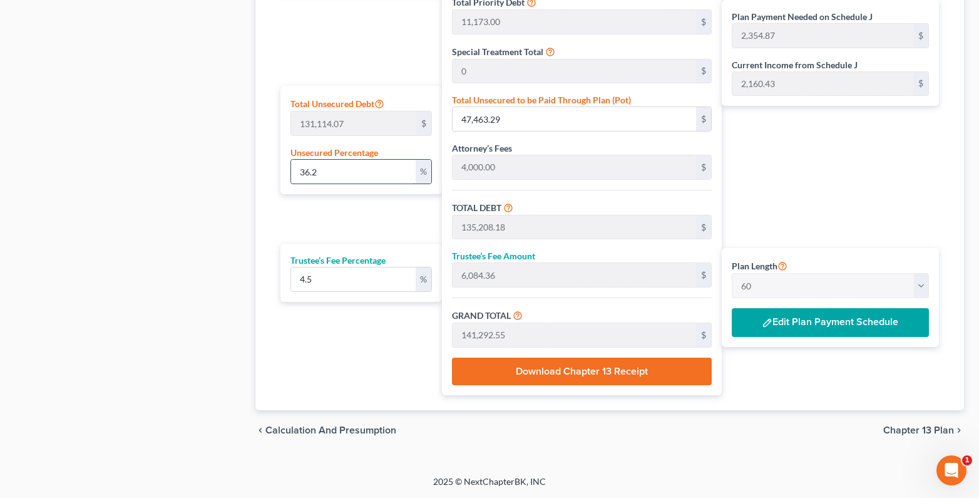
click at [334, 173] on input "36.2" at bounding box center [353, 172] width 125 height 24
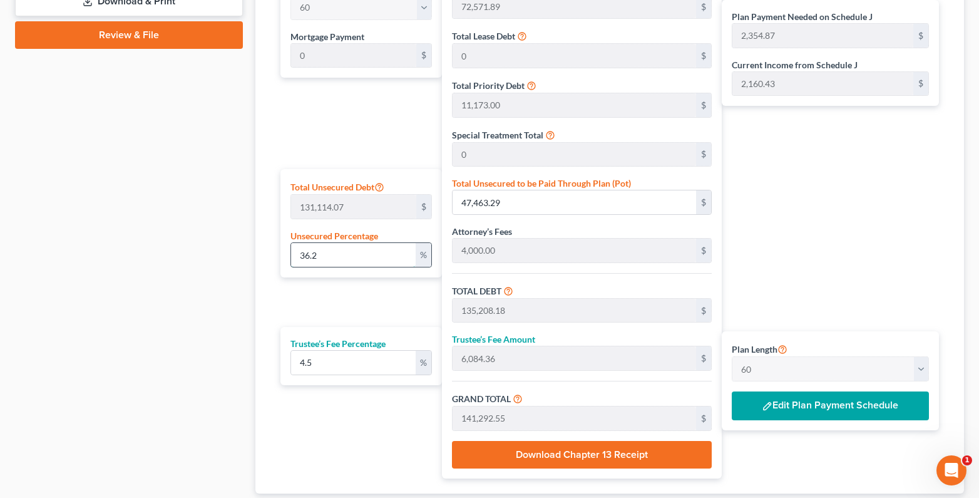
scroll to position [595, 0]
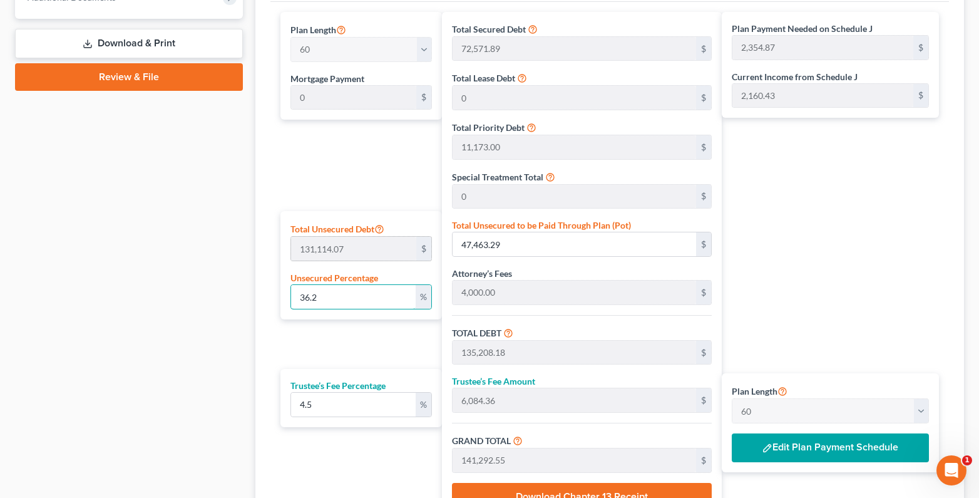
type input "36."
type input "47,201.06"
type input "134,945.95"
type input "6,072.56"
type input "141,018.52"
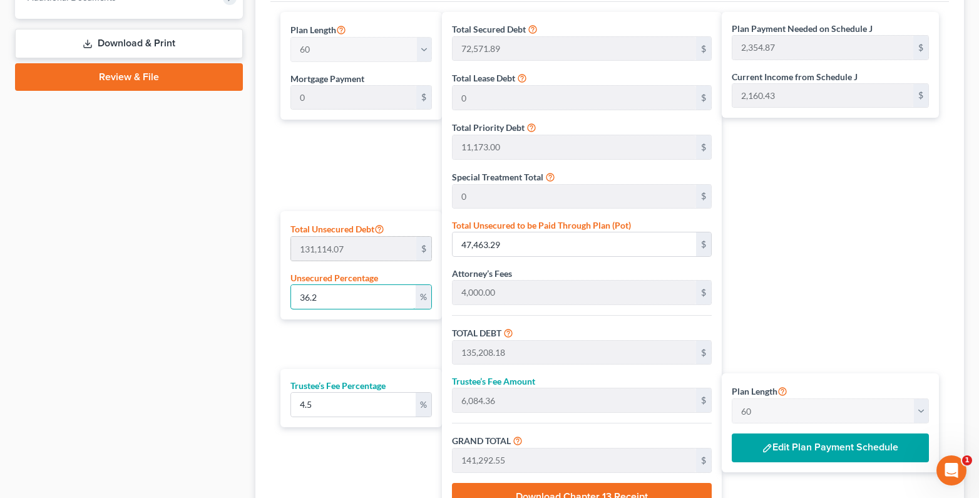
type input "2,350.30"
type input "3"
type input "3,933.42"
type input "91,678.31"
type input "4,125.52"
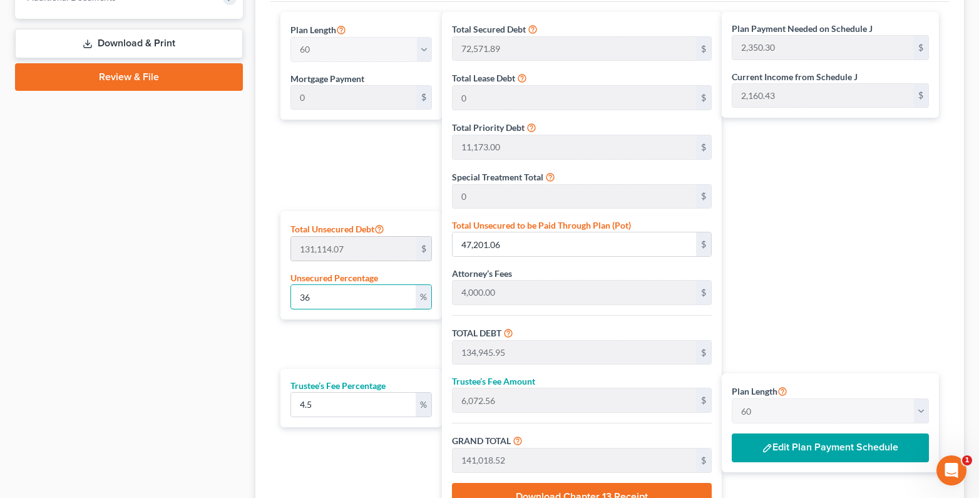
type input "95,803.83"
type input "1,596.73"
type input "35"
type input "45,889.92"
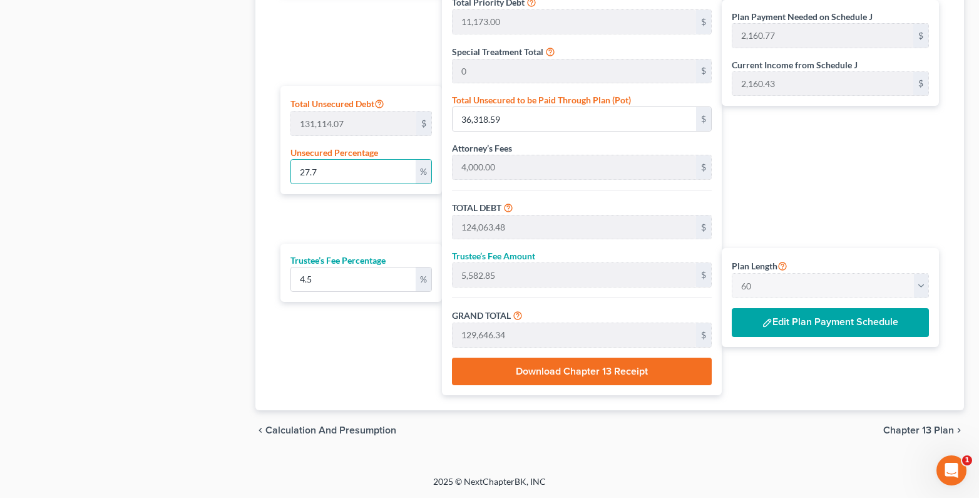
click at [807, 321] on button "Edit Plan Payment Schedule" at bounding box center [830, 322] width 197 height 29
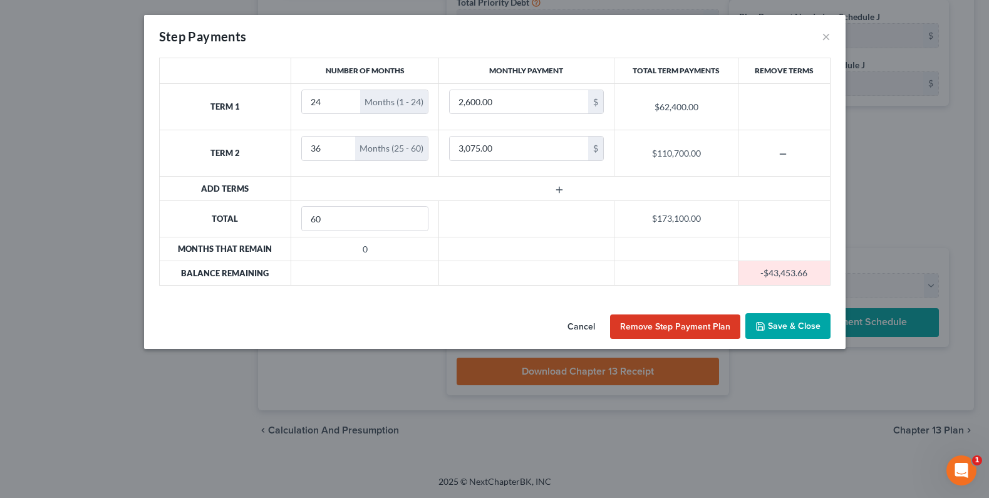
drag, startPoint x: 551, startPoint y: 27, endPoint x: 509, endPoint y: 26, distance: 42.0
click at [509, 26] on div "Step Payments ×" at bounding box center [494, 36] width 701 height 43
click at [822, 34] on button "×" at bounding box center [826, 36] width 9 height 15
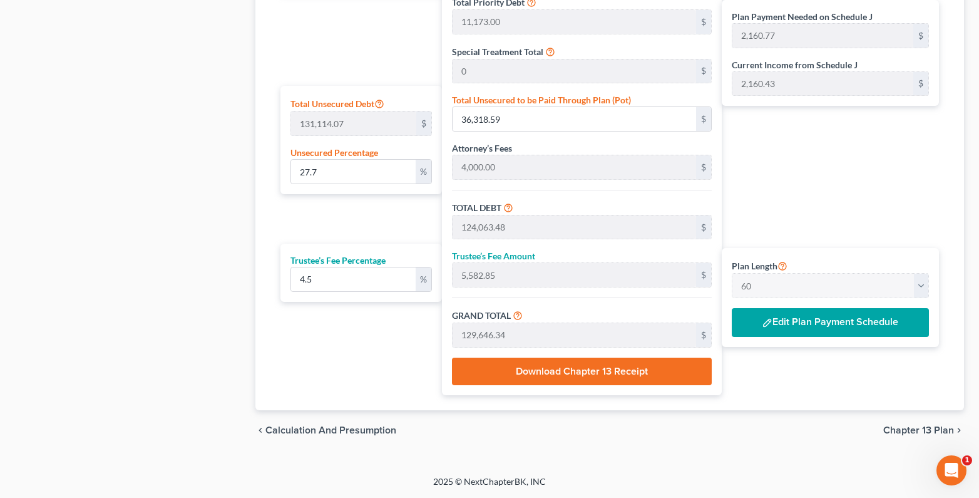
click at [816, 324] on button "Edit Plan Payment Schedule" at bounding box center [830, 322] width 197 height 29
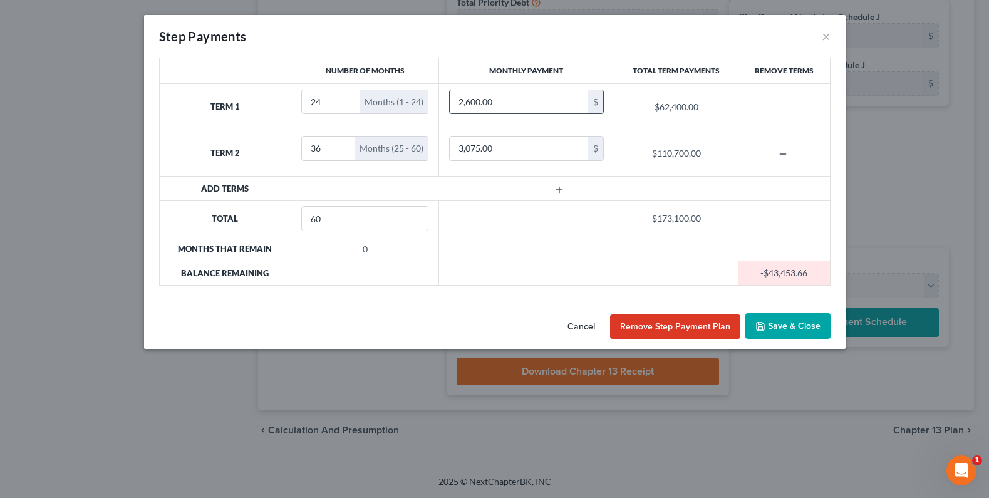
click at [512, 100] on input "2,600.00" at bounding box center [519, 102] width 138 height 24
click at [499, 146] on input "3,075.00" at bounding box center [519, 149] width 138 height 24
click at [231, 190] on th "Add Terms" at bounding box center [225, 189] width 132 height 24
click at [557, 193] on icon "button" at bounding box center [559, 190] width 10 height 10
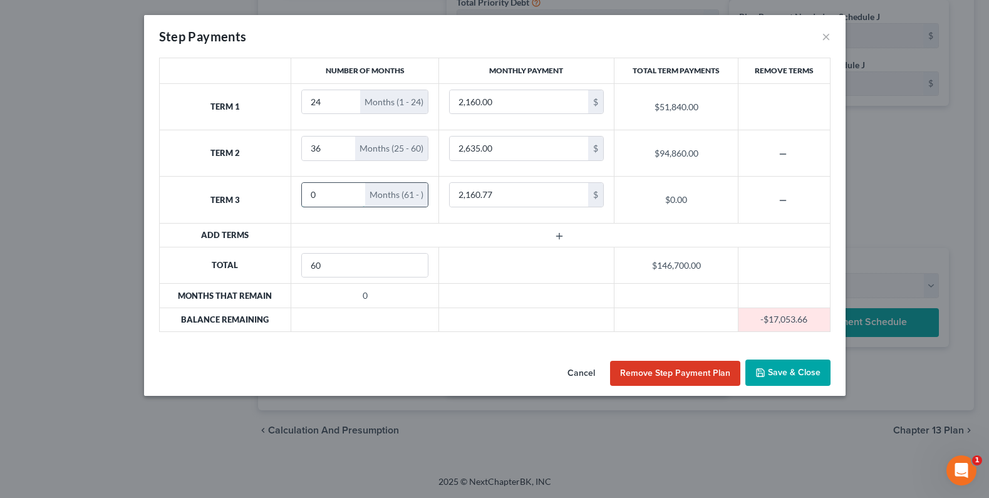
click at [326, 195] on input "0" at bounding box center [333, 195] width 63 height 24
click at [353, 189] on input "1" at bounding box center [328, 195] width 53 height 24
click at [341, 193] on input "2" at bounding box center [328, 195] width 53 height 24
click at [341, 193] on input "3" at bounding box center [328, 195] width 53 height 24
click at [341, 193] on input "4" at bounding box center [328, 195] width 53 height 24
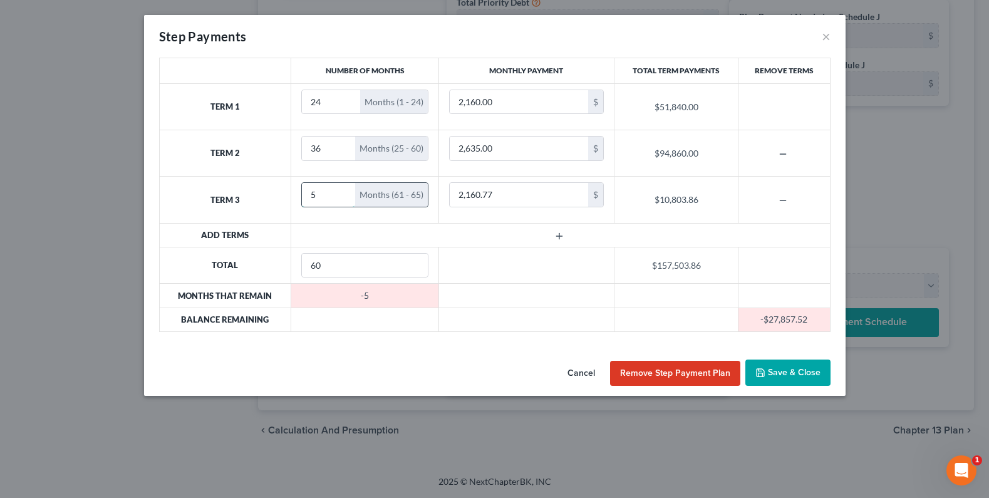
click at [341, 193] on input "5" at bounding box center [328, 195] width 53 height 24
click at [341, 193] on input "6" at bounding box center [328, 195] width 53 height 24
click at [341, 198] on input "5" at bounding box center [328, 195] width 53 height 24
click at [341, 198] on input "4" at bounding box center [328, 195] width 53 height 24
click at [341, 198] on input "3" at bounding box center [328, 195] width 53 height 24
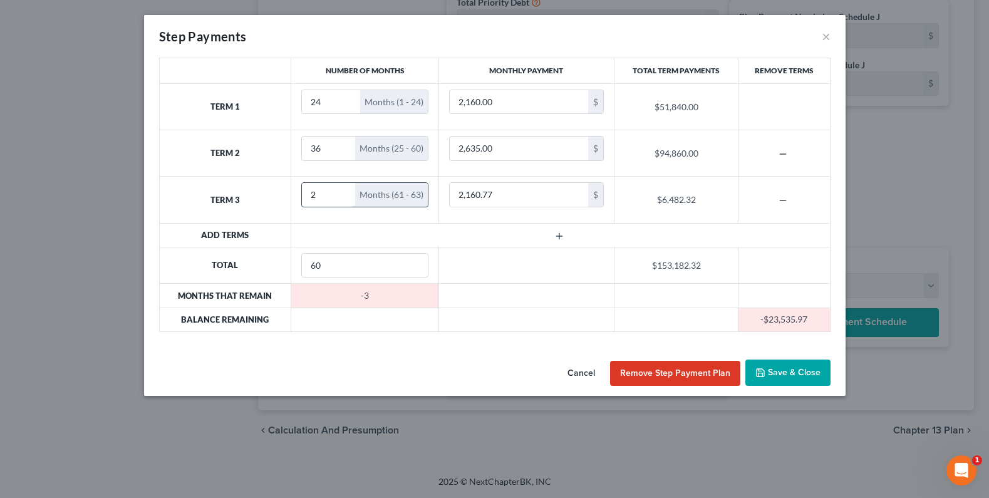
click at [341, 198] on input "2" at bounding box center [328, 195] width 53 height 24
click at [341, 198] on input "1" at bounding box center [328, 195] width 53 height 24
click at [375, 153] on div "Months (25 - 60)" at bounding box center [391, 149] width 73 height 24
click at [325, 154] on input "36" at bounding box center [328, 149] width 53 height 24
click at [341, 153] on input "35" at bounding box center [328, 149] width 53 height 24
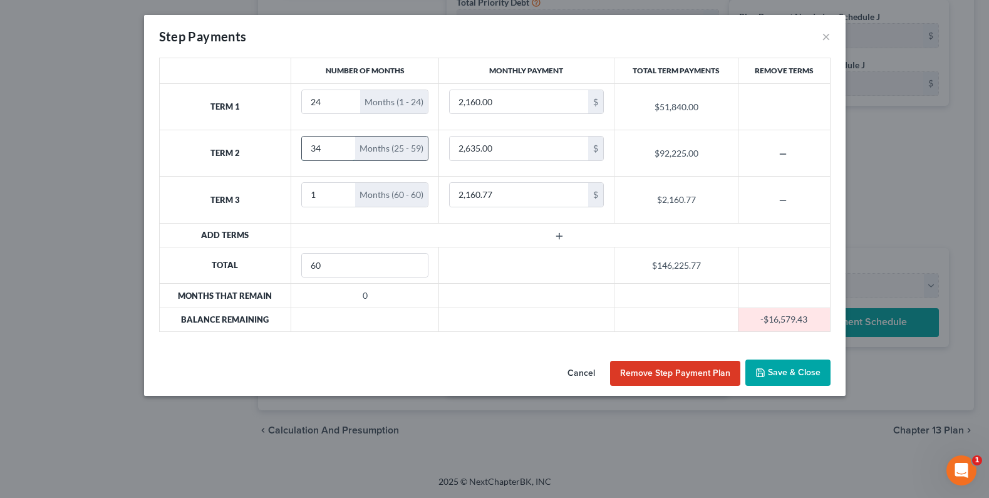
click at [341, 153] on input "34" at bounding box center [328, 149] width 53 height 24
click at [341, 153] on input "33" at bounding box center [328, 149] width 53 height 24
click at [341, 153] on input "32" at bounding box center [328, 149] width 53 height 24
click at [341, 153] on input "31" at bounding box center [328, 149] width 53 height 24
click at [341, 153] on input "30" at bounding box center [328, 149] width 53 height 24
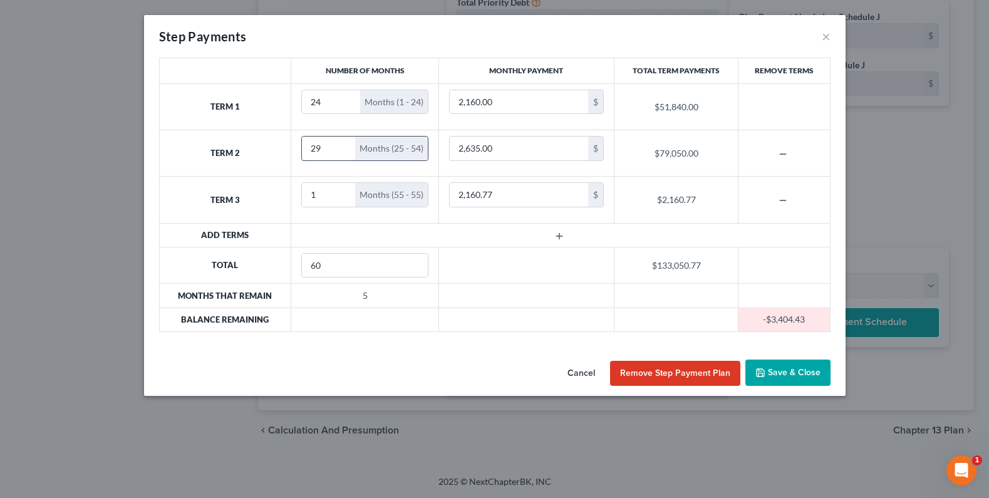
click at [341, 153] on input "29" at bounding box center [328, 149] width 53 height 24
click at [341, 153] on input "28" at bounding box center [328, 149] width 53 height 24
click at [341, 153] on input "27" at bounding box center [328, 149] width 53 height 24
click at [341, 153] on input "26" at bounding box center [328, 149] width 53 height 24
click at [341, 153] on input "25" at bounding box center [328, 149] width 53 height 24
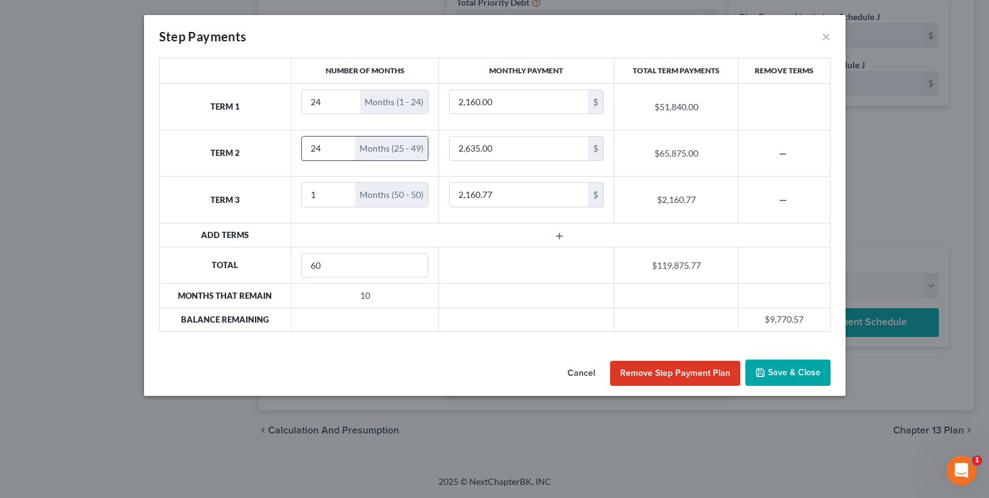
click at [341, 153] on input "24" at bounding box center [328, 149] width 53 height 24
click at [341, 153] on input "23" at bounding box center [328, 149] width 53 height 24
click at [342, 146] on input "24" at bounding box center [328, 149] width 53 height 24
click at [339, 190] on input "2" at bounding box center [328, 195] width 53 height 24
click at [341, 190] on input "3" at bounding box center [328, 195] width 53 height 24
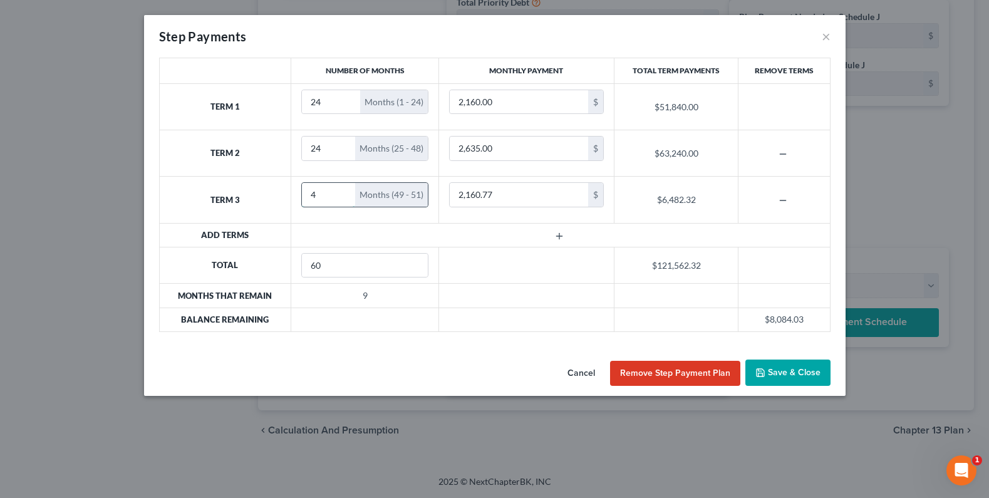
click at [341, 190] on input "4" at bounding box center [328, 195] width 53 height 24
click at [341, 190] on input "5" at bounding box center [328, 195] width 53 height 24
click at [341, 190] on input "6" at bounding box center [328, 195] width 53 height 24
click at [341, 190] on input "7" at bounding box center [328, 195] width 53 height 24
click at [341, 190] on input "8" at bounding box center [328, 195] width 53 height 24
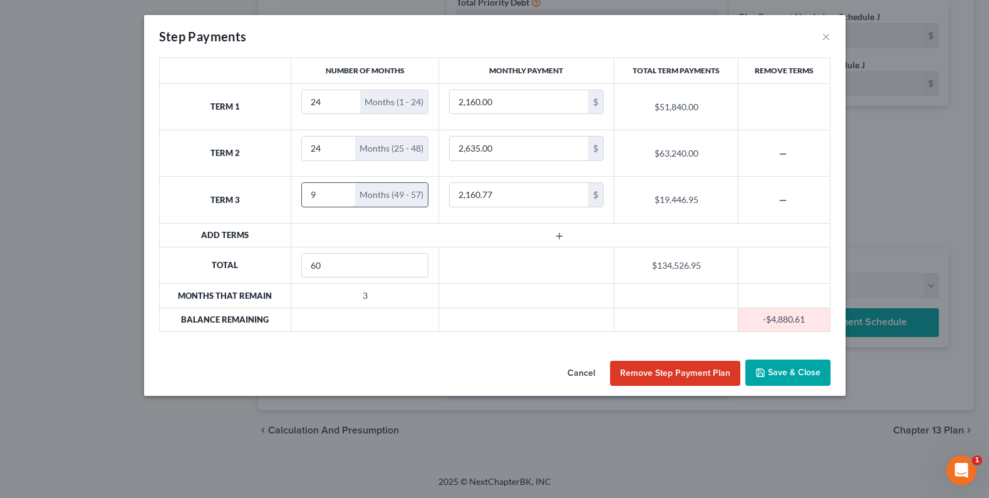
click at [341, 190] on input "9" at bounding box center [328, 195] width 53 height 24
click at [341, 190] on input "10" at bounding box center [328, 195] width 53 height 24
click at [341, 190] on input "11" at bounding box center [328, 195] width 53 height 24
click at [341, 190] on input "12" at bounding box center [328, 195] width 53 height 24
click at [825, 41] on button "×" at bounding box center [826, 36] width 9 height 15
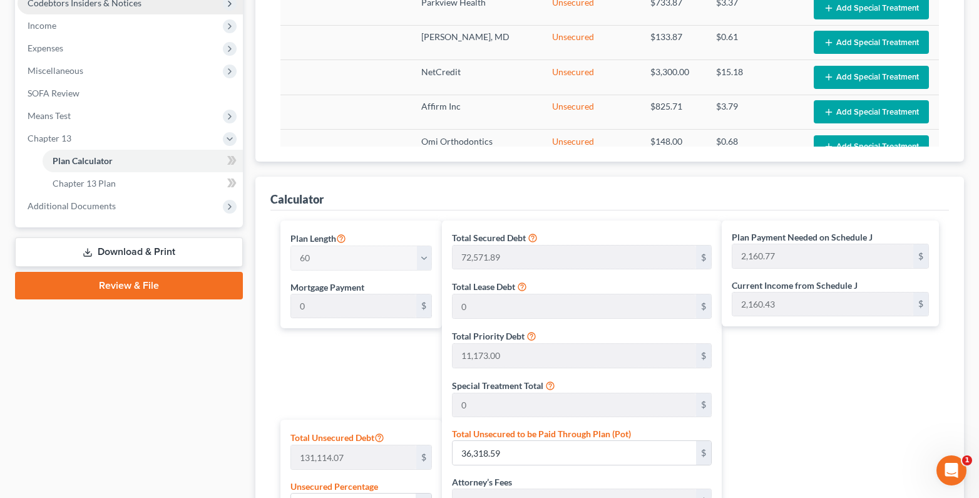
scroll to position [177, 0]
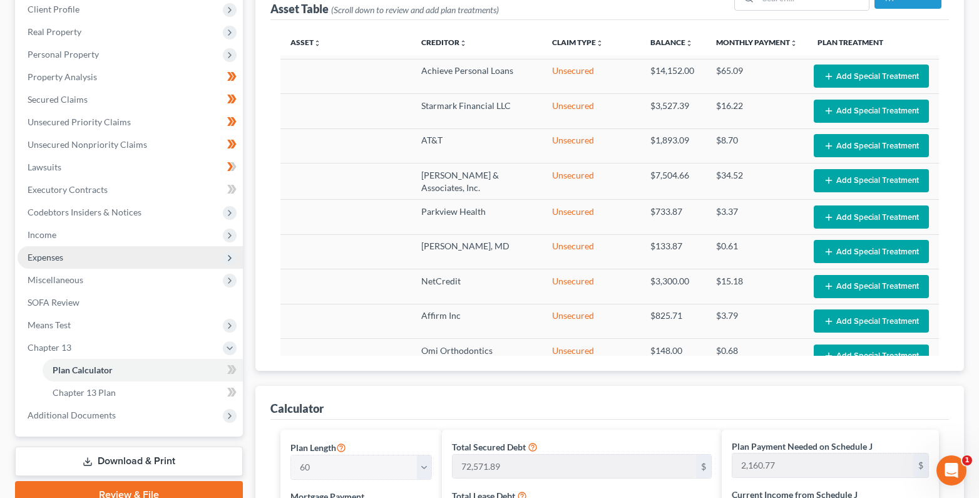
click at [53, 265] on span "Expenses" at bounding box center [130, 257] width 225 height 23
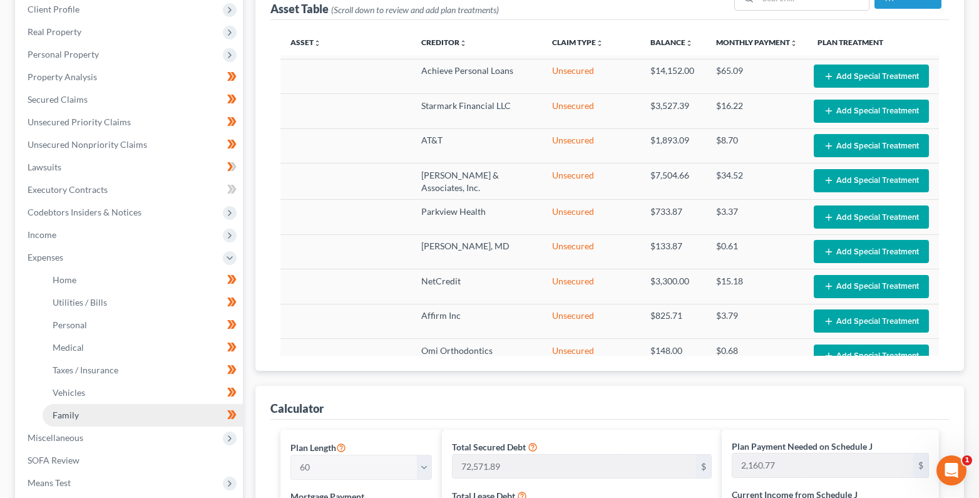
click at [76, 419] on span "Family" at bounding box center [66, 415] width 26 height 11
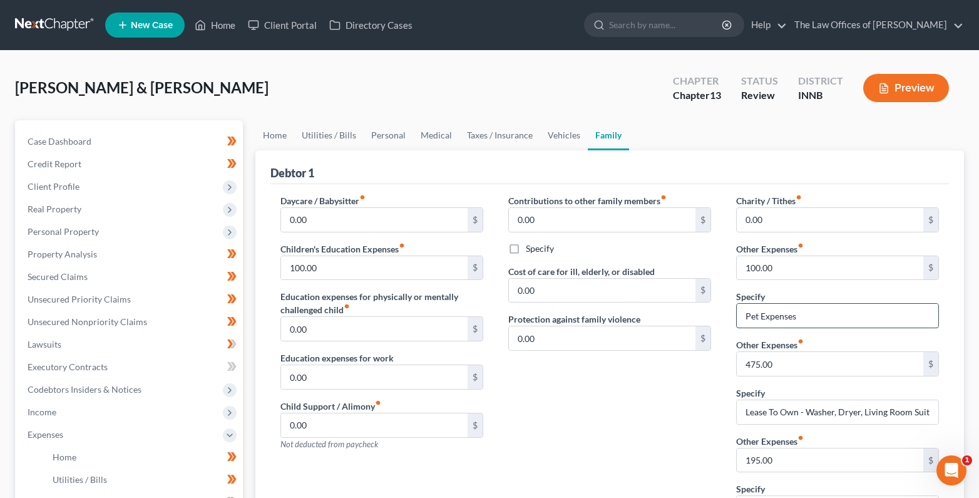
scroll to position [209, 0]
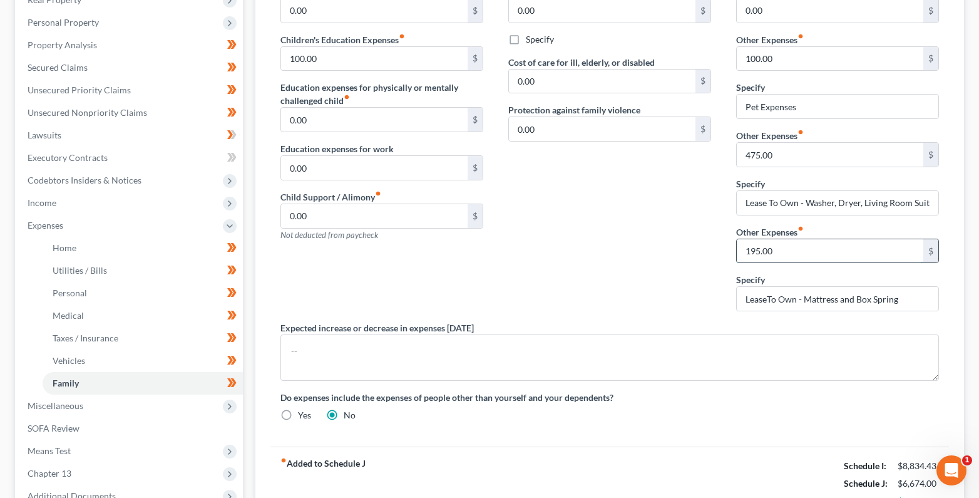
click at [792, 259] on input "195.00" at bounding box center [830, 251] width 187 height 24
click at [785, 249] on input "195.00" at bounding box center [830, 251] width 187 height 24
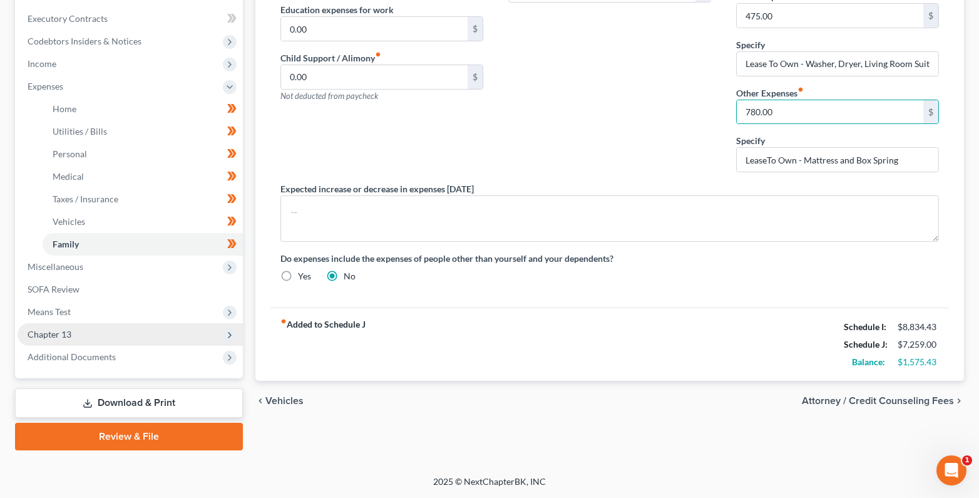
click at [78, 338] on span "Chapter 13" at bounding box center [130, 334] width 225 height 23
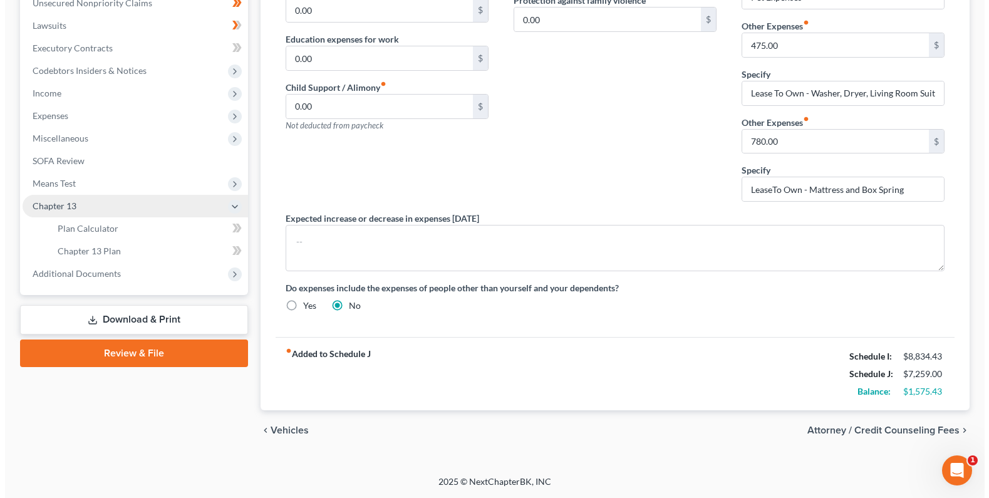
scroll to position [319, 0]
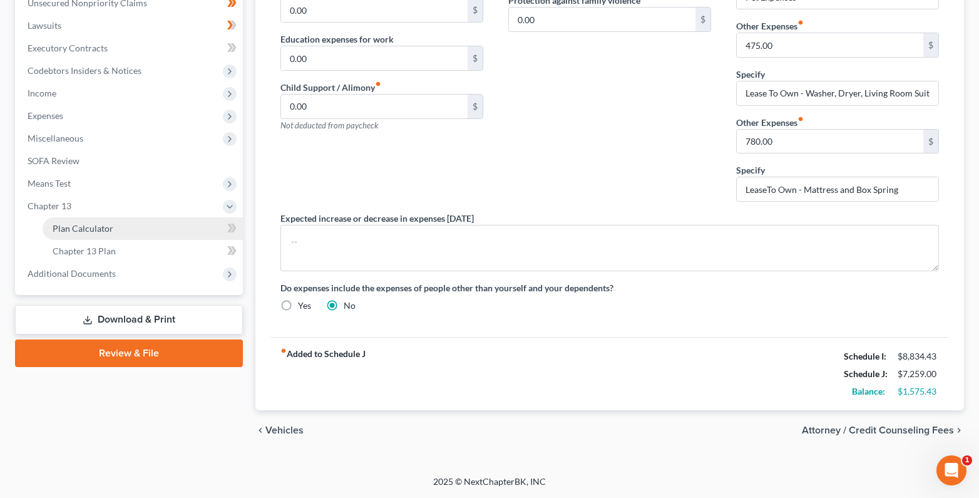
click at [80, 230] on span "Plan Calculator" at bounding box center [83, 228] width 61 height 11
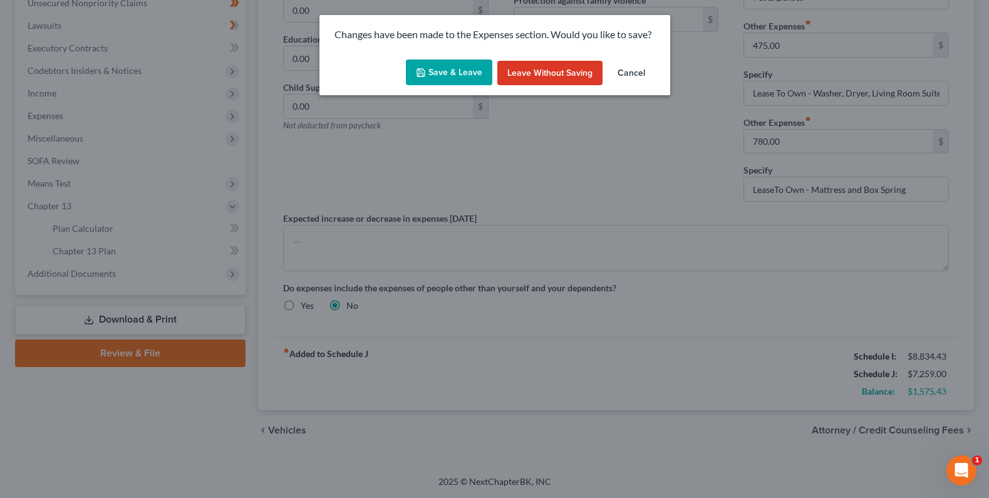
click at [435, 69] on button "Save & Leave" at bounding box center [449, 72] width 86 height 26
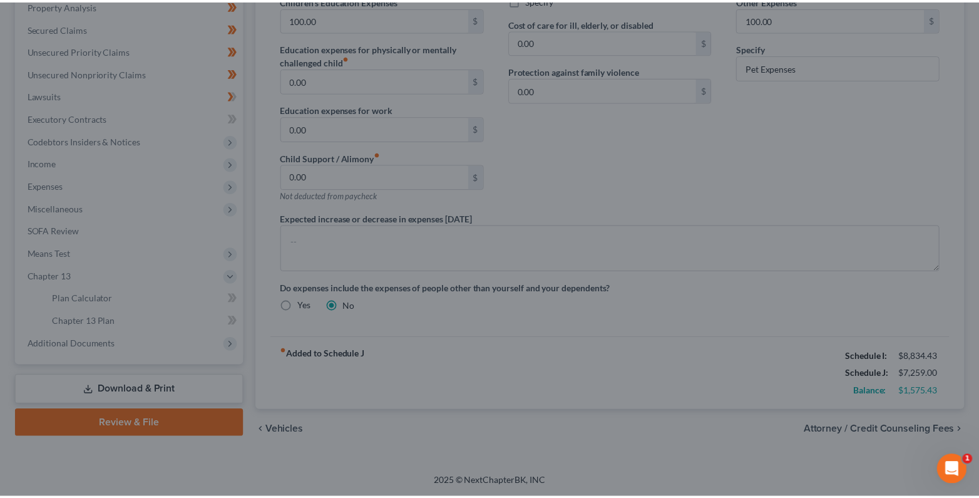
scroll to position [249, 0]
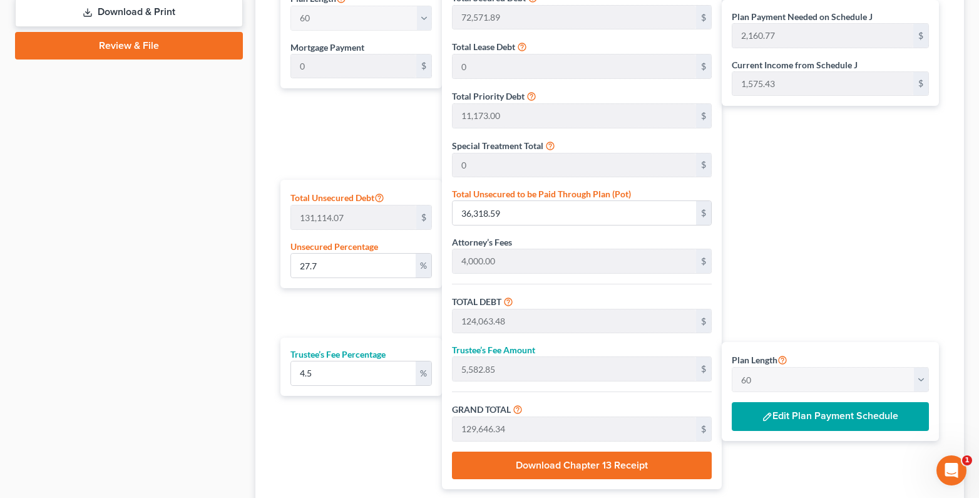
scroll to position [584, 0]
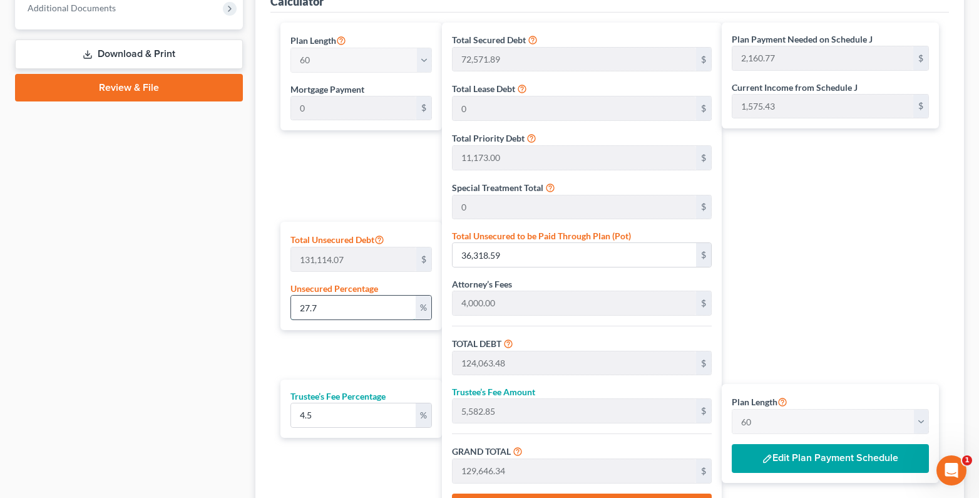
click at [336, 308] on input "27.7" at bounding box center [353, 308] width 125 height 24
click at [805, 461] on button "Edit Plan Payment Schedule" at bounding box center [830, 458] width 197 height 29
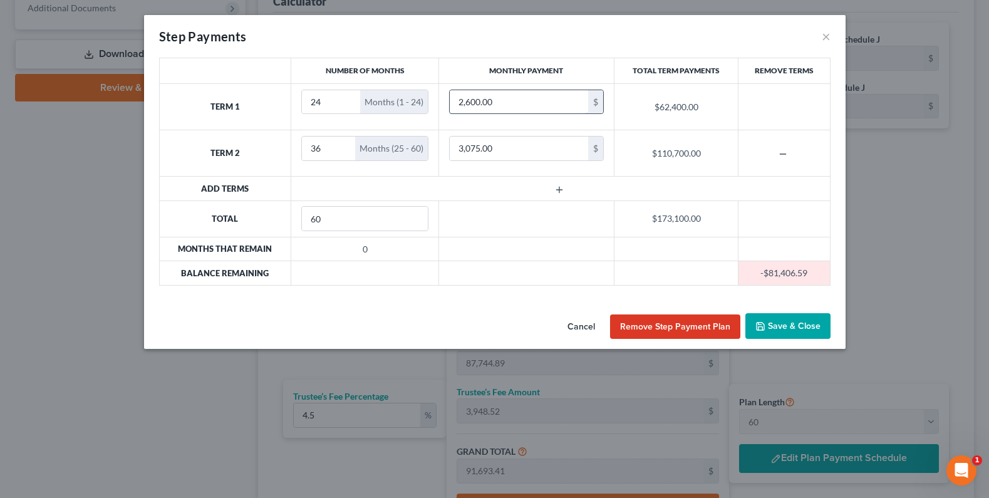
click at [514, 105] on input "2,600.00" at bounding box center [519, 102] width 138 height 24
click at [827, 38] on button "×" at bounding box center [826, 36] width 9 height 15
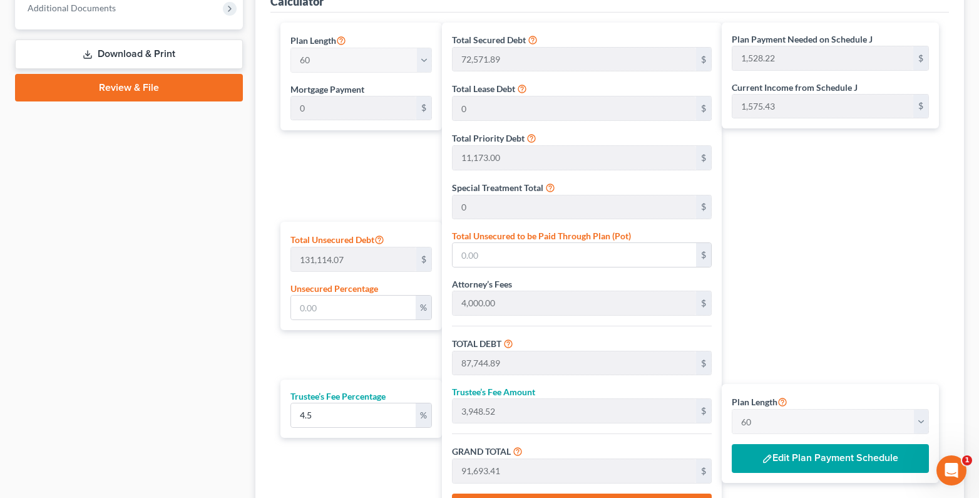
click at [802, 451] on button "Edit Plan Payment Schedule" at bounding box center [830, 458] width 197 height 29
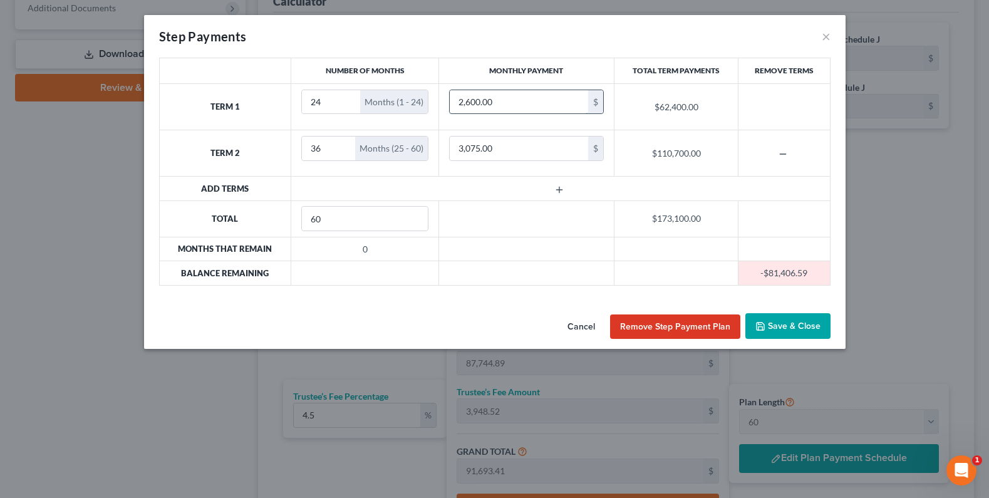
click at [500, 106] on input "2,600.00" at bounding box center [519, 102] width 138 height 24
click at [492, 153] on input "3,075.00" at bounding box center [519, 149] width 138 height 24
click at [393, 148] on div "Months (25 - 60)" at bounding box center [391, 149] width 73 height 24
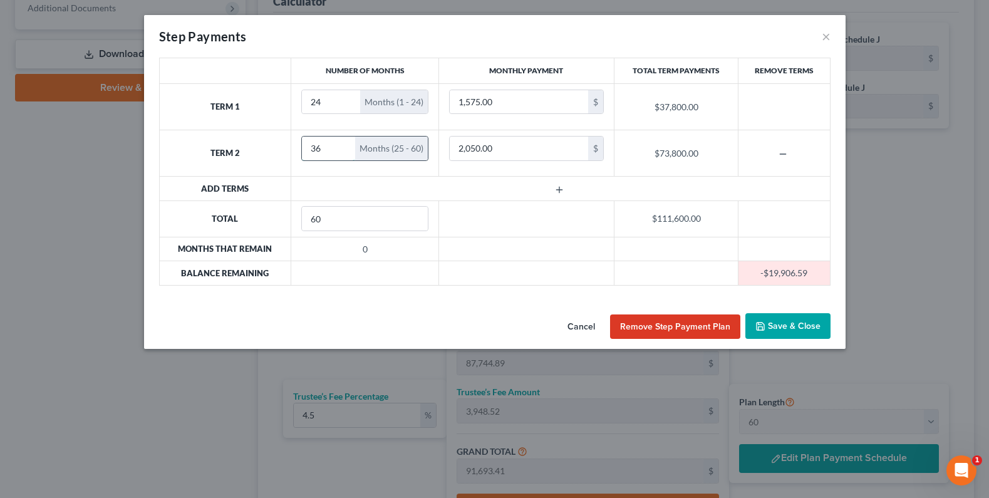
click at [335, 148] on input "36" at bounding box center [328, 149] width 53 height 24
click at [341, 150] on input "35" at bounding box center [328, 149] width 53 height 24
click at [341, 152] on input "34" at bounding box center [328, 149] width 53 height 24
click at [341, 152] on input "33" at bounding box center [328, 149] width 53 height 24
click at [341, 152] on input "32" at bounding box center [328, 149] width 53 height 24
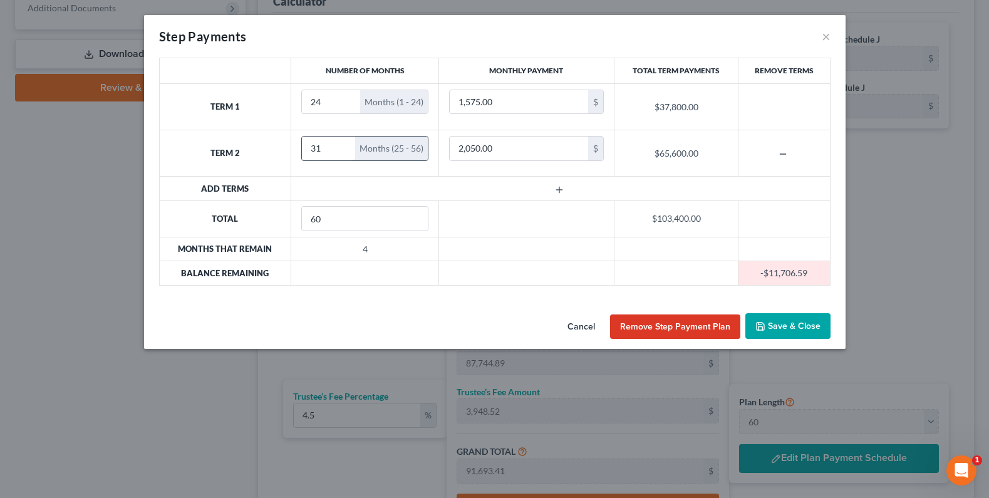
click at [341, 152] on input "31" at bounding box center [328, 149] width 53 height 24
click at [341, 152] on input "30" at bounding box center [328, 149] width 53 height 24
click at [341, 152] on input "29" at bounding box center [328, 149] width 53 height 24
click at [341, 152] on input "28" at bounding box center [328, 149] width 53 height 24
click at [341, 152] on input "27" at bounding box center [328, 149] width 53 height 24
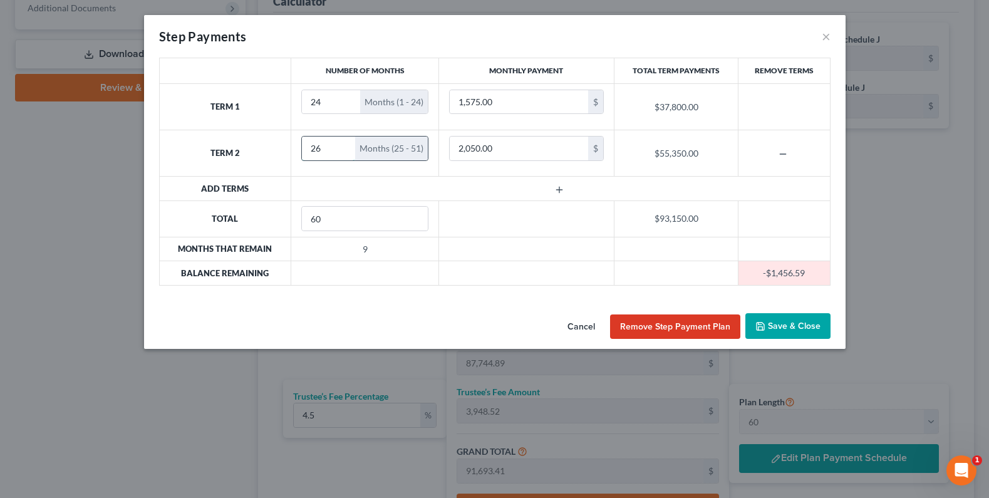
click at [341, 152] on input "26" at bounding box center [328, 149] width 53 height 24
click at [341, 152] on input "25" at bounding box center [328, 149] width 53 height 24
click at [341, 152] on input "24" at bounding box center [328, 149] width 53 height 24
click at [341, 152] on input "23" at bounding box center [328, 149] width 53 height 24
click at [341, 146] on input "24" at bounding box center [328, 149] width 53 height 24
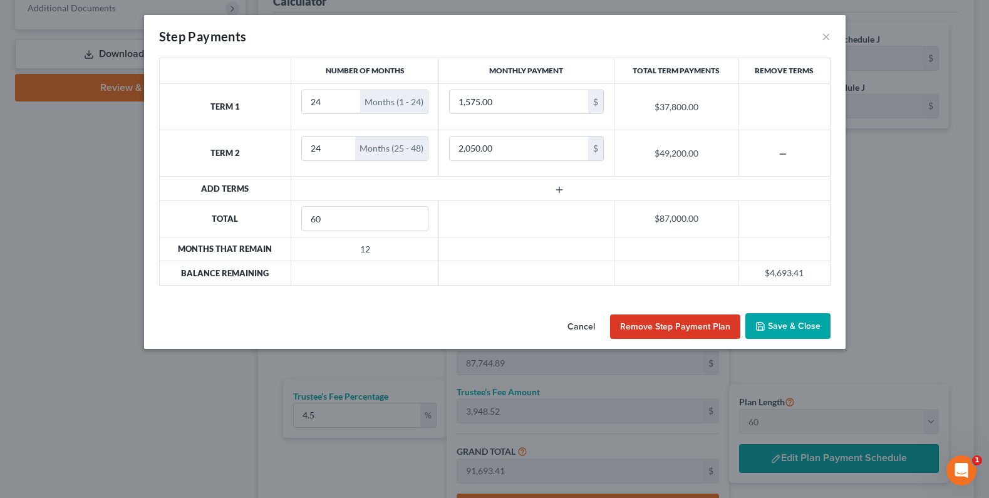
click at [557, 190] on line "button" at bounding box center [559, 190] width 6 height 0
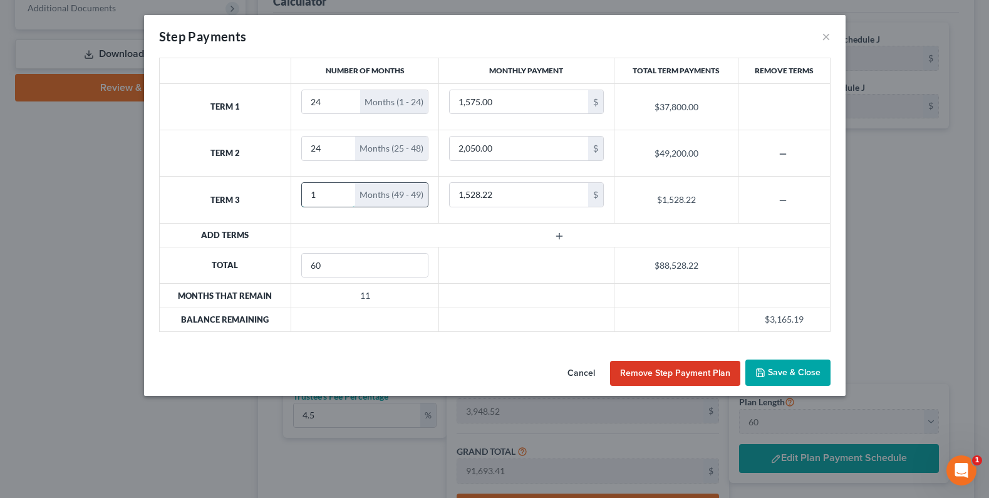
click at [350, 191] on input "1" at bounding box center [328, 195] width 53 height 24
click at [345, 191] on input "2" at bounding box center [328, 195] width 53 height 24
click at [344, 191] on input "3" at bounding box center [328, 195] width 53 height 24
click at [344, 191] on input "4" at bounding box center [328, 195] width 53 height 24
click at [344, 191] on input "5" at bounding box center [328, 195] width 53 height 24
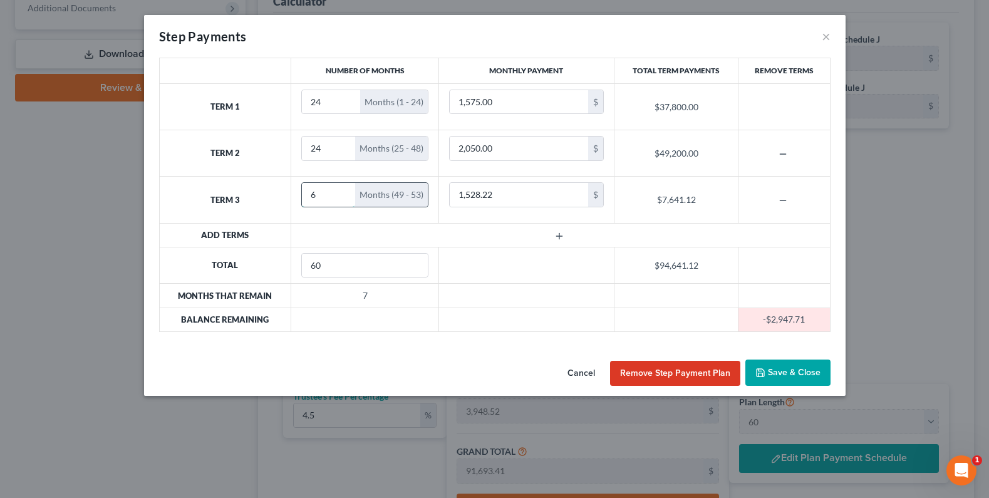
click at [344, 191] on input "6" at bounding box center [328, 195] width 53 height 24
click at [344, 191] on input "7" at bounding box center [328, 195] width 53 height 24
click at [344, 191] on input "8" at bounding box center [328, 195] width 53 height 24
click at [344, 191] on input "9" at bounding box center [328, 195] width 53 height 24
click at [344, 191] on input "10" at bounding box center [328, 195] width 53 height 24
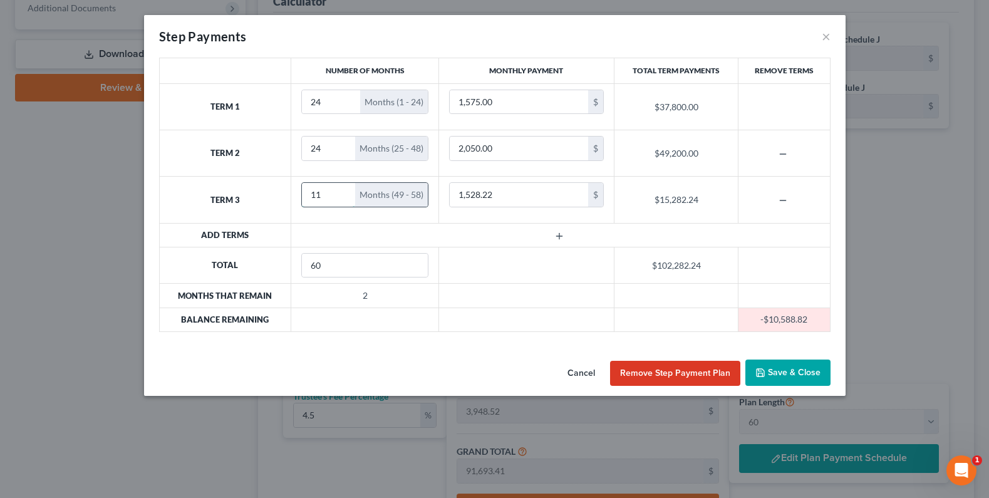
click at [344, 191] on input "11" at bounding box center [328, 195] width 53 height 24
click at [344, 191] on input "12" at bounding box center [328, 195] width 53 height 24
click at [527, 199] on input "1,528.22" at bounding box center [519, 195] width 138 height 24
click at [783, 372] on button "Save & Close" at bounding box center [787, 372] width 85 height 26
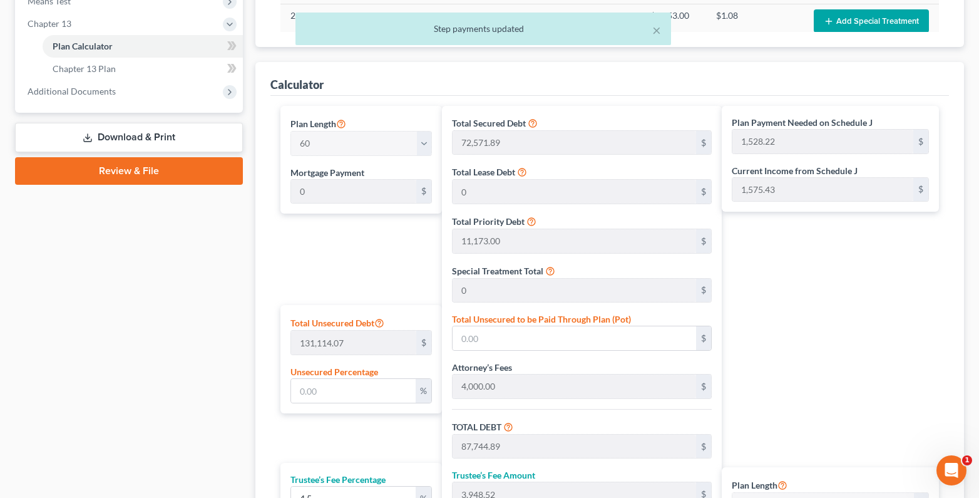
scroll to position [720, 0]
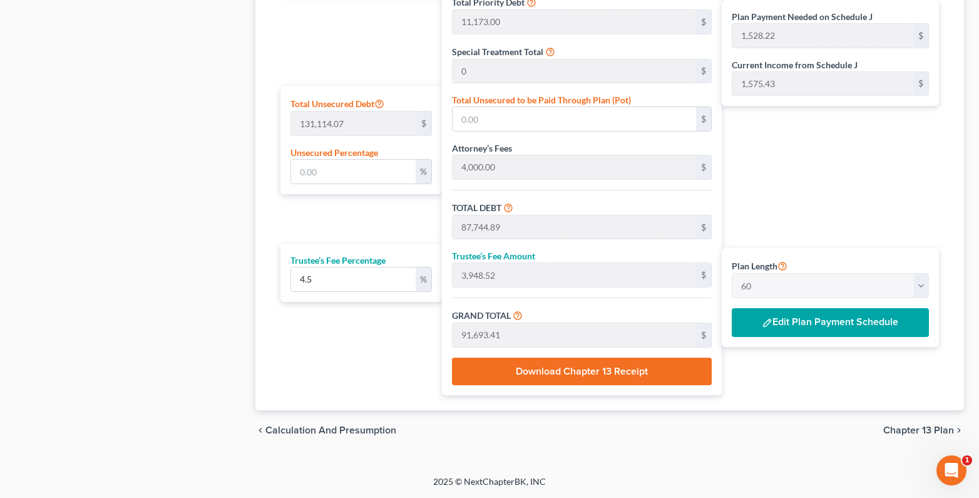
click at [839, 327] on button "Edit Plan Payment Schedule" at bounding box center [830, 322] width 197 height 29
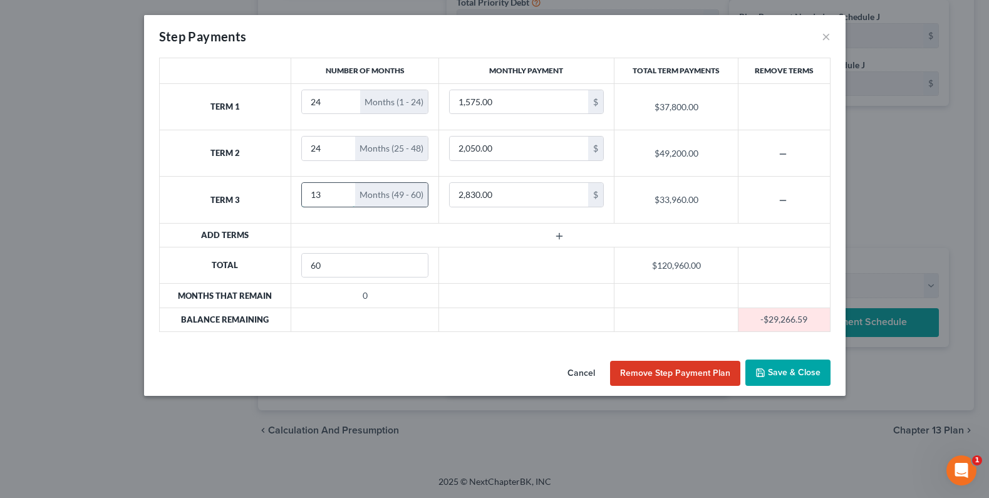
click at [339, 192] on input "13" at bounding box center [328, 195] width 53 height 24
click at [339, 192] on input "14" at bounding box center [328, 195] width 53 height 24
click at [339, 192] on input "15" at bounding box center [328, 195] width 53 height 24
click at [339, 192] on input "16" at bounding box center [328, 195] width 53 height 24
click at [339, 192] on input "17" at bounding box center [328, 195] width 53 height 24
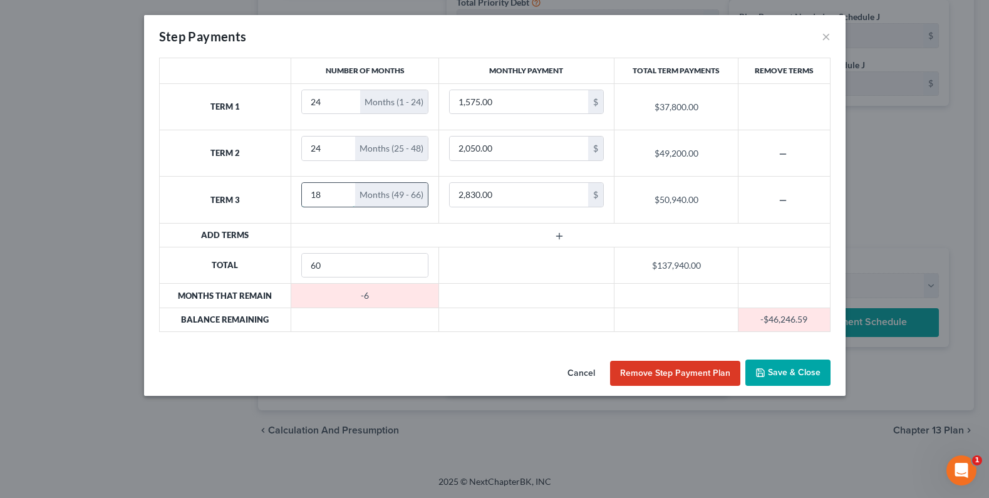
click at [339, 192] on input "18" at bounding box center [328, 195] width 53 height 24
click at [339, 192] on input "19" at bounding box center [328, 195] width 53 height 24
click at [341, 195] on input "18" at bounding box center [328, 195] width 53 height 24
click at [341, 198] on input "17" at bounding box center [328, 195] width 53 height 24
click at [341, 198] on input "16" at bounding box center [328, 195] width 53 height 24
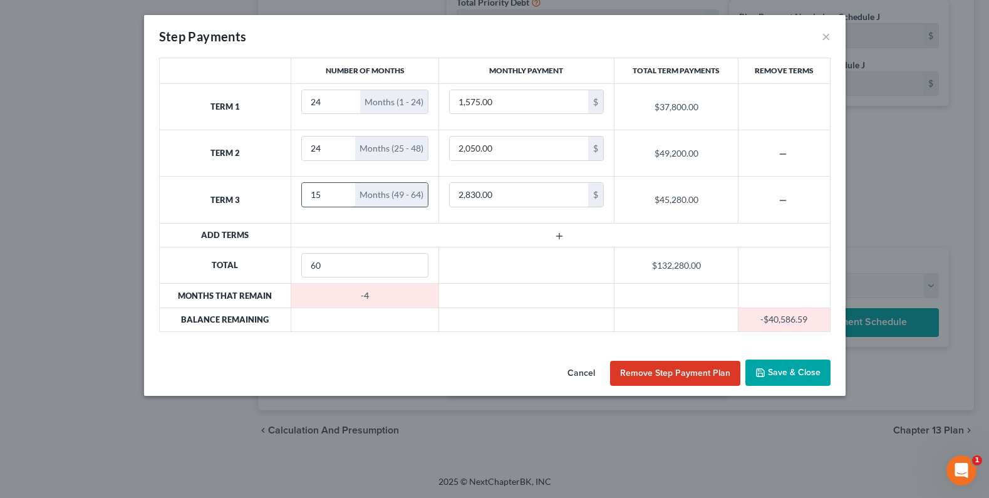
click at [341, 198] on input "15" at bounding box center [328, 195] width 53 height 24
click at [341, 198] on input "14" at bounding box center [328, 195] width 53 height 24
click at [341, 198] on input "13" at bounding box center [328, 195] width 53 height 24
click at [341, 198] on input "12" at bounding box center [328, 195] width 53 height 24
click at [341, 198] on input "11" at bounding box center [328, 195] width 53 height 24
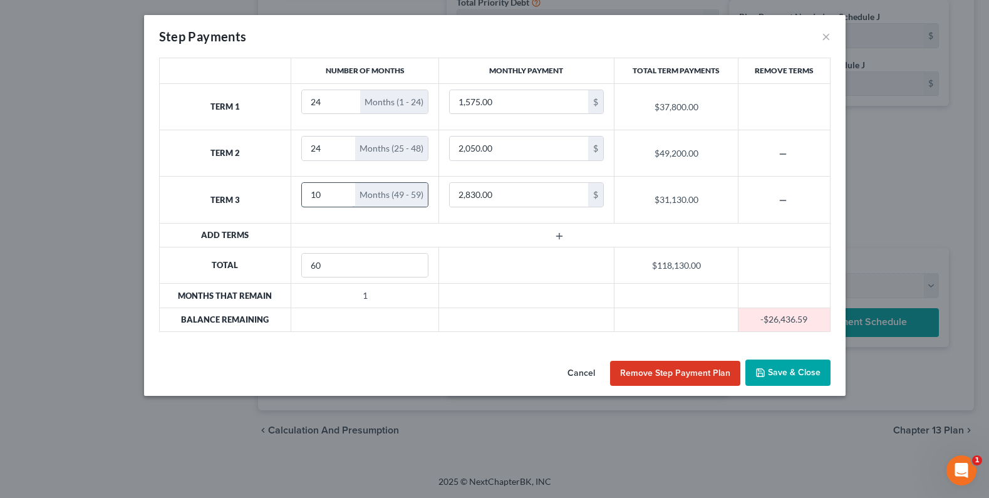
click at [341, 198] on input "10" at bounding box center [328, 195] width 53 height 24
click at [341, 198] on input "9" at bounding box center [328, 195] width 53 height 24
click at [341, 198] on input "8" at bounding box center [328, 195] width 53 height 24
click at [341, 198] on input "7" at bounding box center [328, 195] width 53 height 24
click at [341, 198] on input "6" at bounding box center [328, 195] width 53 height 24
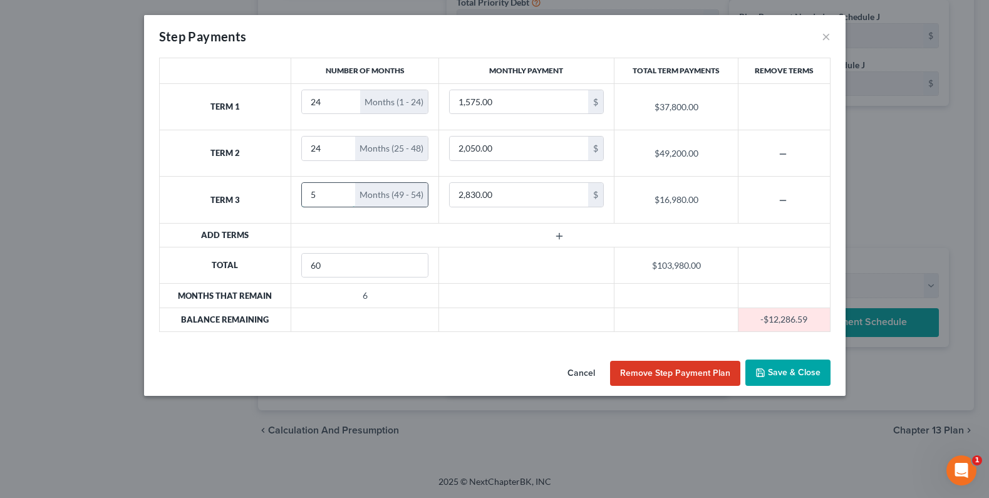
click at [341, 198] on input "5" at bounding box center [328, 195] width 53 height 24
click at [341, 198] on input "4" at bounding box center [328, 195] width 53 height 24
click at [341, 198] on input "3" at bounding box center [328, 195] width 53 height 24
click at [341, 198] on input "2" at bounding box center [328, 195] width 53 height 24
click at [341, 198] on input "1" at bounding box center [328, 195] width 53 height 24
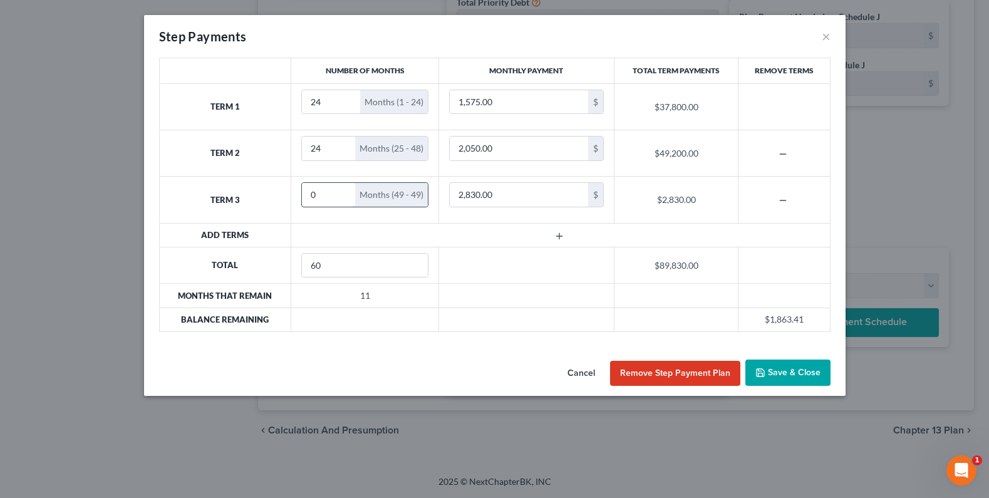
click at [341, 198] on input "0" at bounding box center [328, 195] width 53 height 24
click at [544, 195] on input "2,830.00" at bounding box center [519, 195] width 138 height 24
click at [517, 147] on input "2,050.00" at bounding box center [519, 149] width 138 height 24
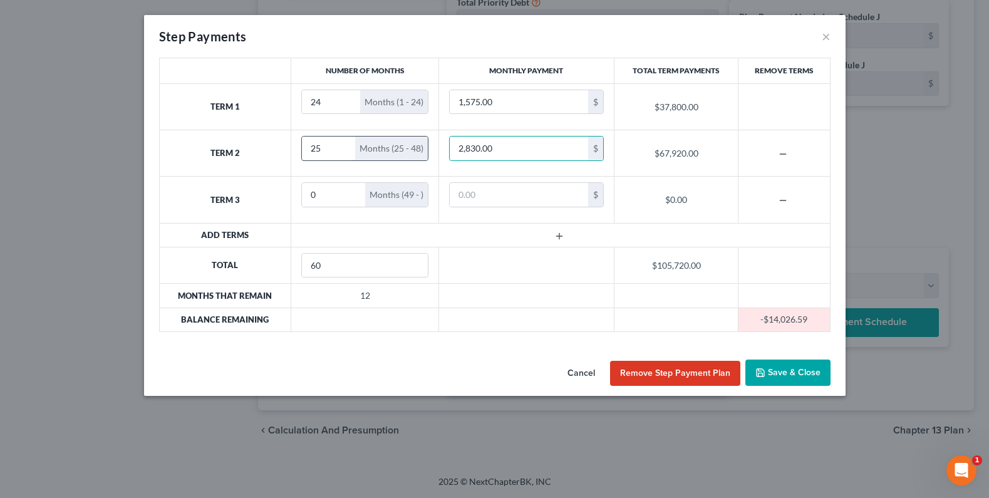
click at [340, 145] on input "25" at bounding box center [328, 149] width 53 height 24
click at [340, 145] on input "26" at bounding box center [328, 149] width 53 height 24
click at [340, 145] on input "27" at bounding box center [328, 149] width 53 height 24
click at [340, 145] on input "28" at bounding box center [328, 149] width 53 height 24
click at [340, 145] on input "29" at bounding box center [328, 149] width 53 height 24
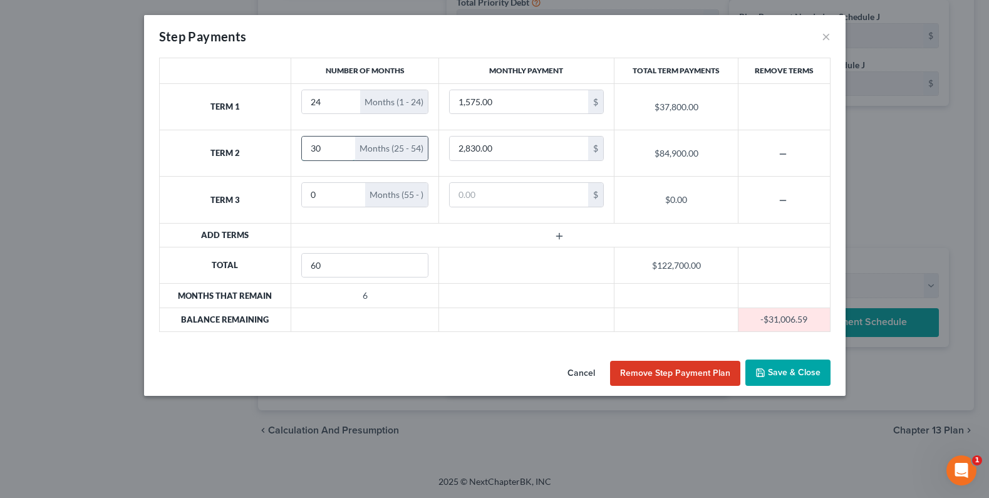
click at [340, 145] on input "30" at bounding box center [328, 149] width 53 height 24
click at [340, 145] on input "31" at bounding box center [328, 149] width 53 height 24
click at [340, 145] on input "32" at bounding box center [328, 149] width 53 height 24
click at [340, 145] on input "33" at bounding box center [328, 149] width 53 height 24
click at [340, 145] on input "34" at bounding box center [328, 149] width 53 height 24
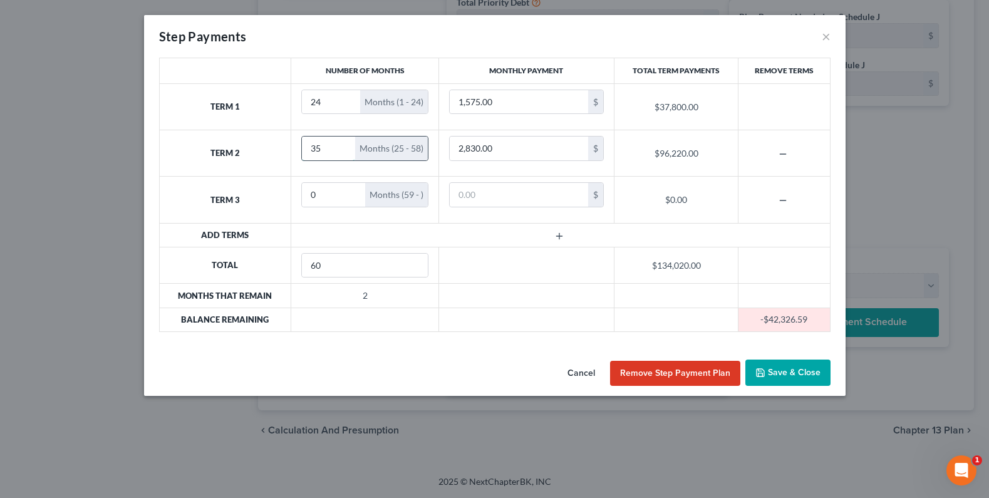
click at [340, 145] on input "35" at bounding box center [328, 149] width 53 height 24
click at [340, 145] on input "36" at bounding box center [328, 149] width 53 height 24
click at [784, 371] on button "Save & Close" at bounding box center [787, 372] width 85 height 26
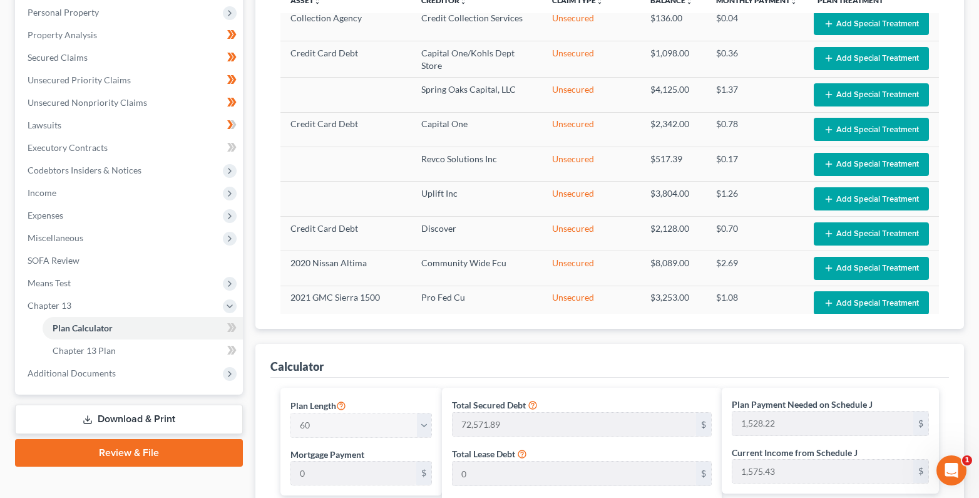
scroll to position [11, 0]
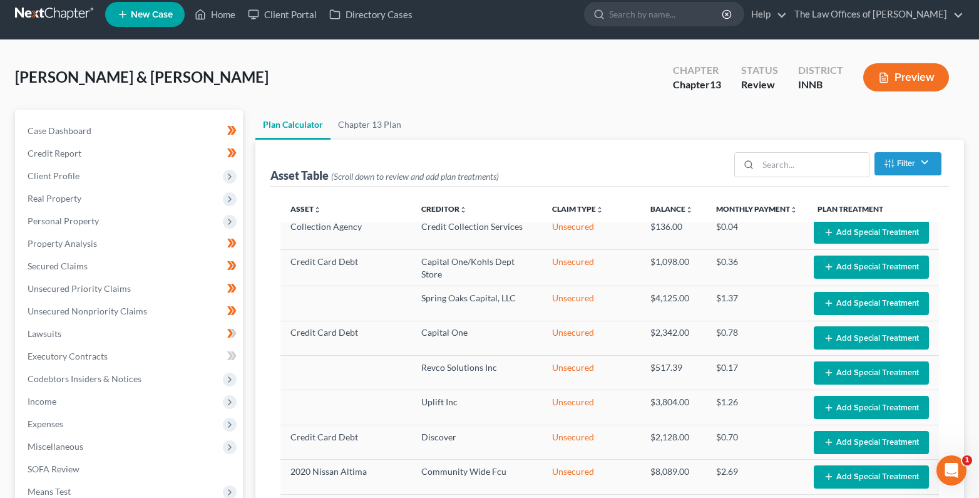
click at [48, 14] on link at bounding box center [55, 14] width 80 height 23
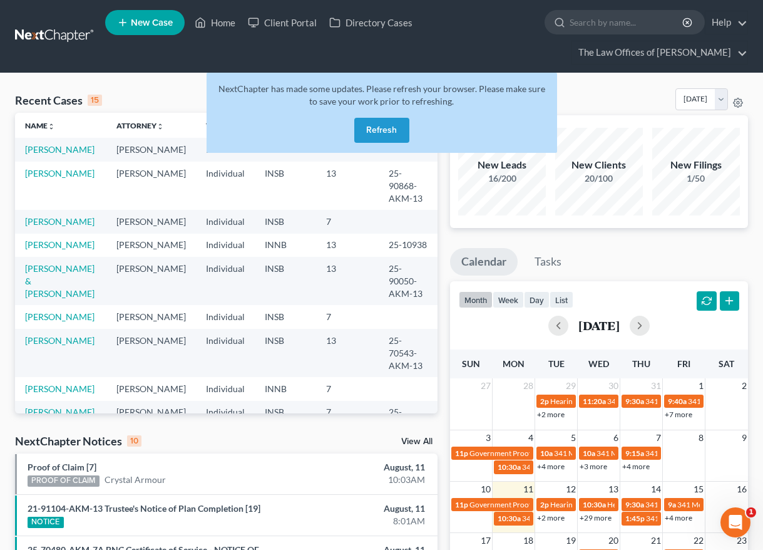
click at [371, 130] on button "Refresh" at bounding box center [381, 130] width 55 height 25
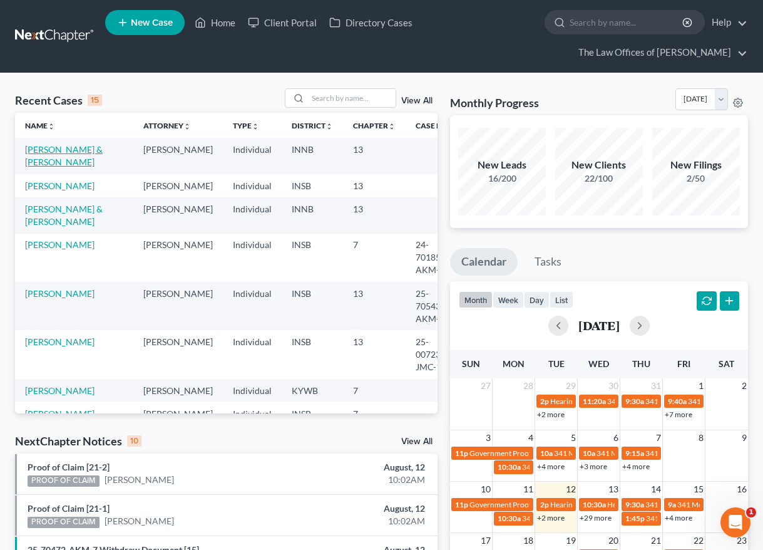
click at [45, 152] on link "[PERSON_NAME] & [PERSON_NAME]" at bounding box center [64, 155] width 78 height 23
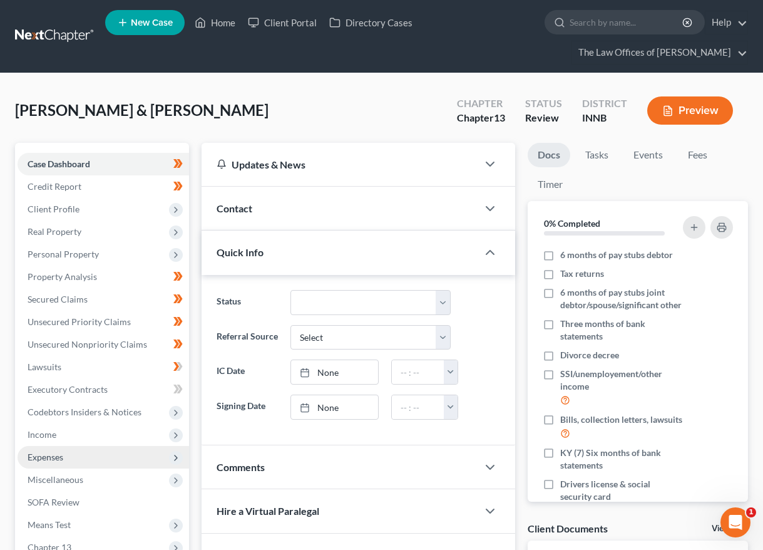
scroll to position [83, 0]
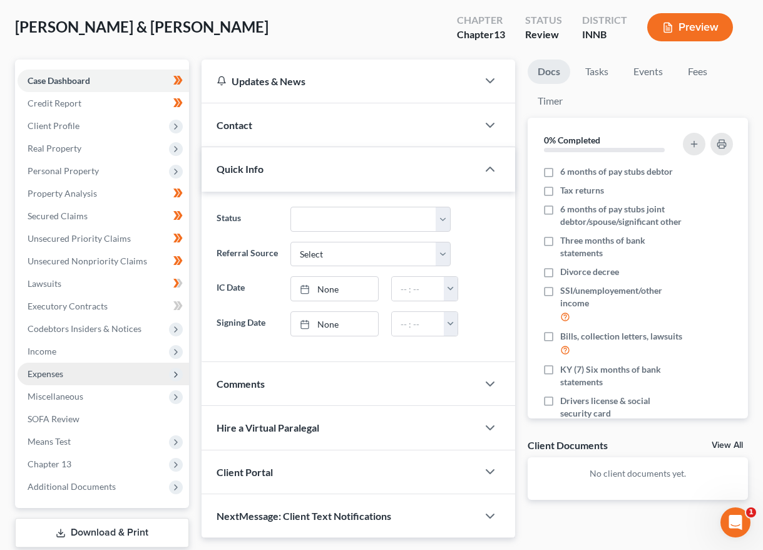
click at [69, 376] on span "Expenses" at bounding box center [104, 374] width 172 height 23
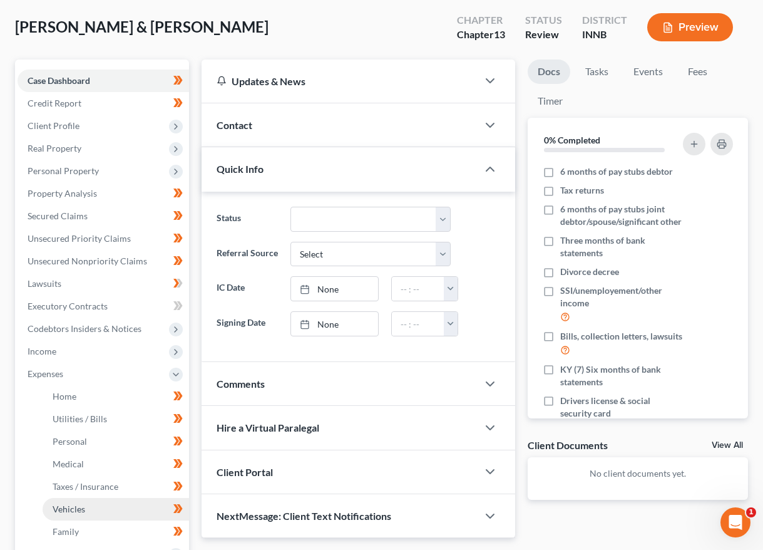
scroll to position [209, 0]
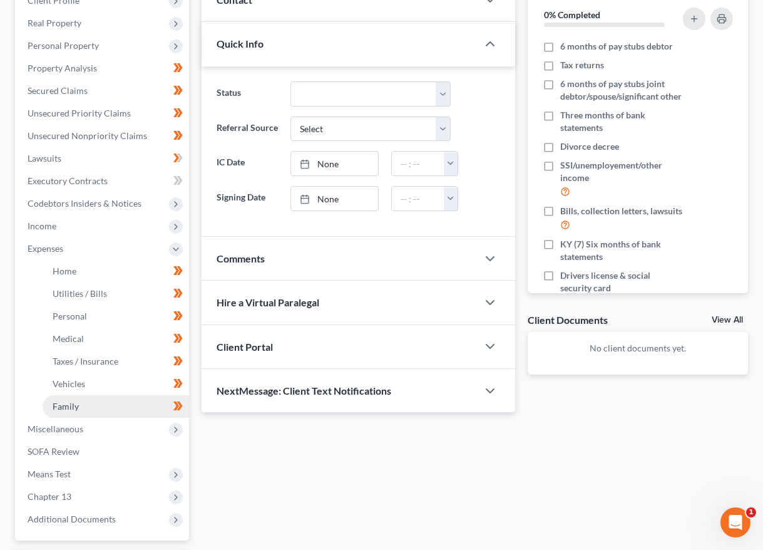
click at [78, 416] on link "Family" at bounding box center [116, 406] width 147 height 23
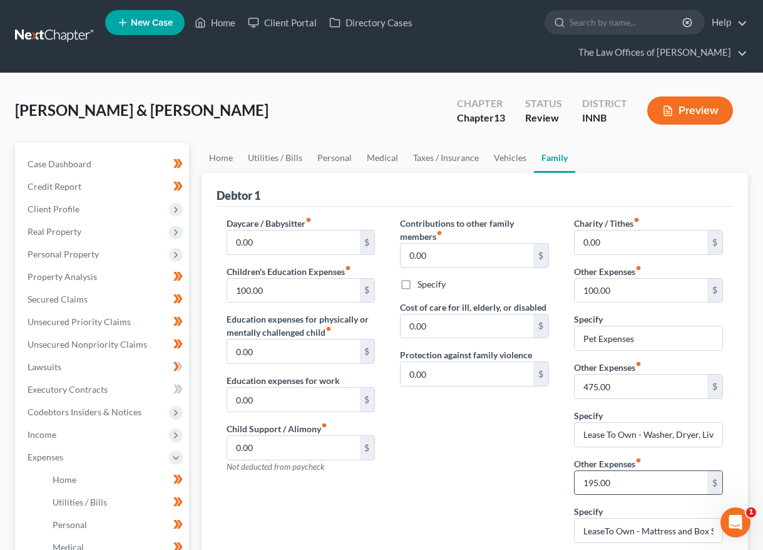
click at [609, 487] on input "195.00" at bounding box center [641, 483] width 133 height 24
type input "780.00"
click at [676, 525] on input "LeaseTo Own - Mattress and Box Spring" at bounding box center [649, 530] width 148 height 24
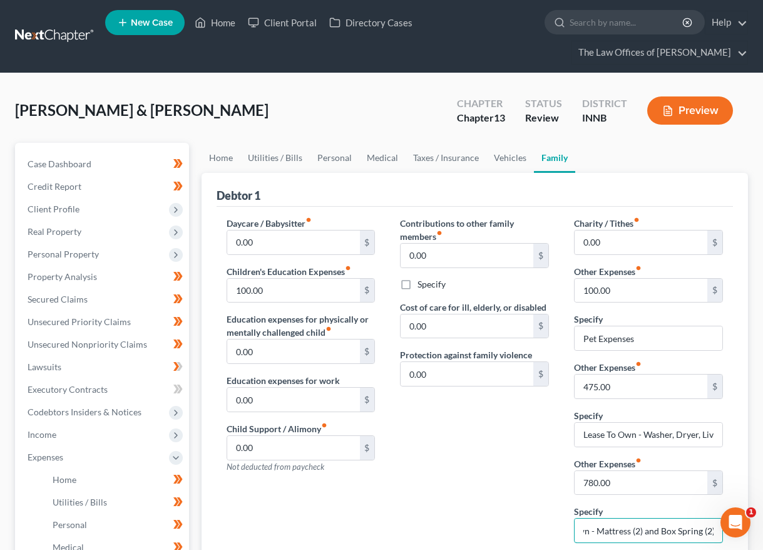
type input "LeaseTo Own - Mattress (2) and Box Spring (2)"
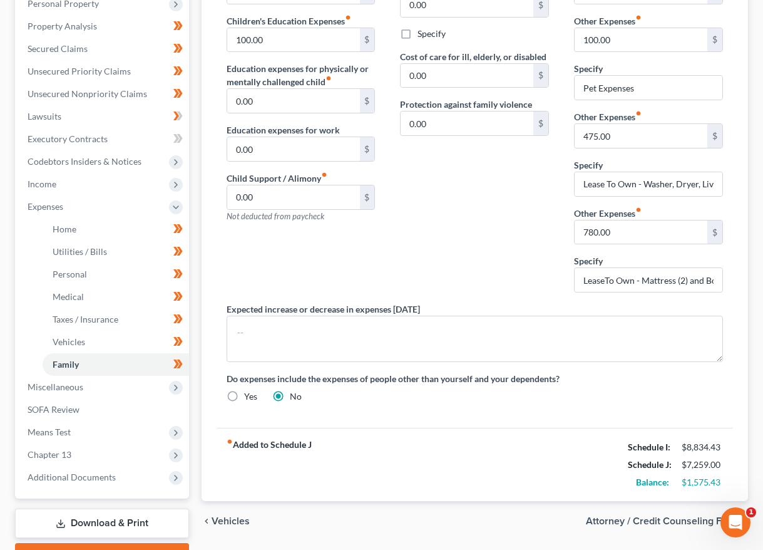
scroll to position [292, 0]
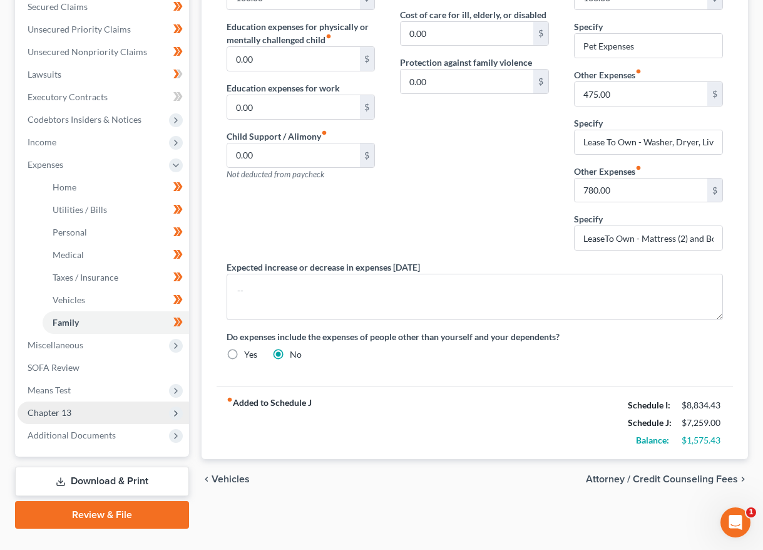
click at [77, 411] on span "Chapter 13" at bounding box center [104, 412] width 172 height 23
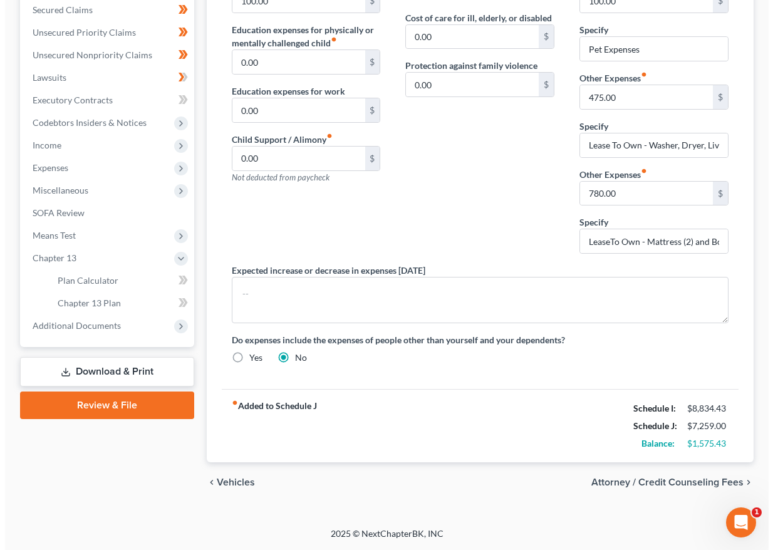
scroll to position [289, 0]
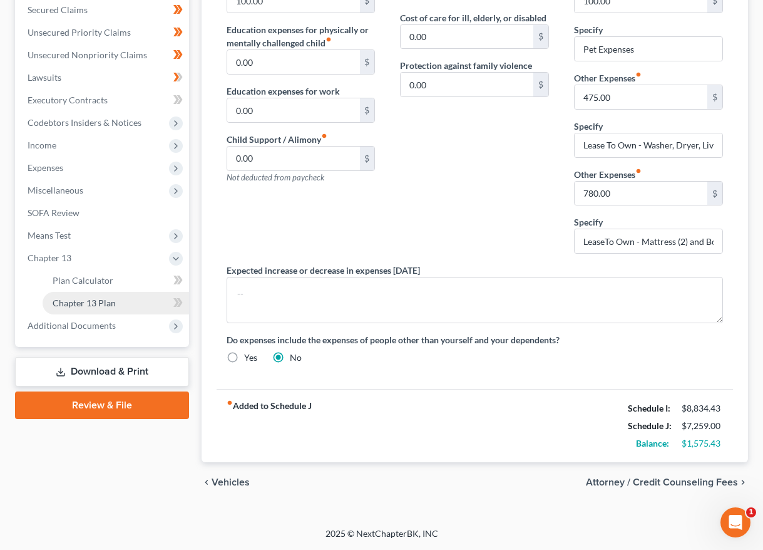
click at [52, 307] on link "Chapter 13 Plan" at bounding box center [116, 303] width 147 height 23
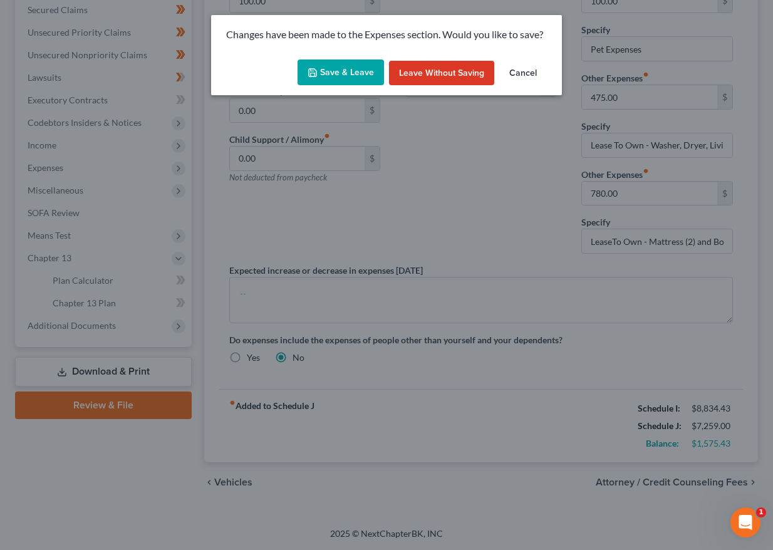
click at [329, 76] on button "Save & Leave" at bounding box center [340, 72] width 86 height 26
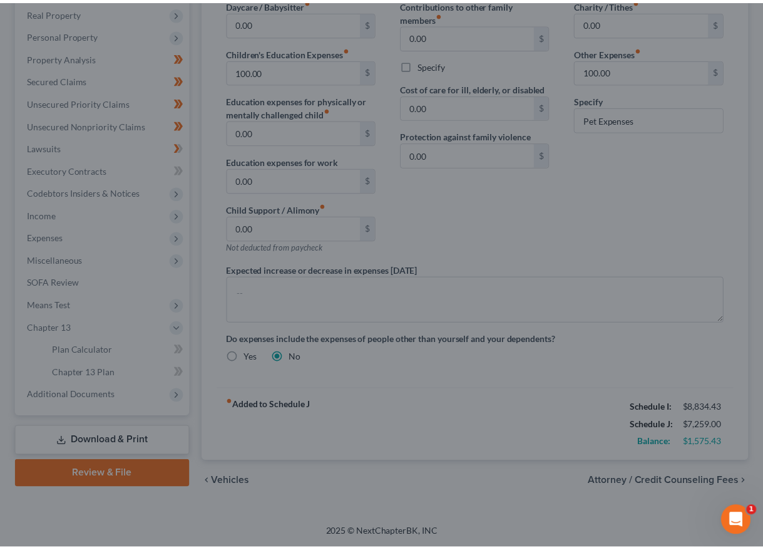
scroll to position [219, 0]
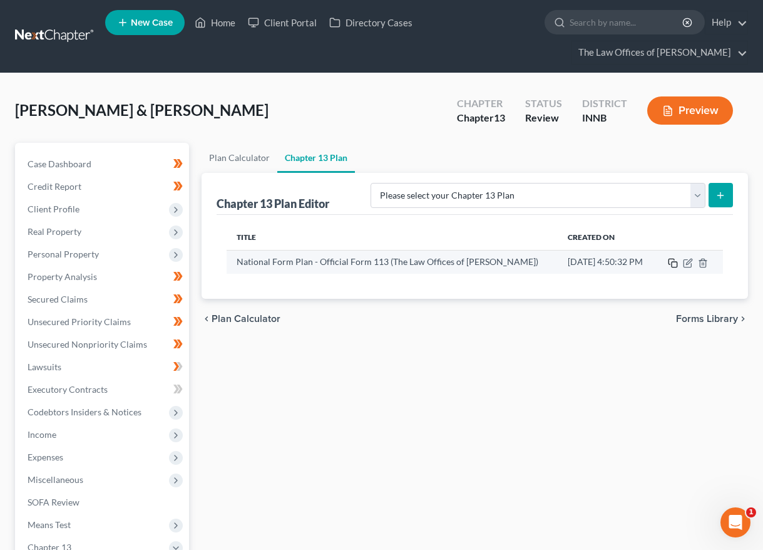
click at [675, 260] on icon "button" at bounding box center [673, 263] width 10 height 10
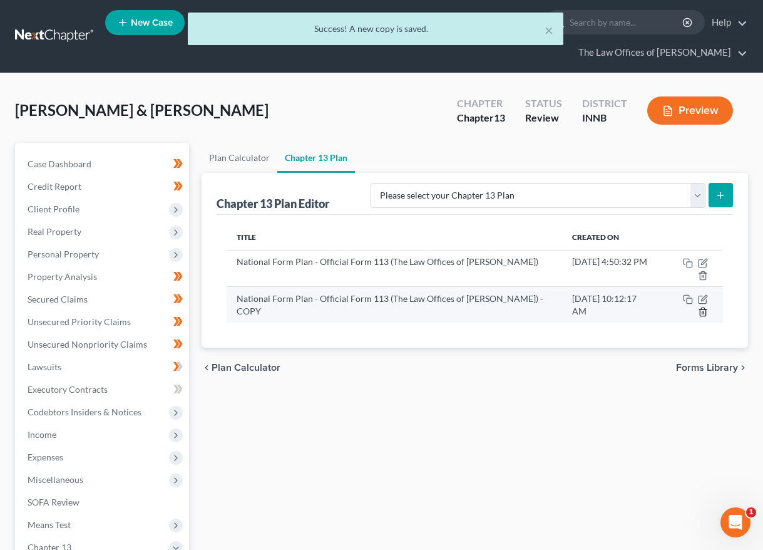
click at [703, 310] on icon "button" at bounding box center [703, 312] width 10 height 10
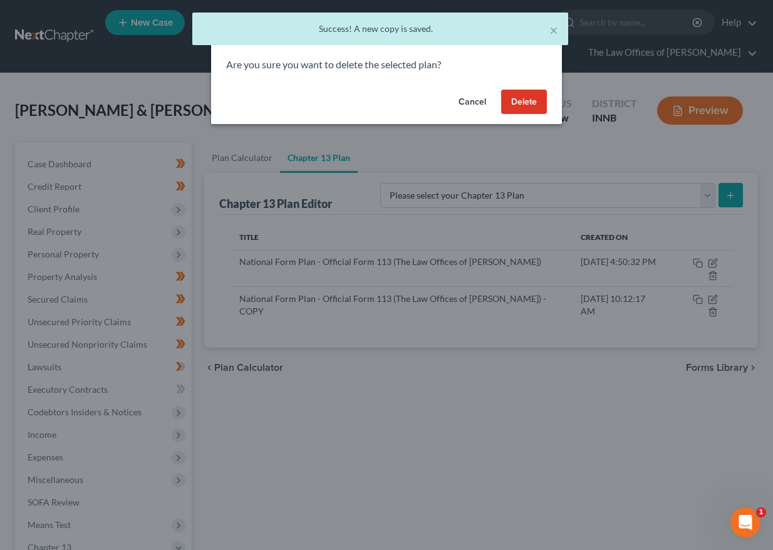
click at [537, 107] on button "Delete" at bounding box center [524, 102] width 46 height 25
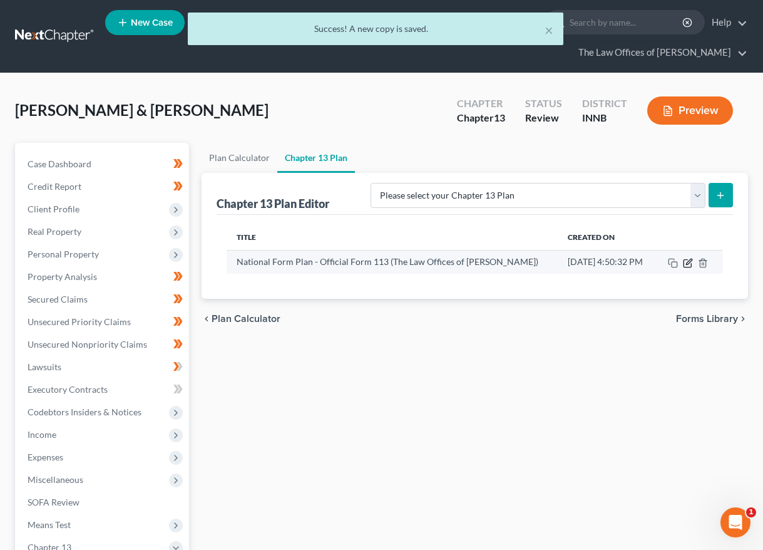
click at [692, 263] on icon "button" at bounding box center [688, 263] width 10 height 10
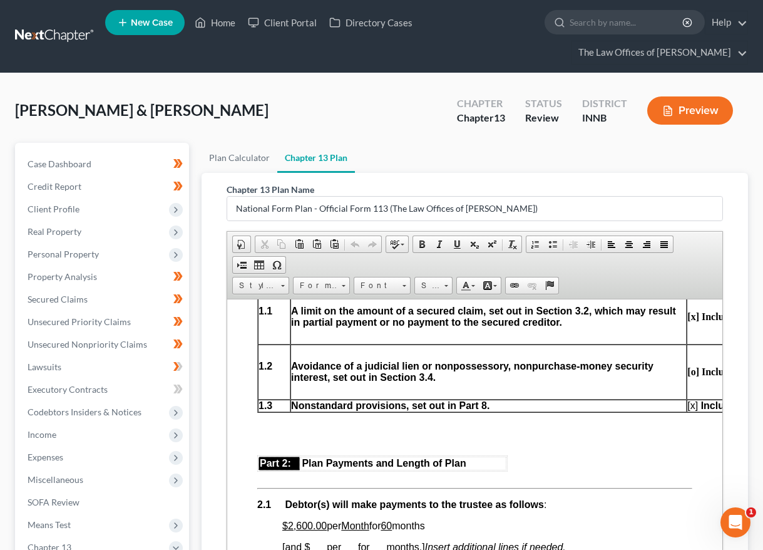
scroll to position [709, 0]
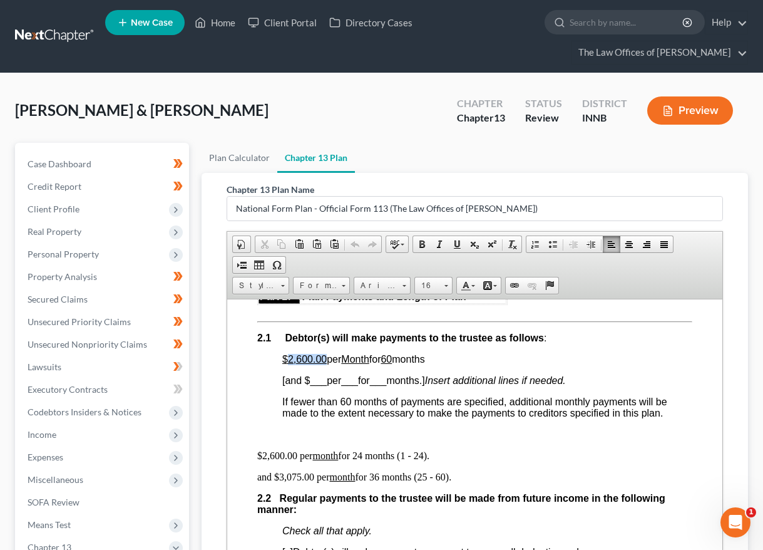
drag, startPoint x: 327, startPoint y: 346, endPoint x: 289, endPoint y: 347, distance: 38.8
click at [289, 353] on span "$2,600.00 per Month for 60 months" at bounding box center [353, 358] width 143 height 11
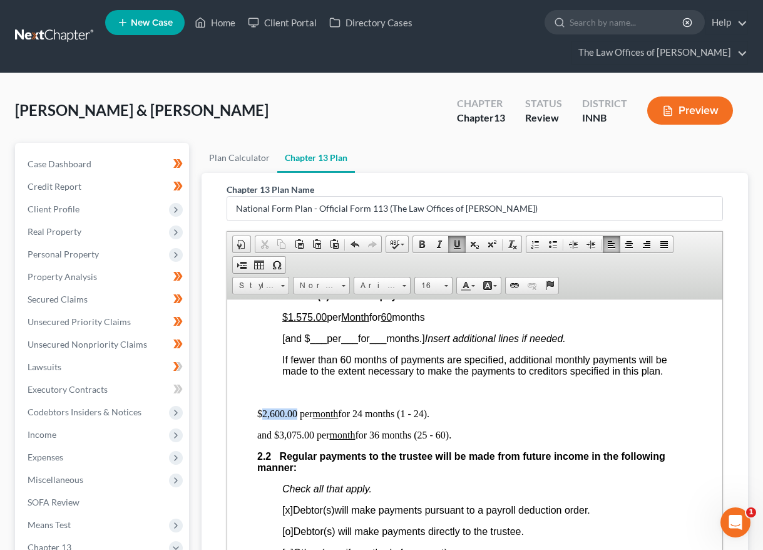
drag, startPoint x: 296, startPoint y: 402, endPoint x: 261, endPoint y: 401, distance: 35.1
click at [261, 408] on p "$2,600.00 per month for 24 months (1 - 24)." at bounding box center [474, 413] width 435 height 11
click at [449, 429] on p "and $3,075.00 per month for 36 months (25 - 60)." at bounding box center [474, 434] width 435 height 11
drag, startPoint x: 314, startPoint y: 421, endPoint x: 281, endPoint y: 421, distance: 33.8
click at [281, 429] on p "and $3,075.00 per month for 36 months (25 - 48 )." at bounding box center [474, 434] width 435 height 11
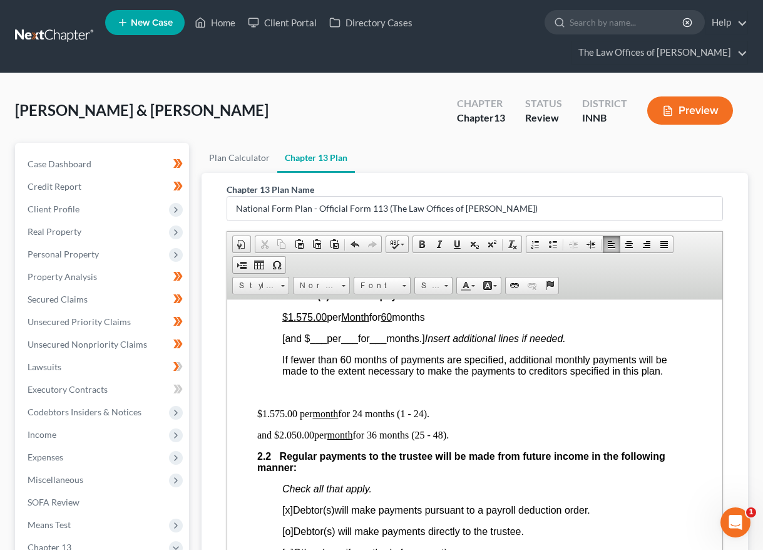
click at [462, 429] on p "and $2.050.00 per month for 36 months (25 - 48 )." at bounding box center [474, 434] width 435 height 11
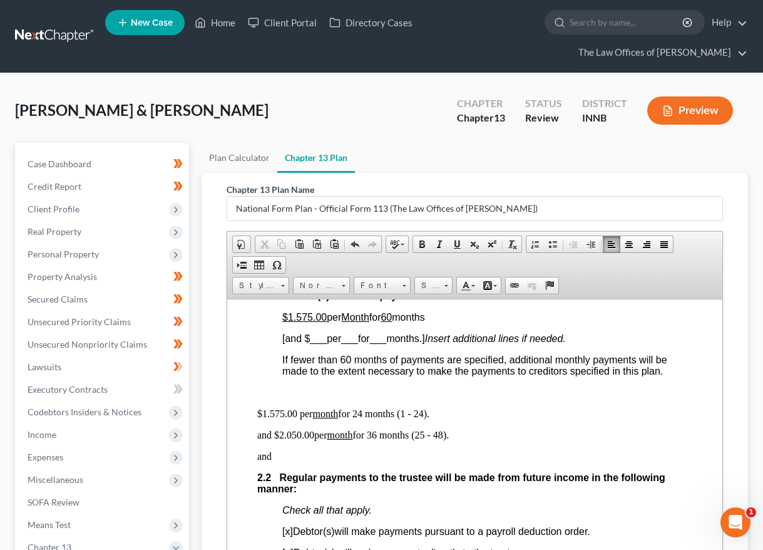
click at [448, 408] on p "$1.575.00 per month for 24 months (1 - 24)." at bounding box center [474, 413] width 435 height 11
click at [463, 429] on p "and $2.050.00 per month for 36 months (25 - 48 )." at bounding box center [474, 434] width 435 height 11
click at [291, 450] on p "and" at bounding box center [474, 455] width 435 height 11
click at [384, 429] on p "and $2.050.00 per month for 36 months (25 - 48 )," at bounding box center [474, 434] width 435 height 11
drag, startPoint x: 374, startPoint y: 445, endPoint x: 243, endPoint y: 433, distance: 131.4
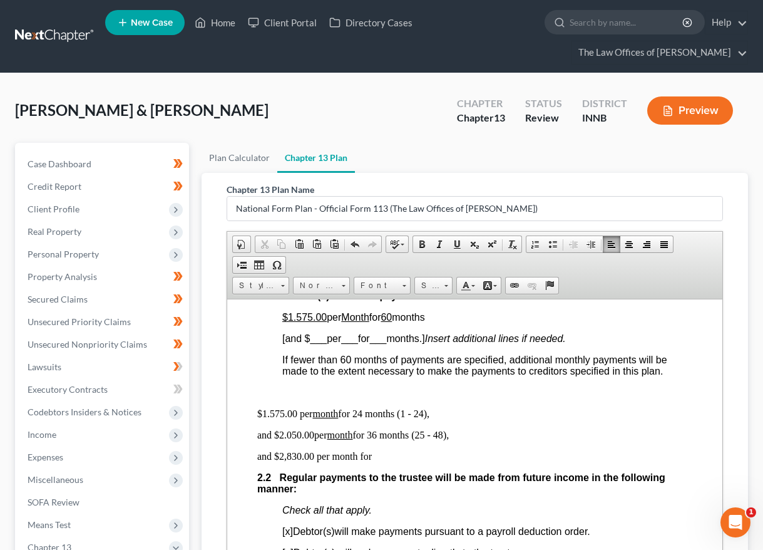
click at [59, 393] on span "Executory Contracts" at bounding box center [68, 389] width 80 height 11
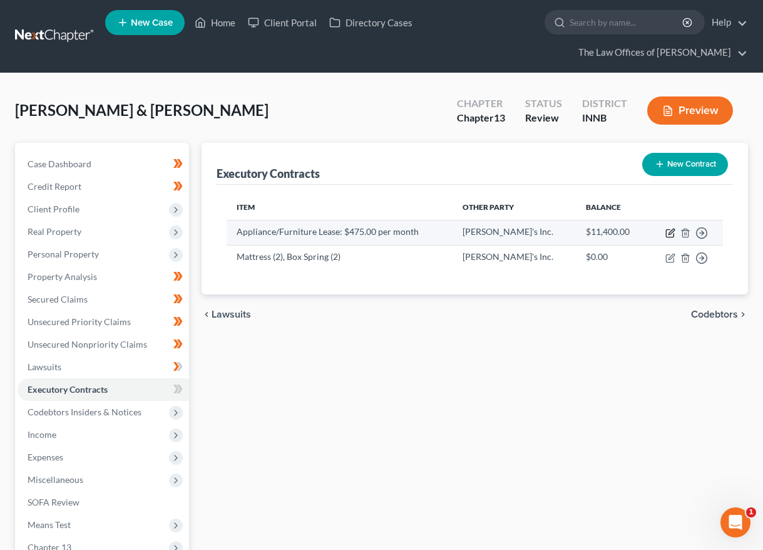
click at [667, 235] on icon "button" at bounding box center [670, 234] width 8 height 8
select select "10"
select select "2"
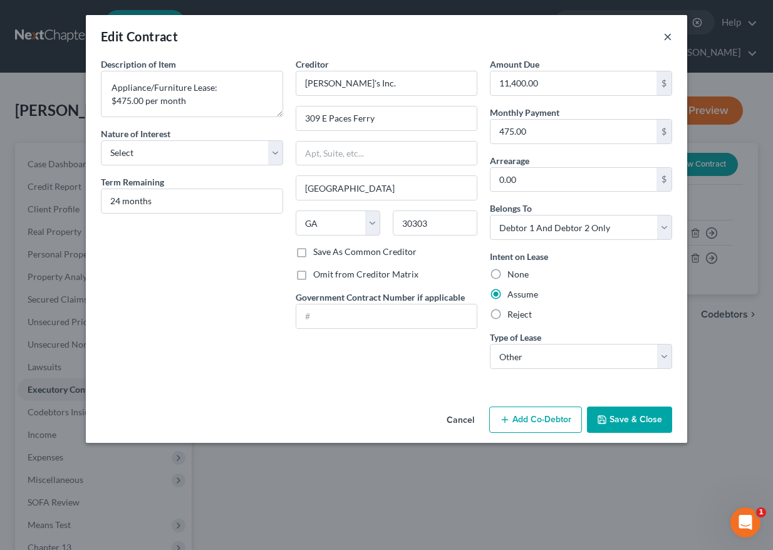
click at [666, 36] on button "×" at bounding box center [667, 36] width 9 height 15
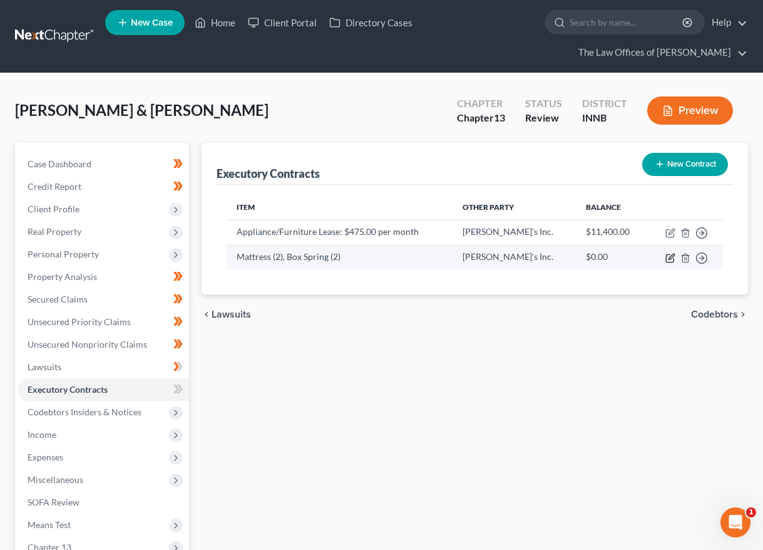
click at [669, 258] on icon "button" at bounding box center [671, 258] width 10 height 10
select select "3"
select select "10"
select select "2"
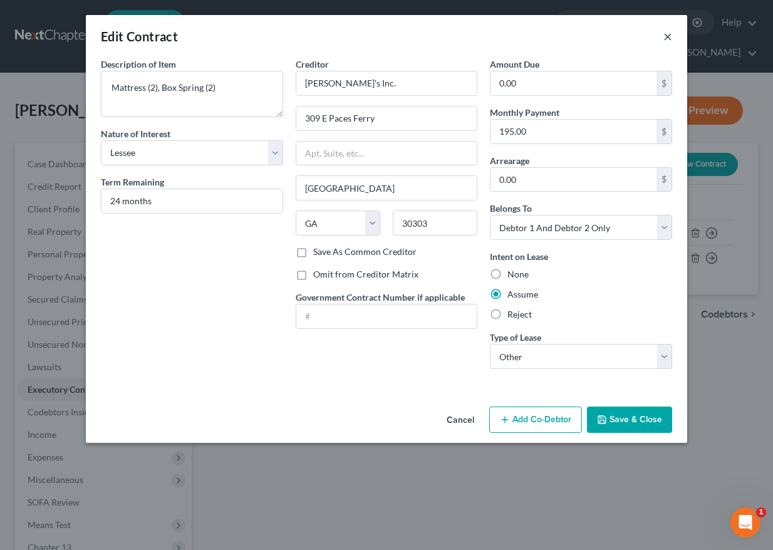
click at [666, 33] on button "×" at bounding box center [667, 36] width 9 height 15
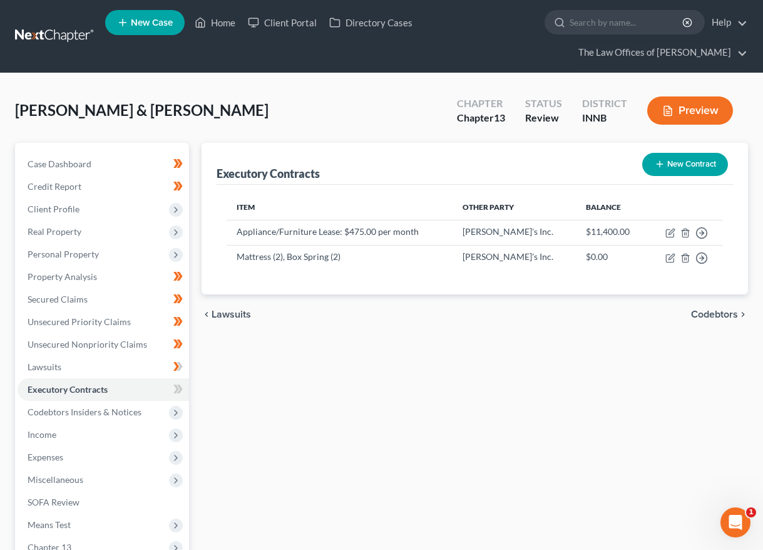
scroll to position [161, 0]
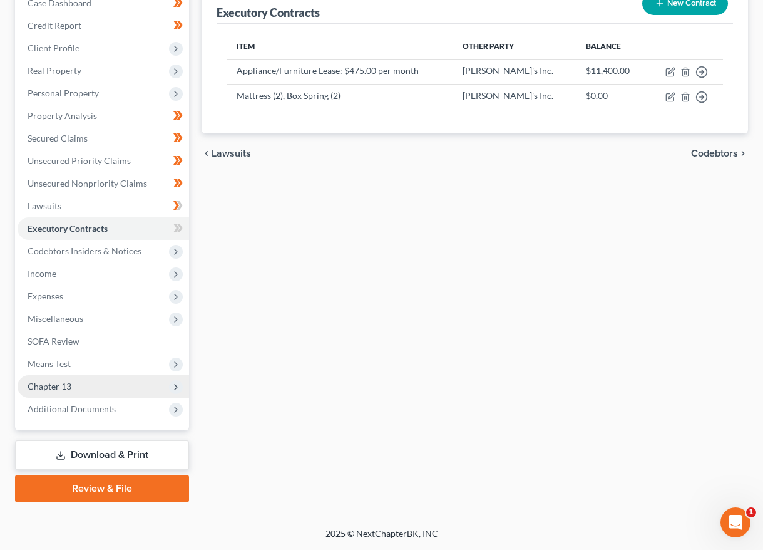
click at [70, 390] on span "Chapter 13" at bounding box center [50, 386] width 44 height 11
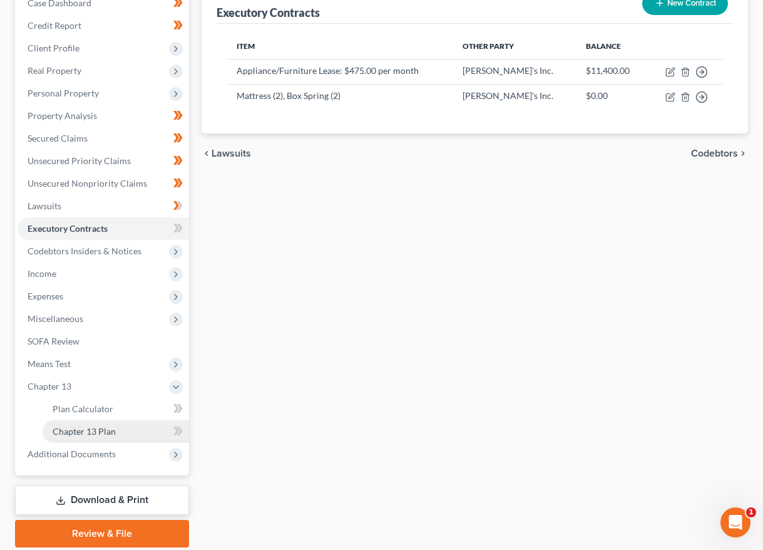
click at [86, 426] on span "Chapter 13 Plan" at bounding box center [84, 431] width 63 height 11
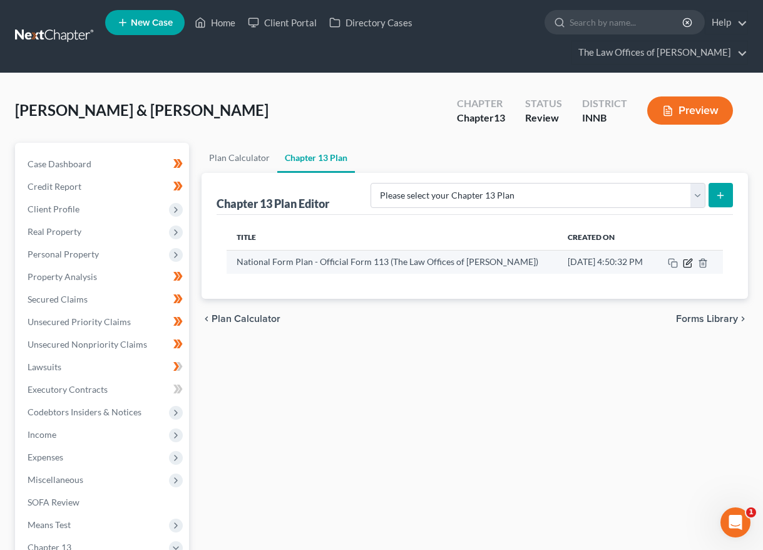
click at [690, 264] on icon "button" at bounding box center [688, 263] width 10 height 10
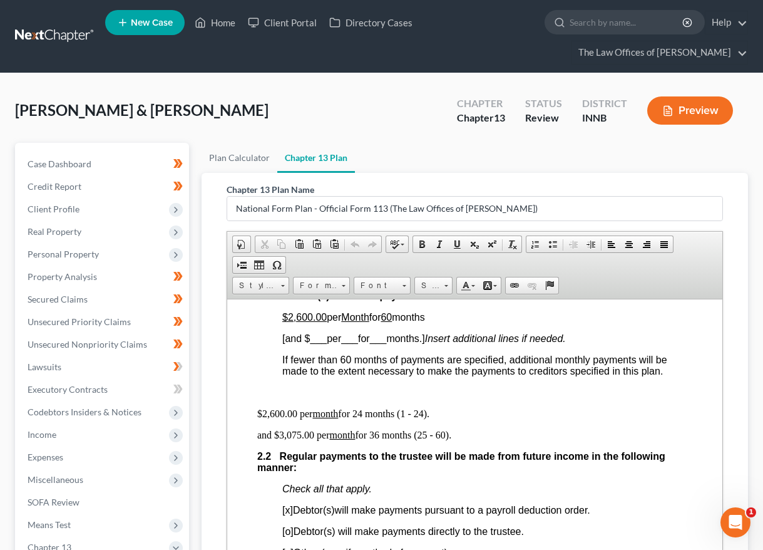
scroll to position [835, 0]
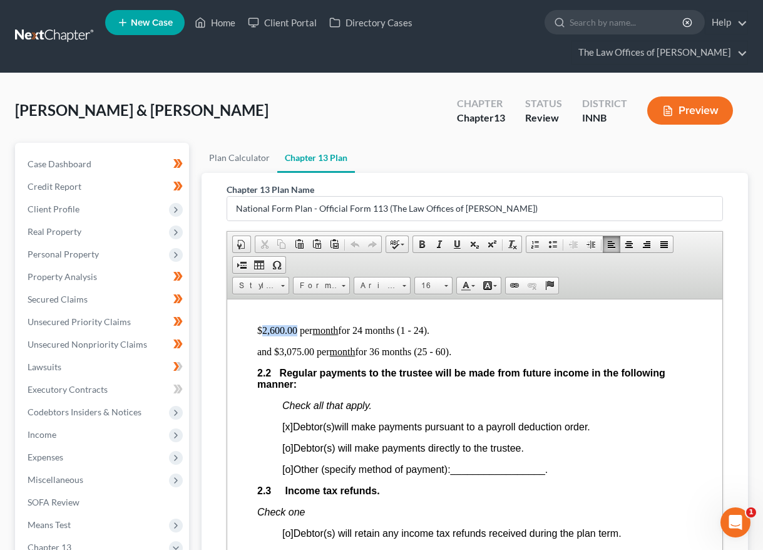
drag, startPoint x: 297, startPoint y: 321, endPoint x: 262, endPoint y: 322, distance: 35.1
click at [262, 324] on p "$2,600.00 per month for 24 months (1 - 24)." at bounding box center [474, 329] width 435 height 11
drag, startPoint x: 312, startPoint y: 339, endPoint x: 278, endPoint y: 338, distance: 33.8
click at [278, 346] on p "and $3,075.00 per month for 36 months (25 - 60)." at bounding box center [474, 351] width 435 height 11
drag, startPoint x: 296, startPoint y: 349, endPoint x: 304, endPoint y: 346, distance: 8.4
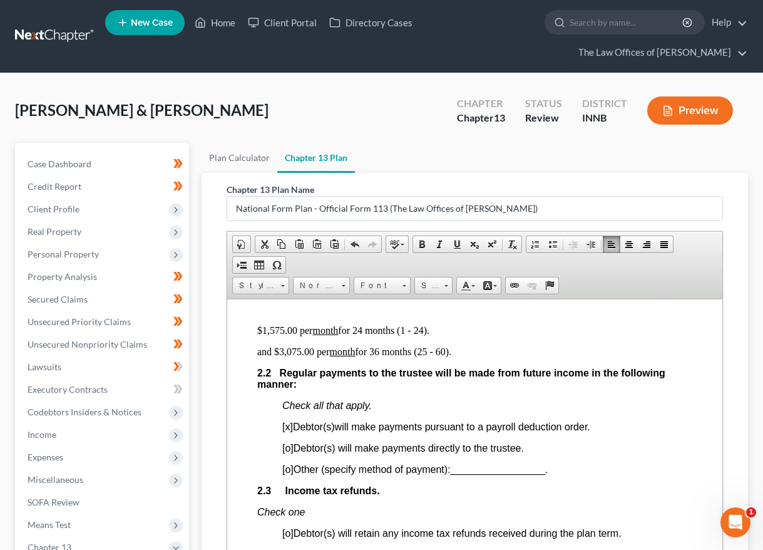
drag, startPoint x: 313, startPoint y: 337, endPoint x: 279, endPoint y: 341, distance: 34.0
click at [279, 346] on p "and $3,075.00 per month for 36 months (25 - 60)." at bounding box center [474, 351] width 435 height 11
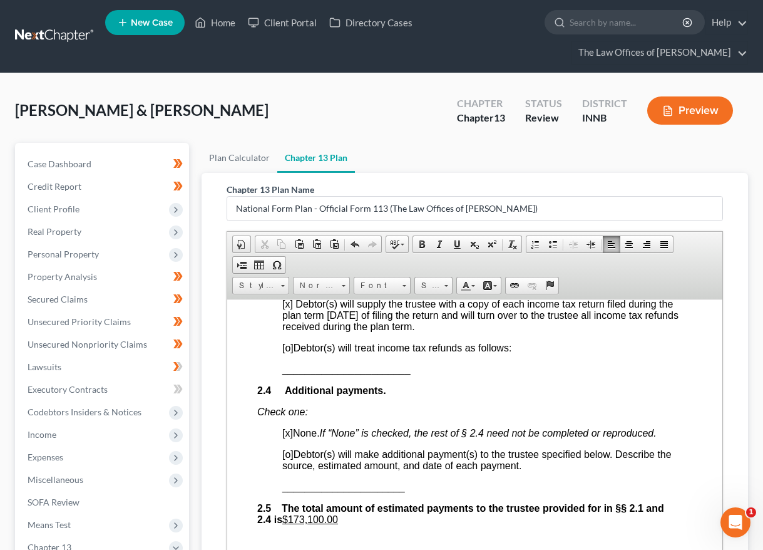
scroll to position [1127, 0]
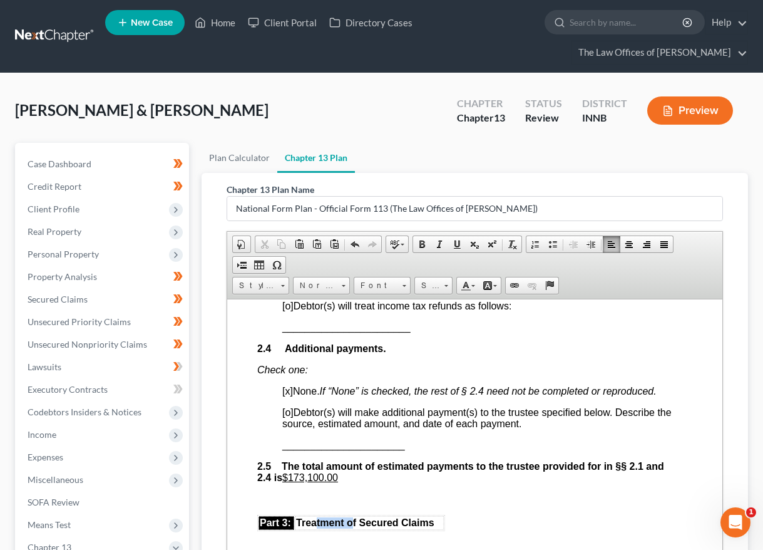
drag, startPoint x: 353, startPoint y: 511, endPoint x: 316, endPoint y: 512, distance: 36.9
click at [316, 517] on b "Treatment of Secured Claims" at bounding box center [365, 522] width 138 height 11
click at [359, 465] on p "2.5 The total amount of estimated payments to the trustee provided for in §§ 2.…" at bounding box center [474, 471] width 435 height 23
drag, startPoint x: 348, startPoint y: 466, endPoint x: 302, endPoint y: 467, distance: 45.7
click at [302, 467] on p "2.5 The total amount of estimated payments to the trustee provided for in §§ 2.…" at bounding box center [474, 471] width 435 height 23
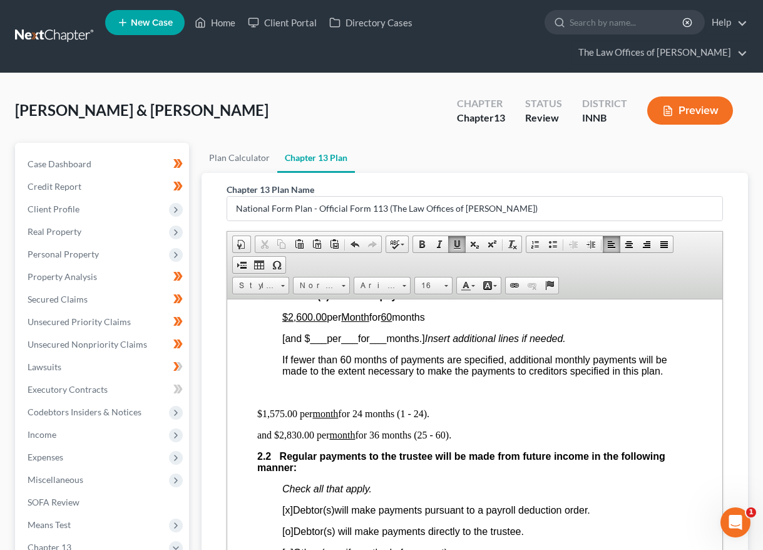
scroll to position [668, 0]
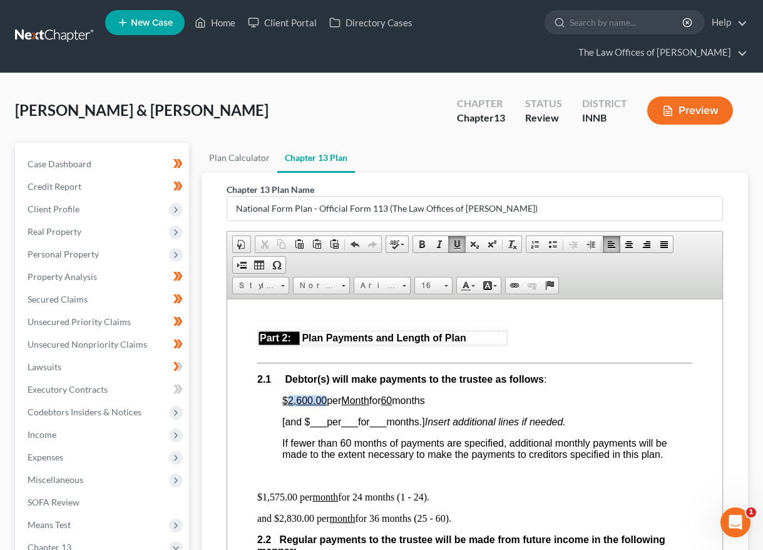
drag, startPoint x: 326, startPoint y: 386, endPoint x: 289, endPoint y: 389, distance: 37.1
click at [289, 394] on span "$2,600.00 per Month for 60 months" at bounding box center [353, 399] width 143 height 11
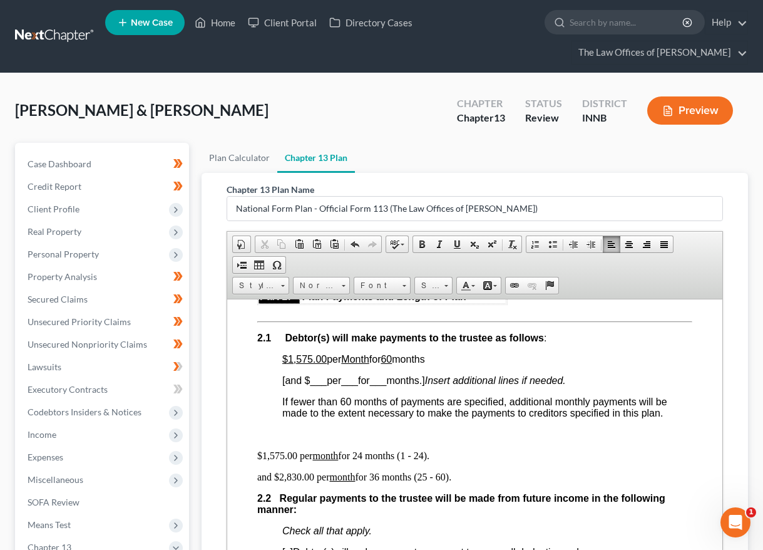
click at [282, 374] on span "[and $ ___ per ___ for ___ months.] Insert additional lines if needed." at bounding box center [424, 379] width 284 height 11
drag, startPoint x: 606, startPoint y: 367, endPoint x: 458, endPoint y: 367, distance: 147.8
click at [458, 374] on span "and $2,830.00 per month for 36 months.] Insert additional lines if needed." at bounding box center [439, 379] width 314 height 11
drag, startPoint x: 346, startPoint y: 366, endPoint x: 303, endPoint y: 370, distance: 43.4
click at [303, 374] on span "and $2,830.00 per month for 36 months (25-60)." at bounding box center [384, 379] width 205 height 11
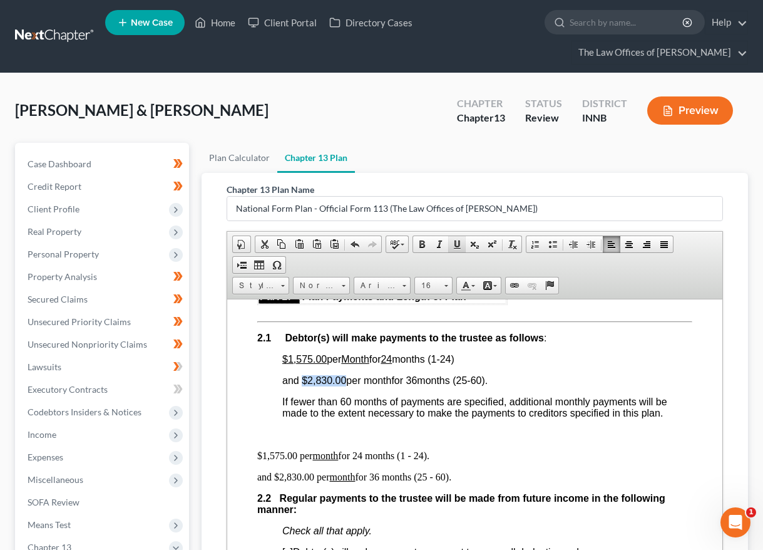
click at [456, 247] on span at bounding box center [457, 244] width 10 height 10
drag, startPoint x: 393, startPoint y: 367, endPoint x: 369, endPoint y: 369, distance: 24.5
click at [369, 374] on span "and $2,830.00 per month for 36 months (25-60)." at bounding box center [384, 379] width 205 height 11
click at [459, 239] on span at bounding box center [457, 244] width 10 height 10
click at [374, 374] on u "month" at bounding box center [374, 379] width 28 height 11
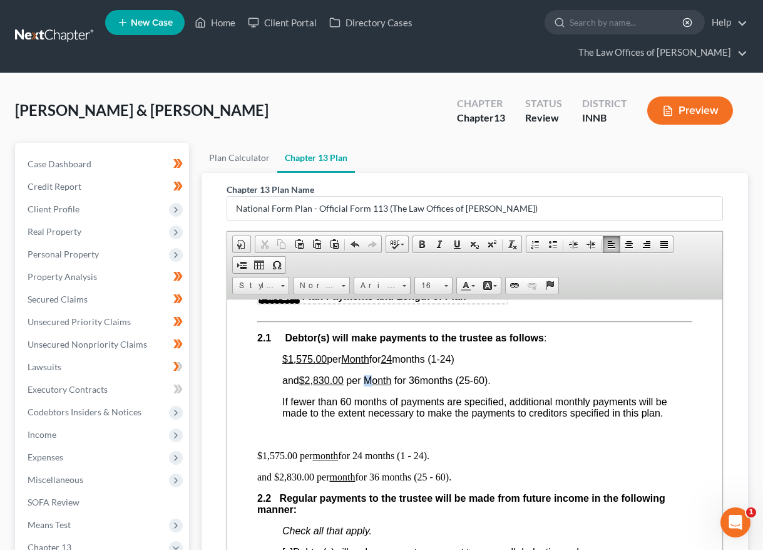
drag, startPoint x: 366, startPoint y: 371, endPoint x: 373, endPoint y: 369, distance: 7.3
click at [373, 374] on span "and $2,830.00 per M onth for 36 months (25-60)." at bounding box center [386, 379] width 209 height 11
click at [456, 247] on span at bounding box center [457, 244] width 10 height 10
drag, startPoint x: 422, startPoint y: 368, endPoint x: 413, endPoint y: 368, distance: 9.4
click at [413, 374] on span "and $2,830.00 per M onth for 36 months (25-60)." at bounding box center [384, 379] width 205 height 11
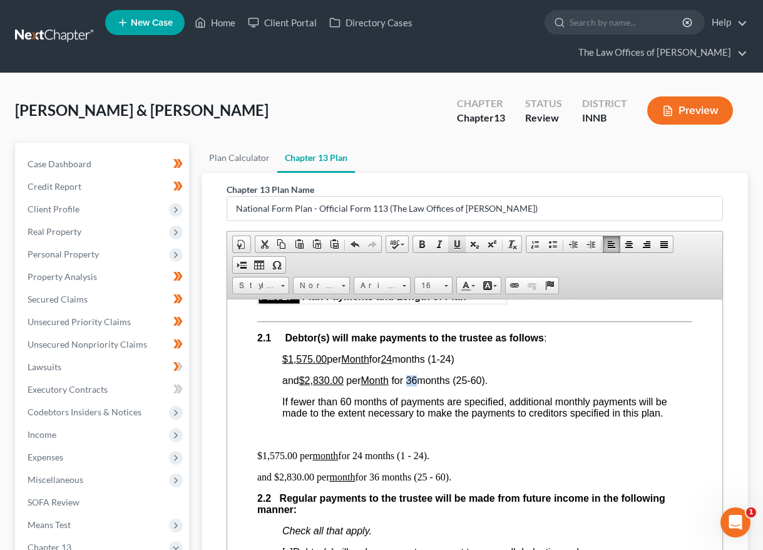
click at [454, 245] on span at bounding box center [457, 244] width 10 height 10
click at [530, 374] on p "and $2,830.00 per M onth for 36 months (25-60)." at bounding box center [487, 379] width 410 height 11
drag, startPoint x: 461, startPoint y: 466, endPoint x: 249, endPoint y: 437, distance: 214.2
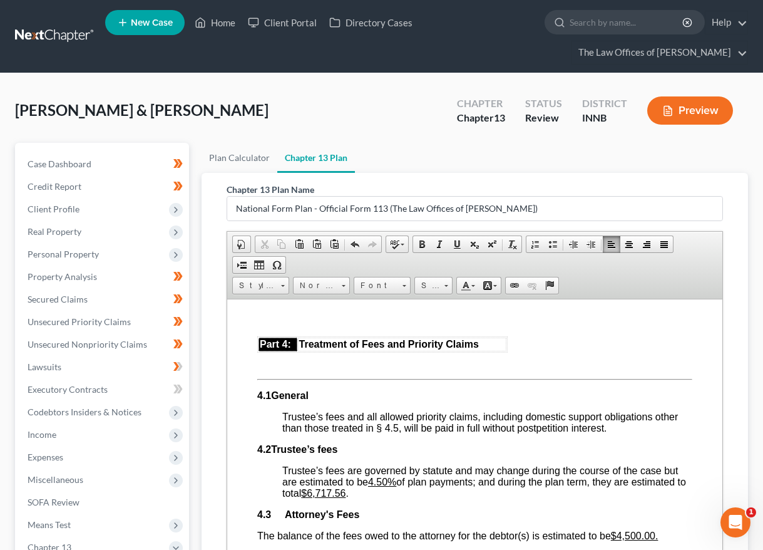
scroll to position [2630, 0]
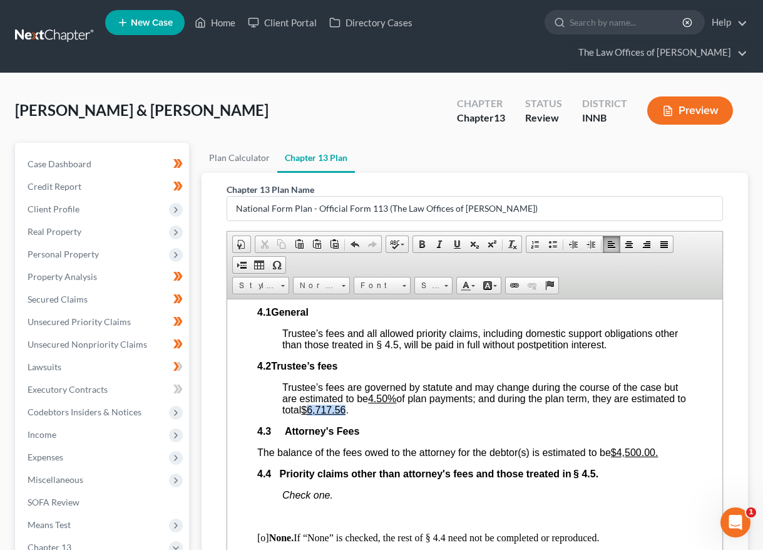
drag, startPoint x: 405, startPoint y: 424, endPoint x: 369, endPoint y: 424, distance: 35.7
click at [369, 415] on span "Trustee’s fees are governed by statute and may change during the course of the …" at bounding box center [484, 397] width 404 height 33
click at [631, 457] on u "$4,500.00." at bounding box center [635, 451] width 48 height 11
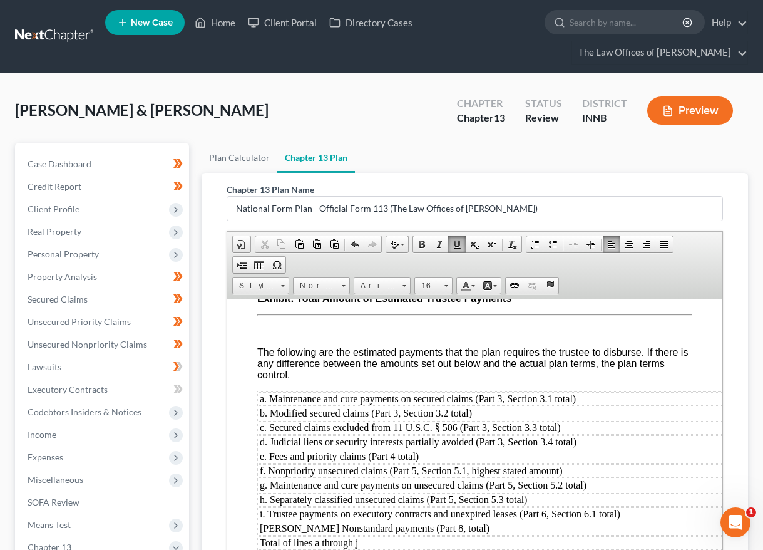
scroll to position [206, 0]
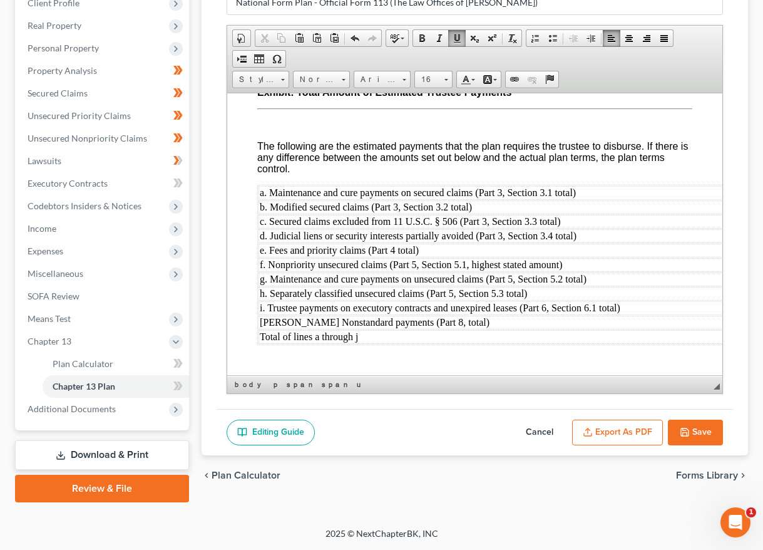
click at [693, 430] on button "Save" at bounding box center [695, 433] width 55 height 26
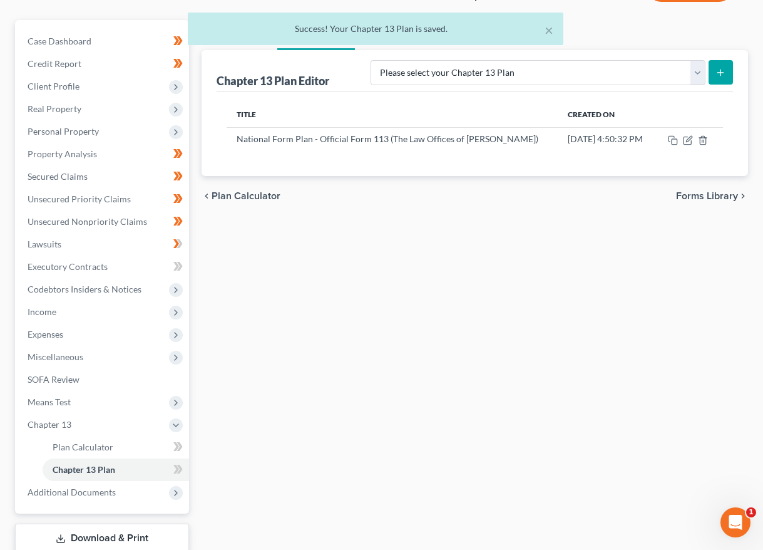
scroll to position [0, 0]
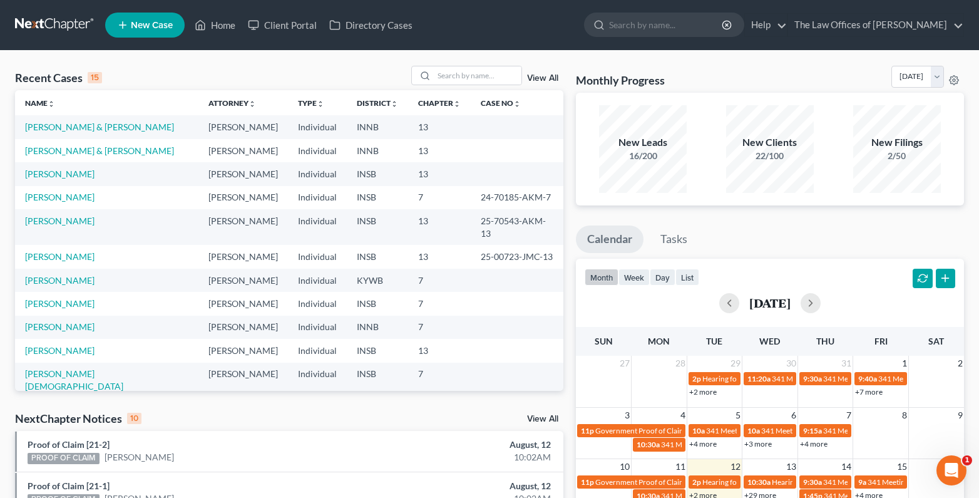
click at [255, 78] on div "Recent Cases 15 View All" at bounding box center [289, 78] width 549 height 24
